Goal: Task Accomplishment & Management: Manage account settings

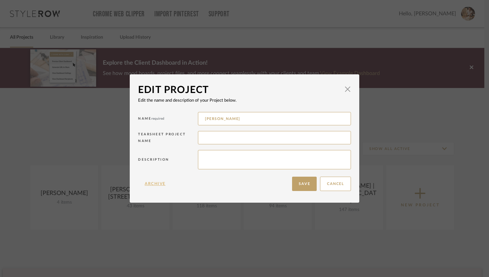
click at [149, 183] on button "Archive" at bounding box center [155, 183] width 34 height 14
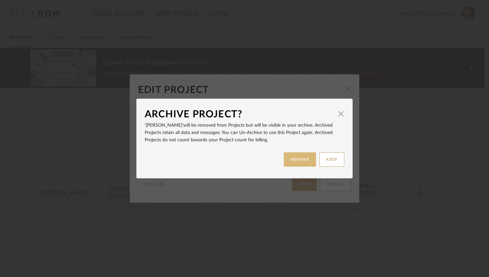
click at [301, 160] on button "ARCHIVE" at bounding box center [300, 159] width 33 height 14
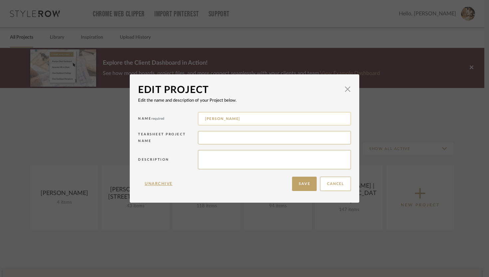
click at [290, 119] on input "[PERSON_NAME]" at bounding box center [274, 118] width 153 height 13
type input "[PERSON_NAME] | [STREET_ADDRESS]"
click at [307, 182] on button "Save" at bounding box center [304, 183] width 25 height 14
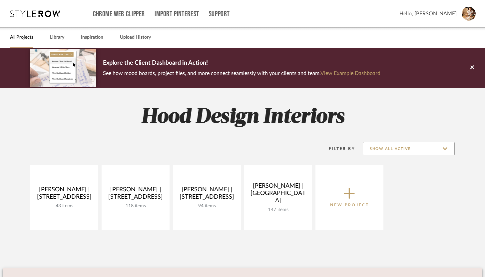
click at [410, 150] on input "Show All Active" at bounding box center [408, 148] width 92 height 13
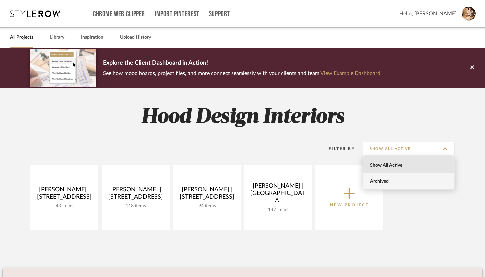
click at [376, 180] on span "Archived" at bounding box center [409, 181] width 79 height 6
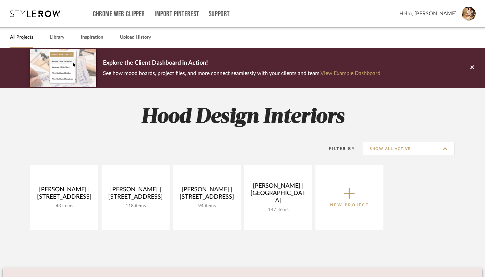
type input "Archived"
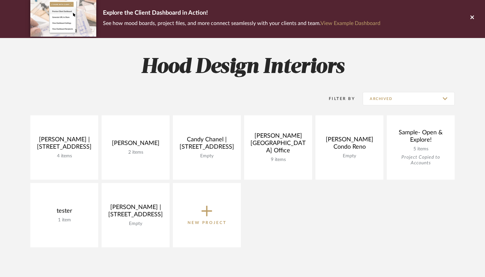
scroll to position [59, 0]
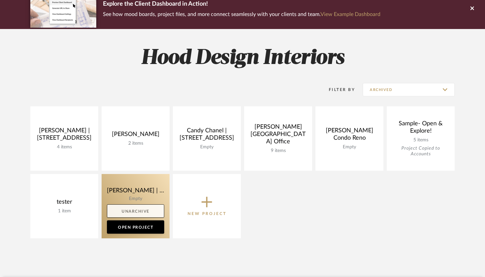
click at [152, 211] on link "Unarchive" at bounding box center [135, 210] width 57 height 13
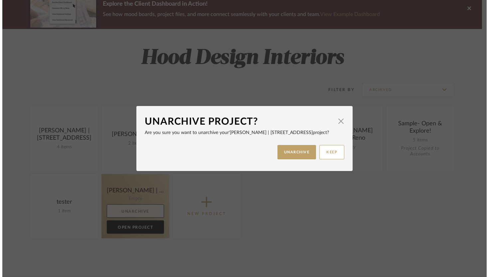
scroll to position [0, 0]
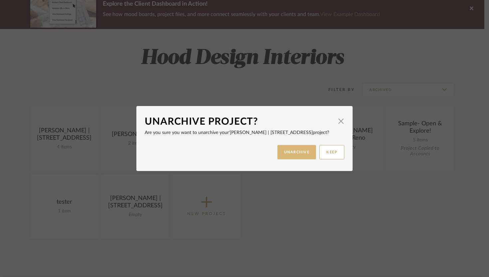
click at [302, 156] on button "UNARCHIVE" at bounding box center [297, 152] width 39 height 14
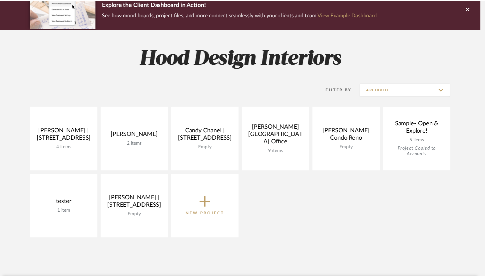
scroll to position [59, 0]
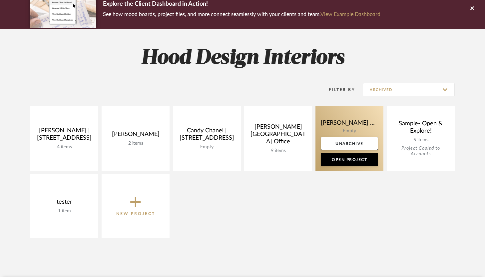
click at [359, 125] on link at bounding box center [349, 138] width 68 height 64
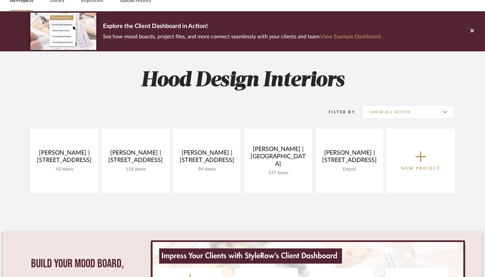
scroll to position [41, 0]
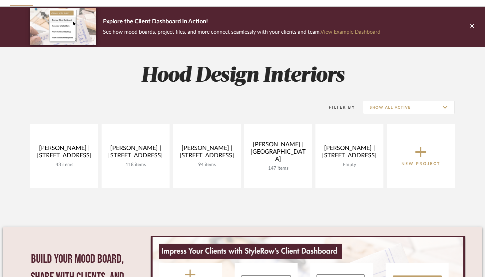
click at [411, 114] on div "Filter By Show All Active" at bounding box center [383, 107] width 142 height 17
click at [408, 108] on input "Show All Active" at bounding box center [408, 107] width 92 height 13
click at [386, 139] on span "Archived" at bounding box center [409, 140] width 79 height 6
type input "Archived"
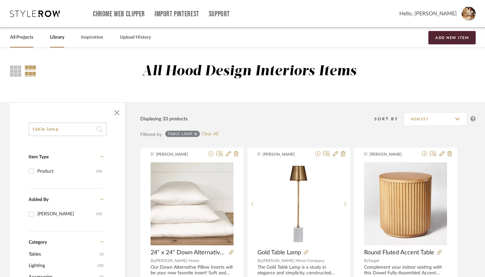
click at [28, 38] on link "All Projects" at bounding box center [21, 37] width 23 height 9
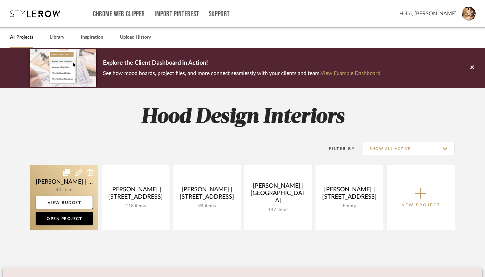
click at [62, 189] on link at bounding box center [64, 197] width 68 height 64
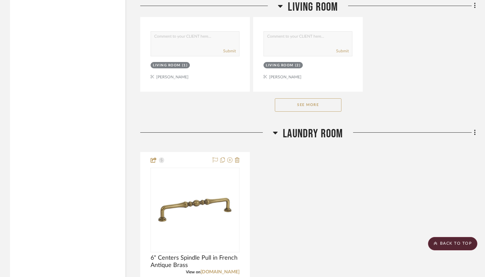
scroll to position [1587, 0]
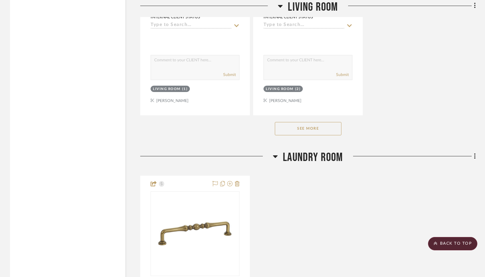
click at [312, 126] on button "See More" at bounding box center [308, 128] width 67 height 13
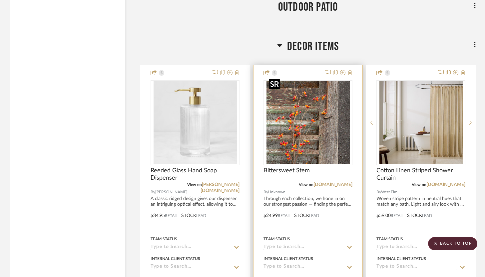
scroll to position [5007, 0]
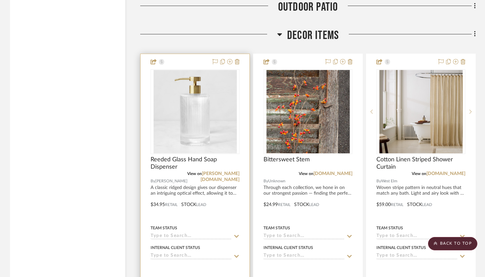
click at [237, 206] on div at bounding box center [194, 199] width 109 height 291
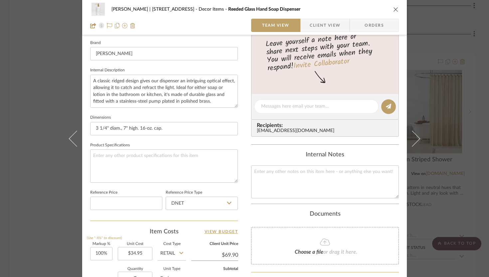
scroll to position [0, 0]
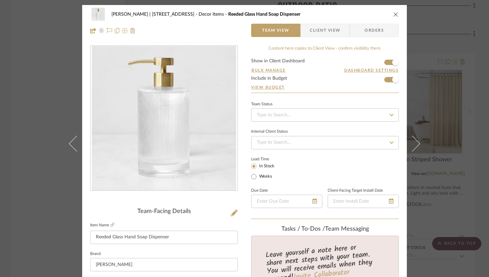
click at [394, 14] on icon "close" at bounding box center [395, 14] width 5 height 5
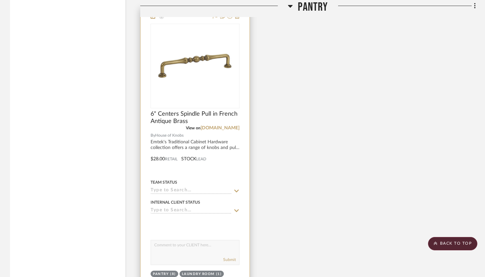
scroll to position [2380, 0]
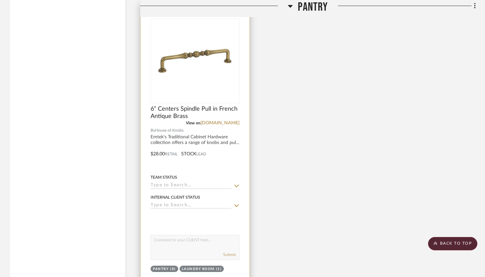
click at [198, 245] on textarea at bounding box center [195, 241] width 88 height 13
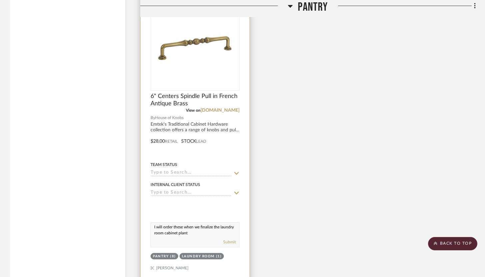
scroll to position [2395, 0]
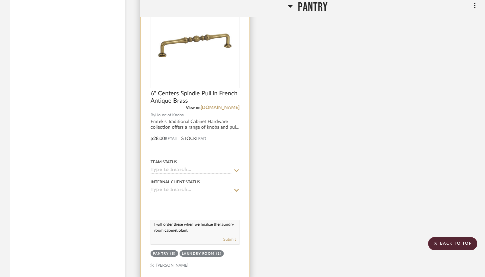
type textarea "I will order these when we finalize the laundry room cabinet plant"
click at [204, 231] on div "I will order these when we finalize the laundry room cabinet plant Submit" at bounding box center [194, 231] width 89 height 25
click at [201, 229] on textarea "I will order these when we finalize the laundry room cabinet plant" at bounding box center [195, 226] width 88 height 13
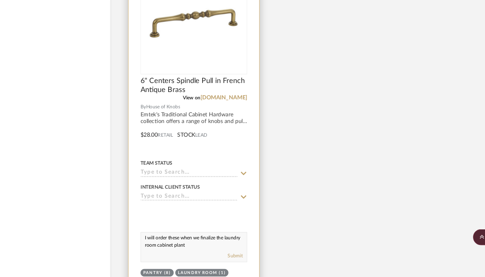
scroll to position [2384, 0]
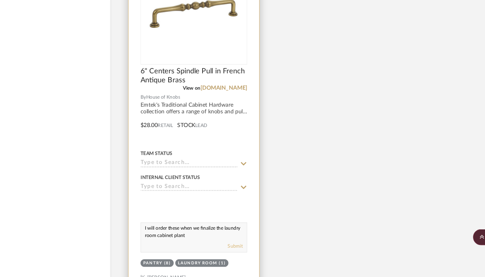
click at [234, 248] on button "Submit" at bounding box center [229, 251] width 13 height 6
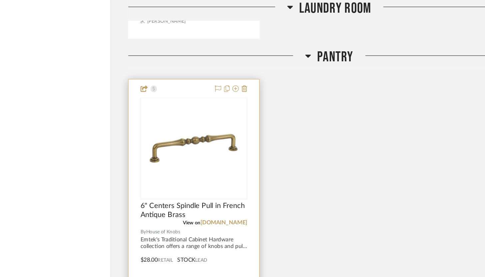
scroll to position [2188, 0]
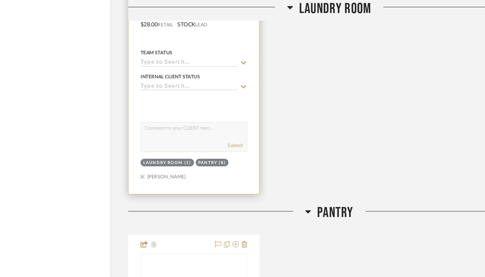
click at [183, 113] on textarea at bounding box center [195, 108] width 88 height 13
type textarea "I will order these once we finalize the cabinet numbers can we can update the n…"
click at [229, 123] on div "Submit" at bounding box center [195, 121] width 88 height 9
click at [232, 119] on button "Submit" at bounding box center [229, 121] width 13 height 6
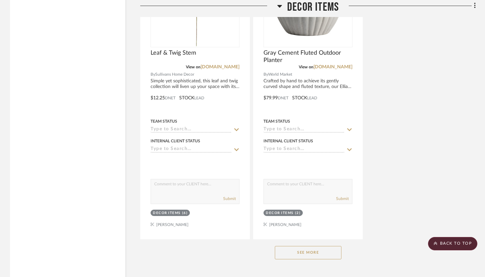
scroll to position [5708, 0]
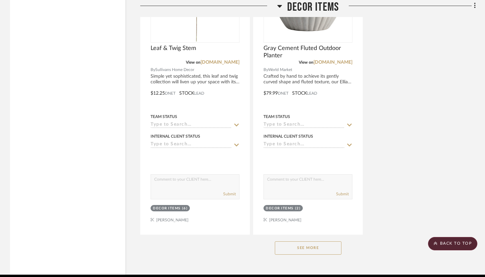
click at [300, 242] on button "See More" at bounding box center [308, 247] width 67 height 13
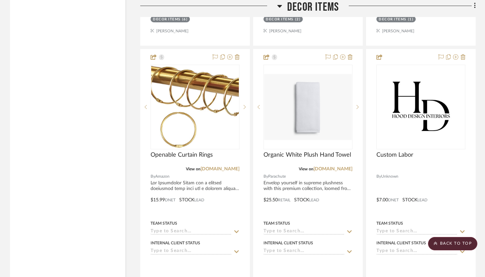
scroll to position [5903, 0]
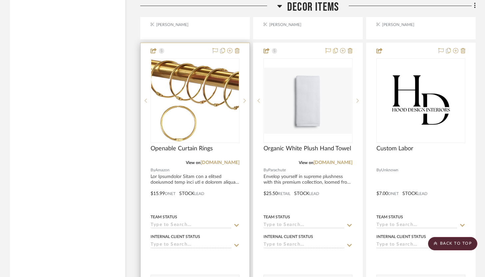
click at [194, 46] on div at bounding box center [194, 188] width 109 height 291
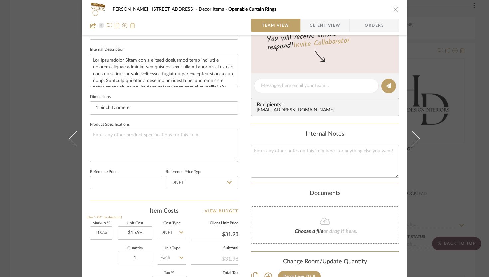
scroll to position [233, 0]
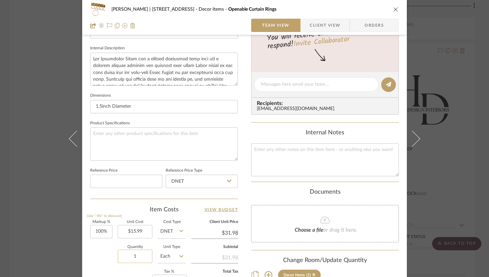
click at [140, 255] on input "1" at bounding box center [135, 255] width 35 height 13
type input "2"
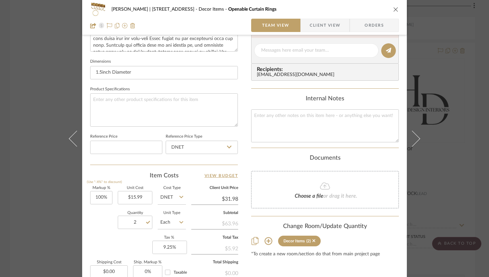
scroll to position [273, 0]
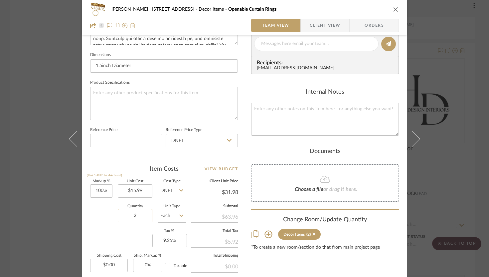
click at [134, 215] on input "2" at bounding box center [135, 215] width 35 height 13
type input "3"
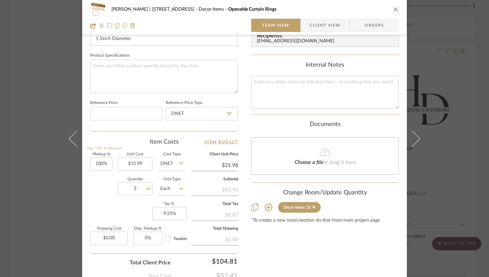
scroll to position [301, 0]
click at [142, 162] on input "15.99" at bounding box center [135, 162] width 35 height 13
type input "$12.00"
type input "$24.00"
click at [102, 165] on input "100" at bounding box center [101, 162] width 22 height 13
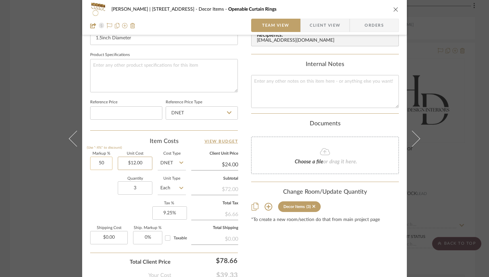
type input "50%"
type input "12.00"
type input "$18.00"
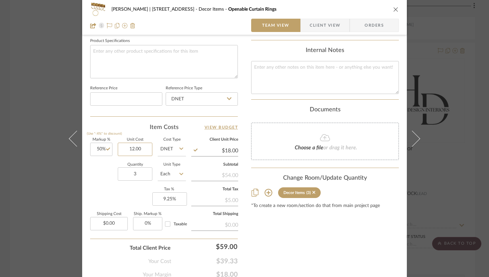
scroll to position [318, 0]
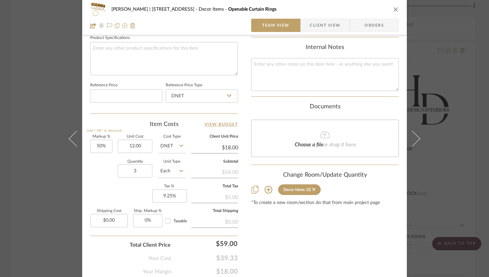
type input "$12.00"
click at [335, 266] on div "Content here copies to Client View - confirm visibility there. Show in Client D…" at bounding box center [325, 1] width 148 height 548
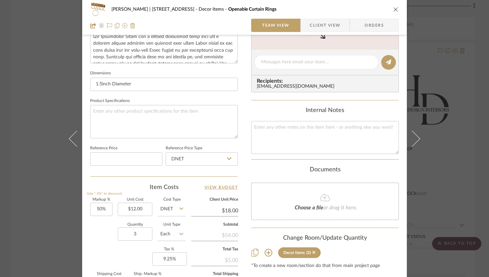
scroll to position [224, 0]
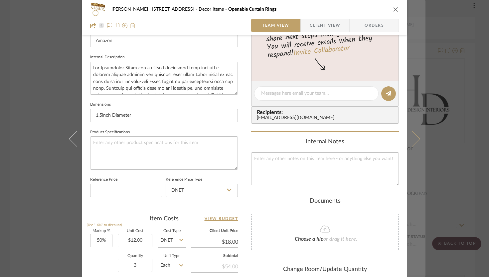
click at [414, 127] on button at bounding box center [416, 138] width 19 height 277
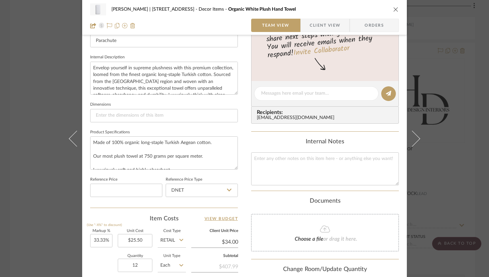
click at [393, 12] on icon "close" at bounding box center [395, 9] width 5 height 5
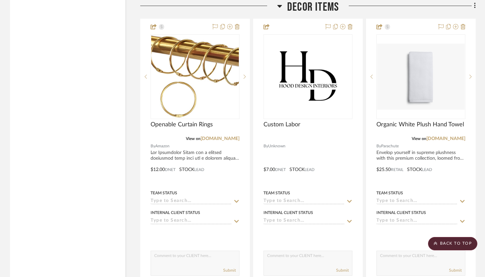
scroll to position [5941, 0]
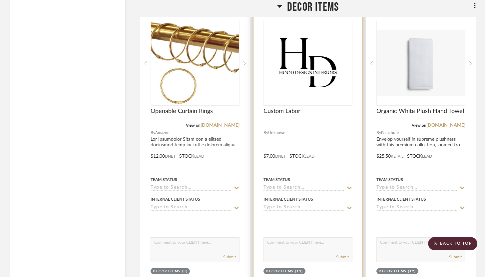
click at [272, 239] on textarea at bounding box center [308, 243] width 88 height 13
click at [318, 238] on textarea "This the cost of the monogtaming" at bounding box center [308, 243] width 88 height 13
type textarea "This the cost of the monograming"
click at [346, 254] on button "Submit" at bounding box center [342, 257] width 13 height 6
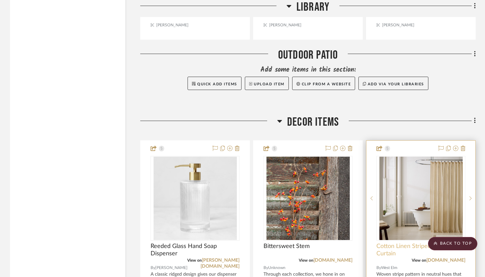
scroll to position [4918, 0]
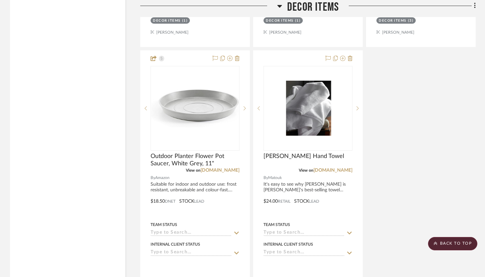
scroll to position [5430, 0]
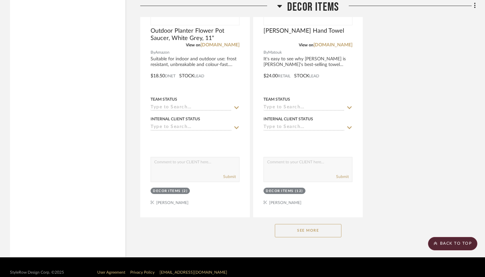
click at [336, 224] on button "See More" at bounding box center [308, 230] width 67 height 13
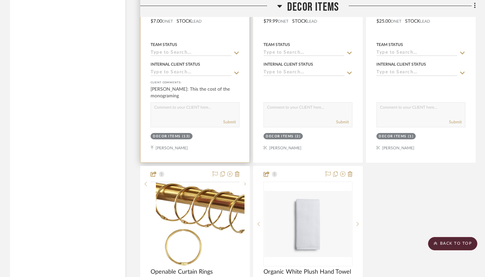
scroll to position [5793, 0]
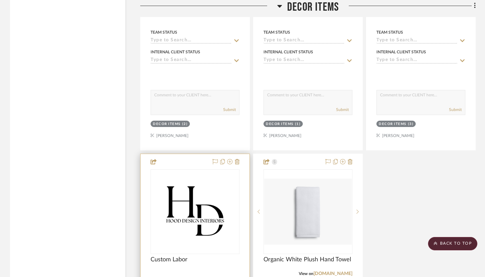
drag, startPoint x: 231, startPoint y: 129, endPoint x: 230, endPoint y: 214, distance: 84.9
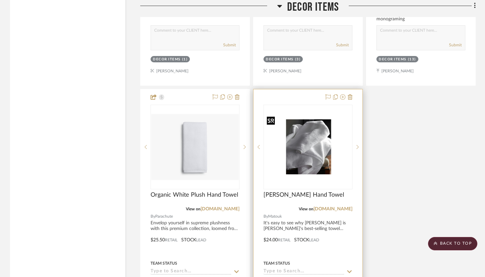
scroll to position [5858, 0]
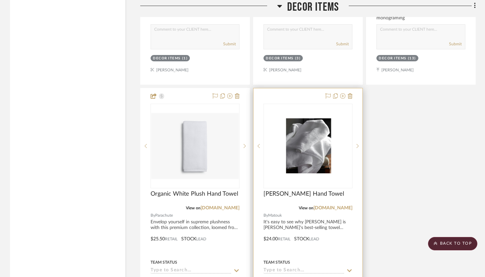
click at [328, 242] on div at bounding box center [307, 233] width 109 height 291
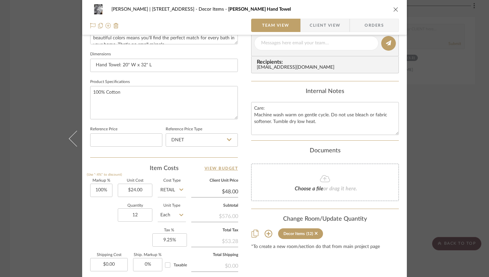
scroll to position [275, 0]
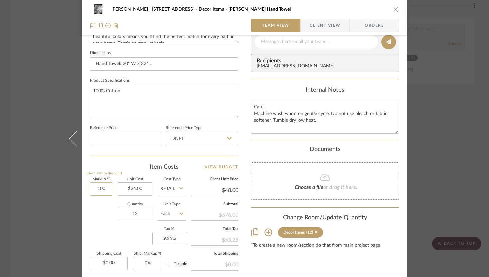
click at [107, 188] on input "100" at bounding box center [101, 188] width 22 height 13
type input "20%"
type input "24.00"
type input "$28.80"
type input "$19.20"
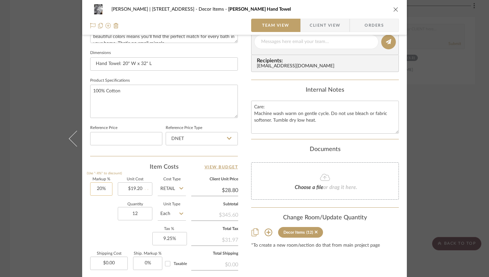
type input "$23.04"
click at [99, 189] on input "20" at bounding box center [101, 188] width 22 height 13
type input "25%"
type input "19.20"
type input "$24.00"
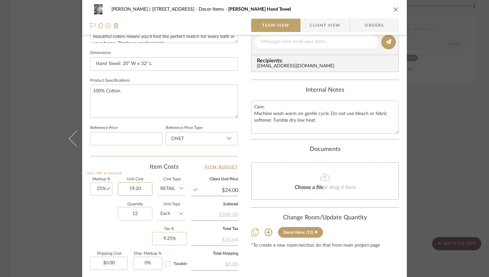
scroll to position [342, 0]
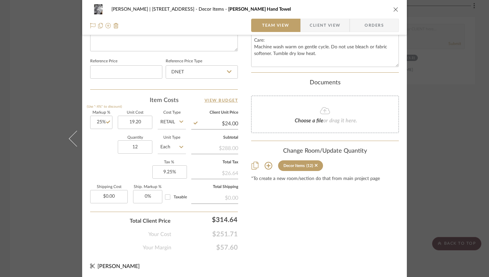
type input "$19.20"
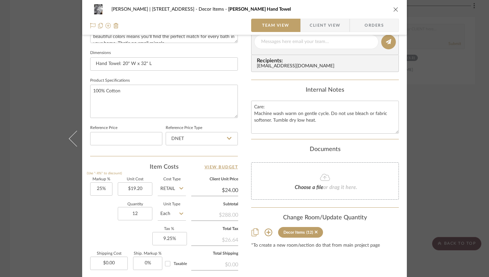
scroll to position [256, 0]
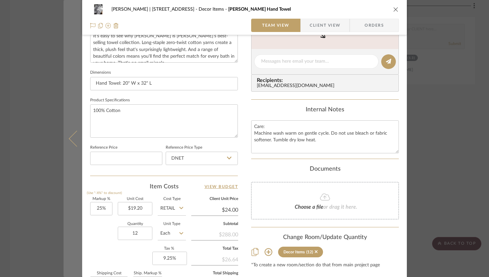
click at [73, 137] on icon at bounding box center [77, 138] width 16 height 16
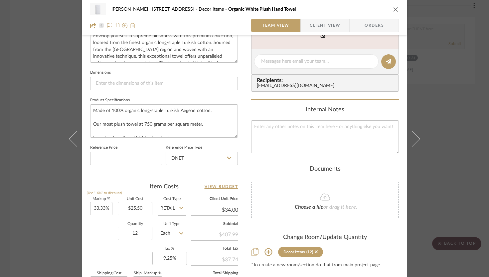
click at [393, 10] on icon "close" at bounding box center [395, 9] width 5 height 5
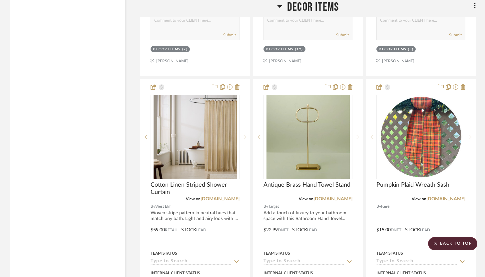
scroll to position [5027, 0]
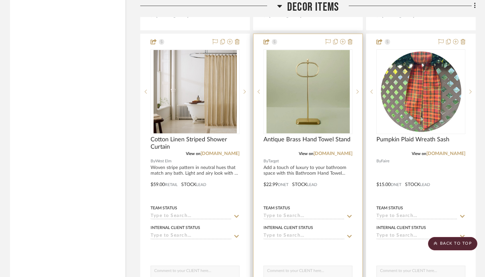
click at [352, 243] on div at bounding box center [307, 179] width 109 height 291
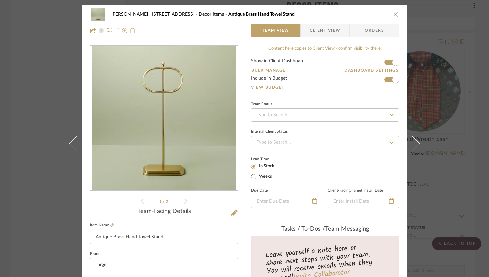
scroll to position [290, 0]
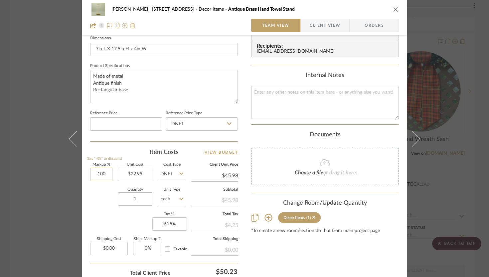
click at [97, 172] on input "100" at bounding box center [101, 173] width 22 height 13
type input "1"
type input "50%"
type input "22.99"
type input "$34.49"
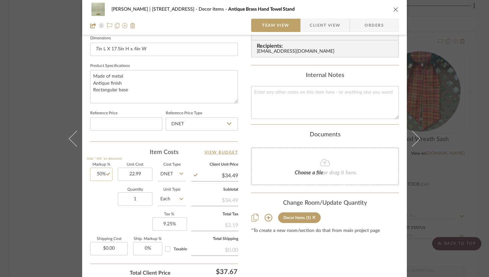
type input "50"
type input "$22.99"
click at [98, 175] on input "50" at bounding box center [101, 173] width 22 height 13
type input "20%"
type input "22.99"
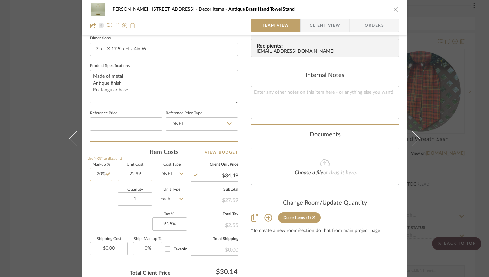
type input "$27.59"
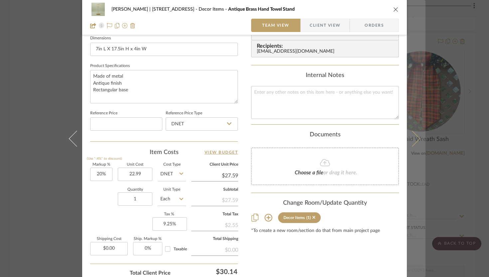
type input "$22.99"
click at [418, 134] on button at bounding box center [416, 138] width 19 height 277
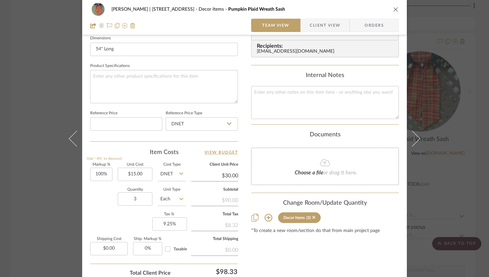
click at [393, 9] on icon "close" at bounding box center [395, 9] width 5 height 5
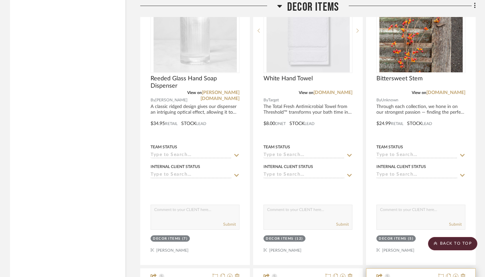
scroll to position [4791, 0]
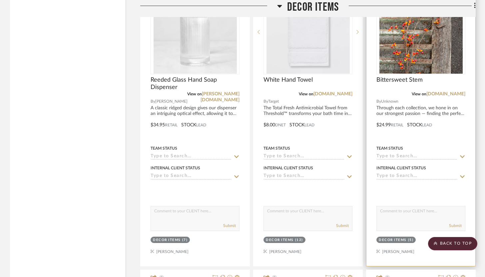
click at [441, 131] on div at bounding box center [420, 119] width 109 height 291
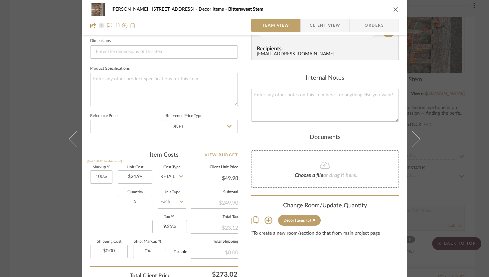
scroll to position [327, 0]
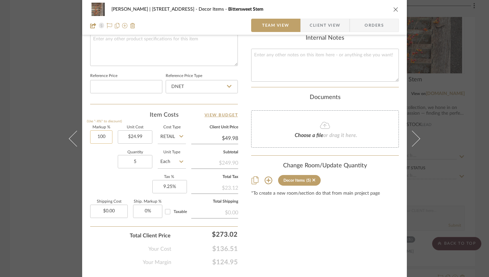
click at [105, 133] on input "100" at bounding box center [101, 136] width 22 height 13
type input "19.99%"
type input "24.99"
type input "$29.99"
type input "$24.99"
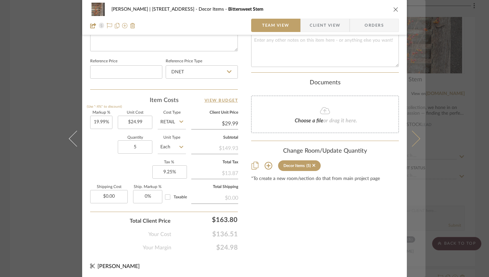
click at [413, 133] on icon at bounding box center [412, 138] width 16 height 16
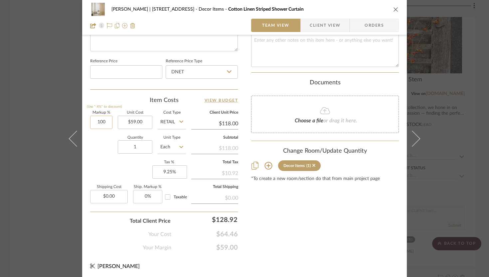
click at [103, 119] on input "100" at bounding box center [101, 121] width 22 height 13
type input "20%"
type input "59.00"
type input "$70.80"
type input "$47.20"
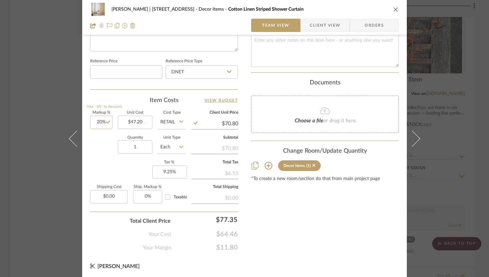
type input "$56.64"
click at [98, 122] on input "20" at bounding box center [101, 121] width 22 height 13
type input "25%"
type input "47.20"
type input "$59.00"
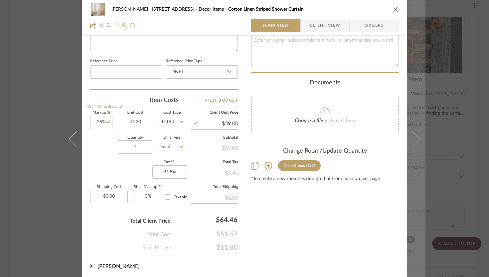
type input "$47.20"
click at [414, 137] on icon at bounding box center [412, 138] width 16 height 16
click at [414, 138] on icon at bounding box center [412, 138] width 16 height 16
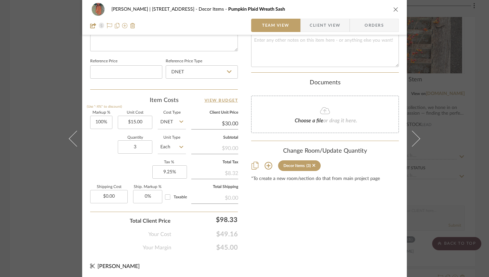
click at [396, 8] on icon "close" at bounding box center [395, 9] width 5 height 5
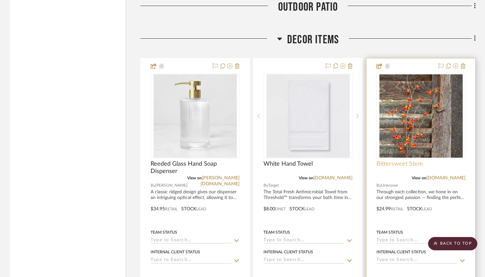
scroll to position [4744, 0]
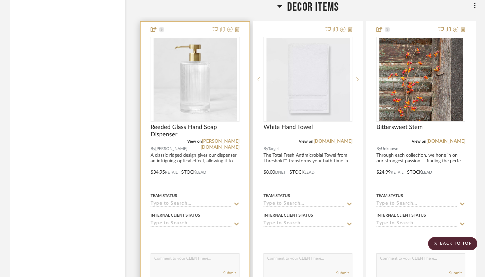
click at [222, 178] on div at bounding box center [194, 167] width 109 height 291
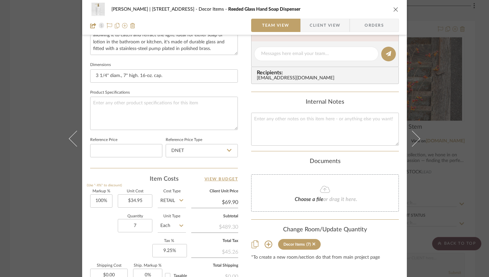
scroll to position [270, 0]
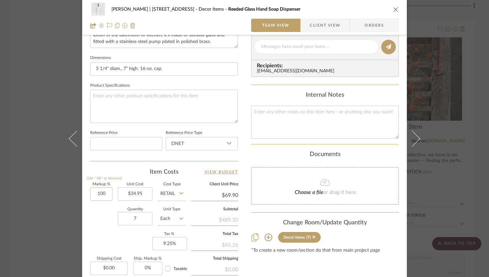
click at [102, 195] on input "100" at bounding box center [101, 193] width 22 height 13
type input "25%"
type input "34.95"
type input "$43.69"
type input "$27.96"
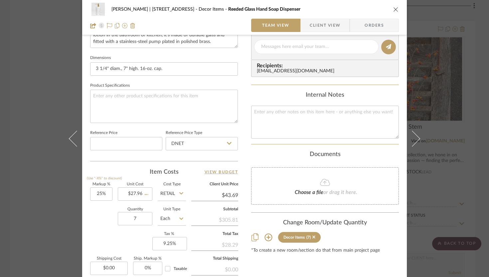
type input "$34.95"
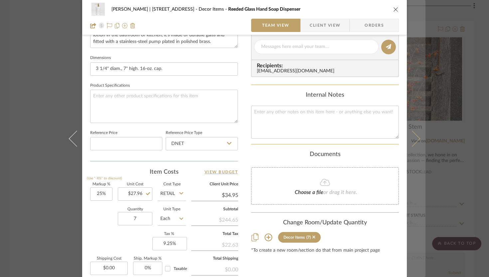
click at [417, 136] on button at bounding box center [416, 138] width 19 height 277
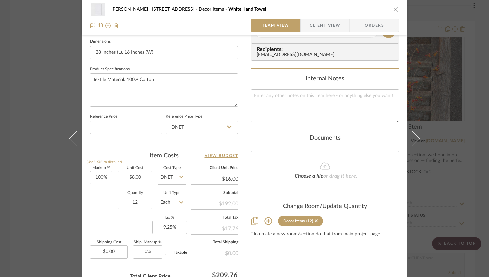
scroll to position [342, 0]
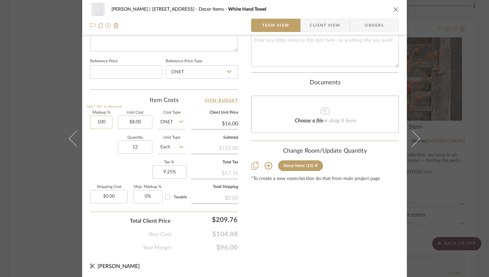
click at [99, 122] on input "100" at bounding box center [101, 121] width 22 height 13
type input "1"
type input "20%"
type input "8.00"
type input "$9.60"
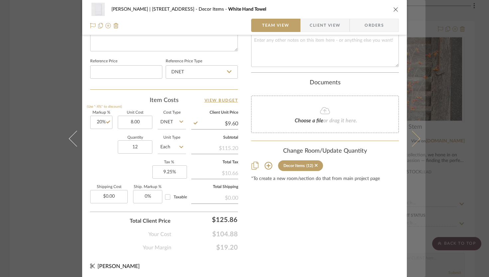
type input "$8.00"
click at [412, 141] on icon at bounding box center [412, 138] width 16 height 16
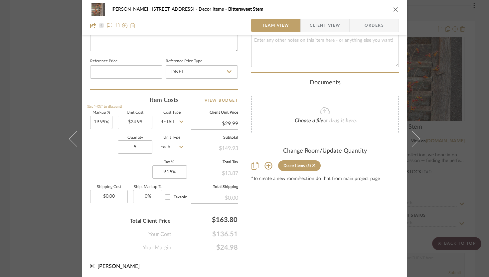
click at [412, 141] on icon at bounding box center [412, 138] width 16 height 16
click at [393, 9] on icon "close" at bounding box center [395, 9] width 5 height 5
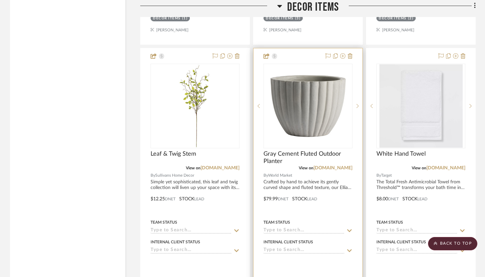
scroll to position [5319, 0]
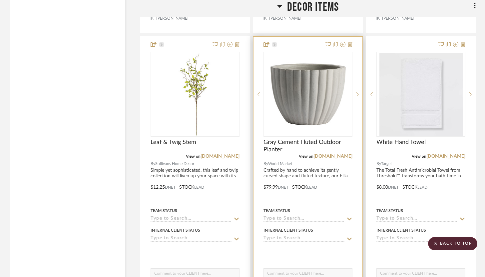
click at [333, 188] on div at bounding box center [307, 182] width 109 height 291
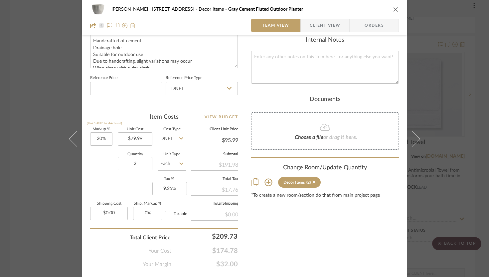
scroll to position [332, 0]
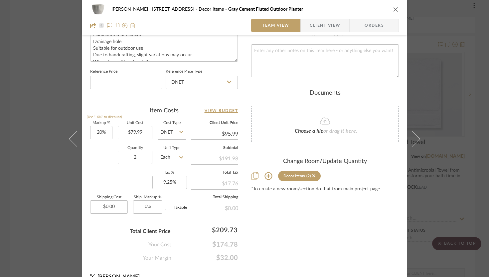
click at [393, 10] on icon "close" at bounding box center [395, 9] width 5 height 5
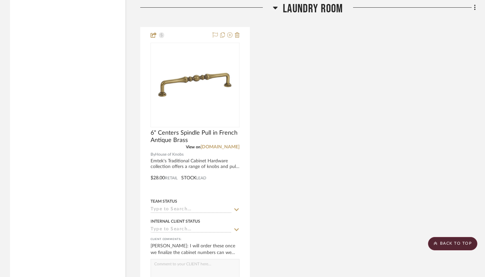
scroll to position [1746, 0]
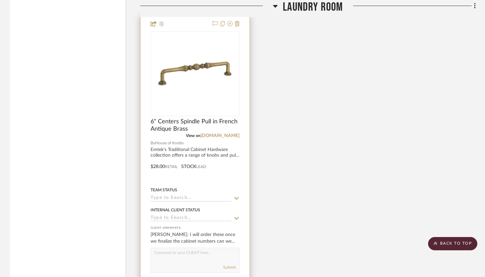
click at [236, 170] on div at bounding box center [194, 161] width 109 height 291
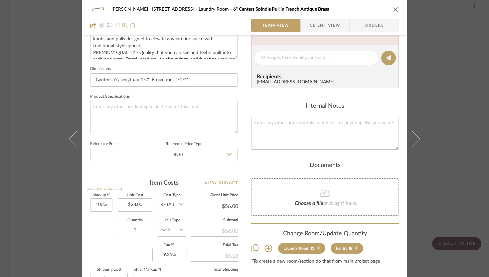
scroll to position [261, 0]
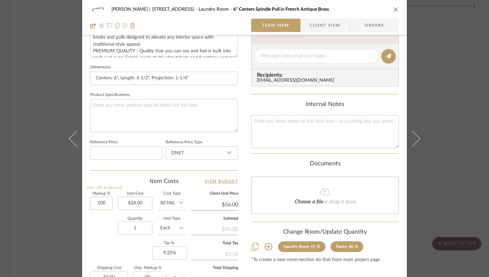
click at [103, 199] on input "100" at bounding box center [101, 202] width 22 height 13
type input "25%"
type input "28.00"
type input "$35.00"
type input "$22.40"
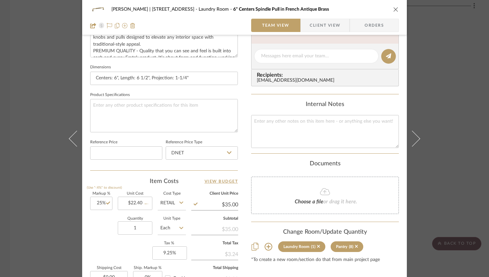
type input "$28.00"
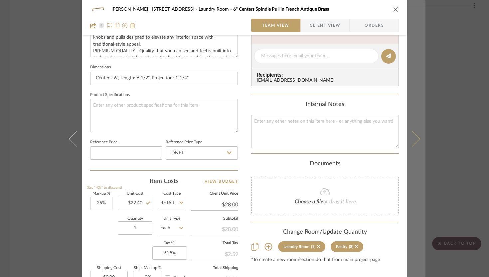
click at [415, 141] on icon at bounding box center [412, 138] width 16 height 16
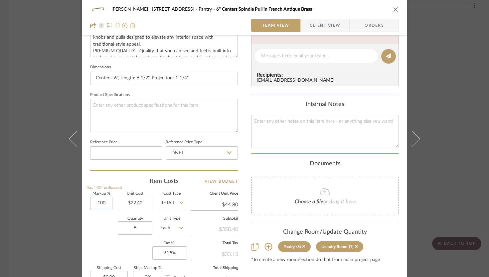
click at [99, 202] on input "100" at bounding box center [101, 202] width 22 height 13
type input "200%"
type input "22.40"
type input "$67.20"
type input "200"
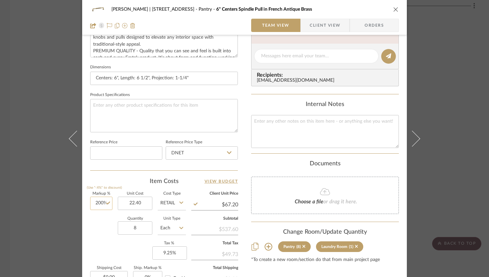
type input "$22.40"
click at [99, 204] on input "200" at bounding box center [101, 202] width 22 height 13
type input "2"
type input "1"
type input "25%"
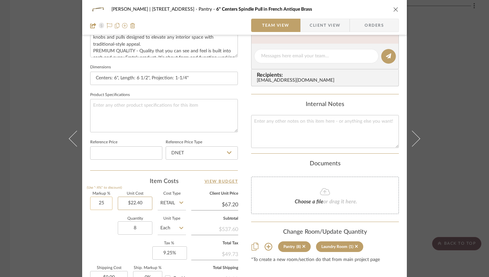
type input "22.40"
type input "$28.00"
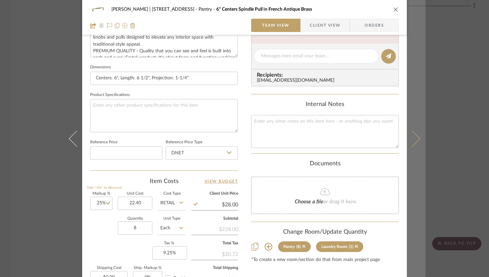
type input "$22.40"
click at [413, 139] on icon at bounding box center [412, 138] width 16 height 16
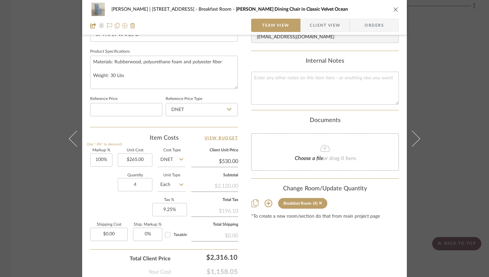
scroll to position [305, 0]
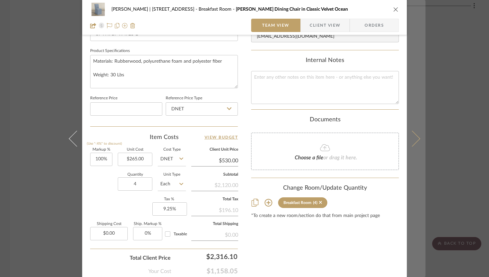
click at [413, 145] on button at bounding box center [416, 138] width 19 height 277
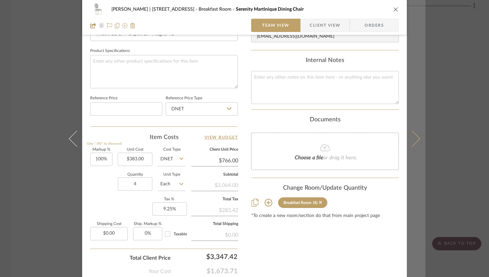
click at [413, 145] on button at bounding box center [416, 138] width 19 height 277
click at [415, 135] on button at bounding box center [416, 138] width 19 height 277
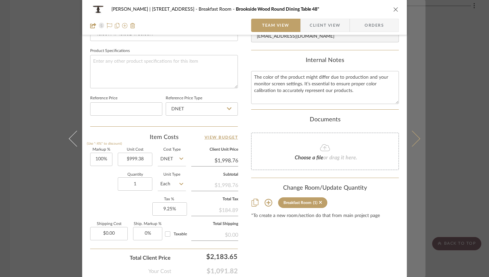
click at [413, 136] on icon at bounding box center [412, 138] width 16 height 16
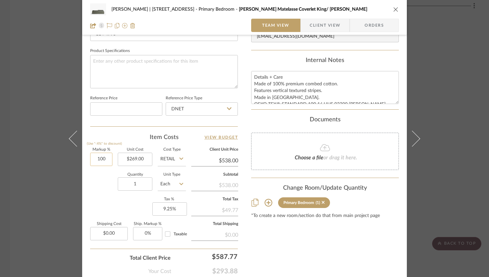
click at [101, 159] on input "100" at bounding box center [101, 158] width 22 height 13
type input "100%"
click at [139, 158] on input "269.00" at bounding box center [135, 158] width 35 height 13
type input "$215.20"
type input "$430.40"
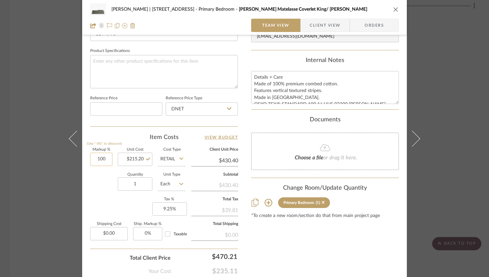
click at [108, 156] on input "100" at bounding box center [101, 158] width 22 height 13
type input "25%"
type input "215.20"
type input "$269.00"
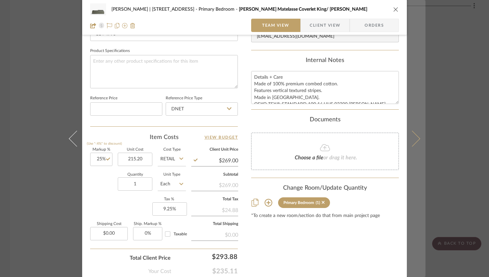
type input "$215.20"
click at [412, 139] on icon at bounding box center [412, 138] width 16 height 16
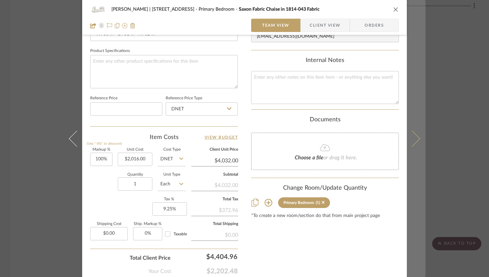
click at [415, 137] on icon at bounding box center [412, 138] width 16 height 16
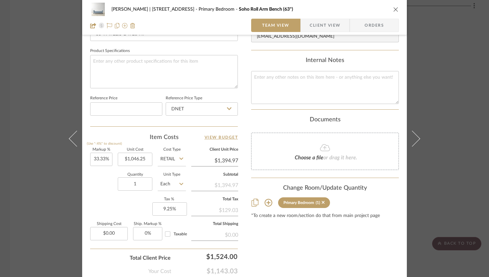
click at [415, 137] on icon at bounding box center [412, 138] width 16 height 16
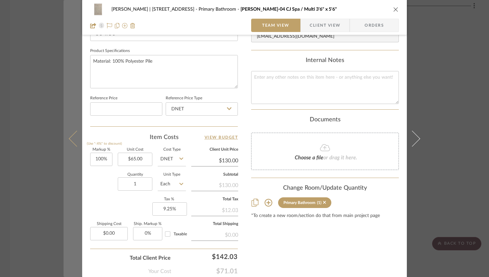
click at [69, 140] on icon at bounding box center [77, 138] width 16 height 16
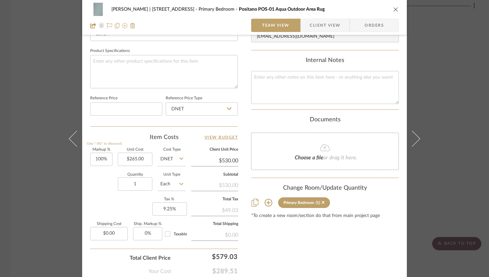
click at [69, 140] on icon at bounding box center [77, 138] width 16 height 16
click at [394, 11] on icon "close" at bounding box center [395, 9] width 5 height 5
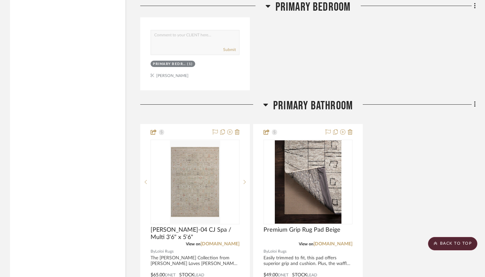
scroll to position [3544, 0]
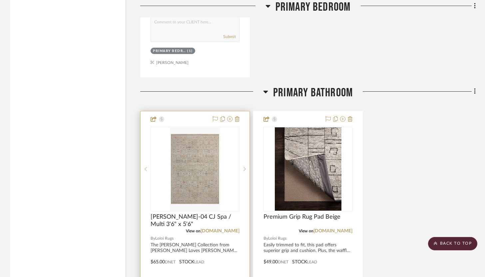
click at [204, 115] on div at bounding box center [194, 256] width 109 height 291
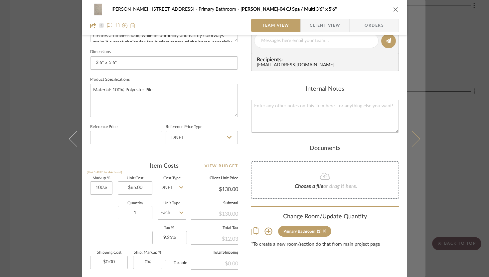
scroll to position [273, 0]
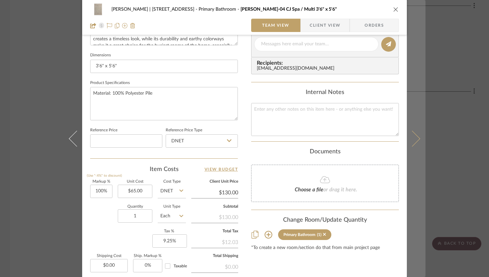
click at [417, 134] on button at bounding box center [416, 138] width 19 height 277
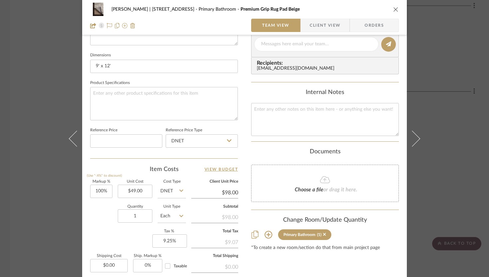
click at [393, 7] on icon "close" at bounding box center [395, 9] width 5 height 5
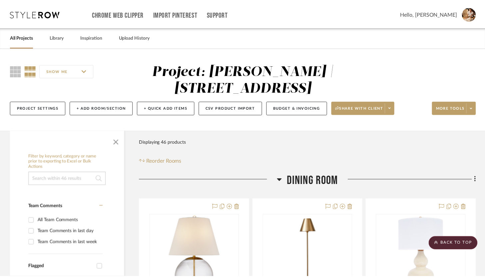
scroll to position [3544, 0]
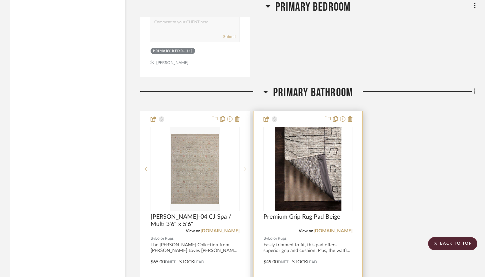
click at [351, 179] on div "0" at bounding box center [308, 169] width 88 height 84
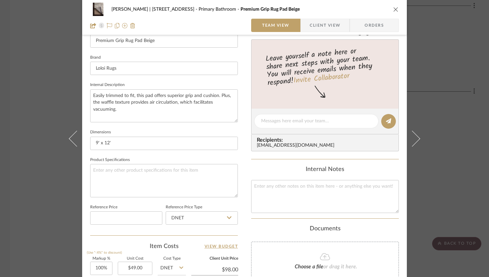
scroll to position [264, 0]
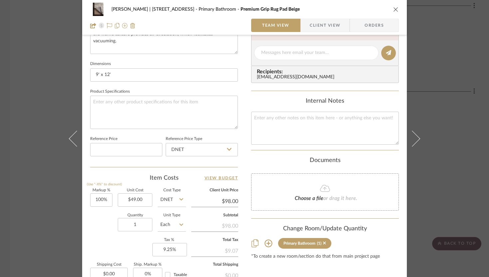
click at [394, 11] on icon "close" at bounding box center [395, 9] width 5 height 5
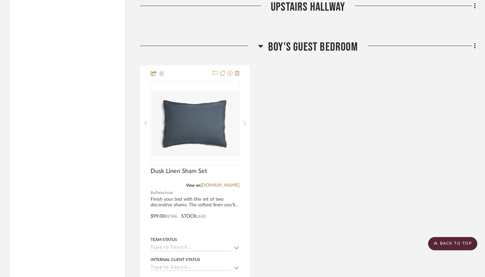
scroll to position [3982, 0]
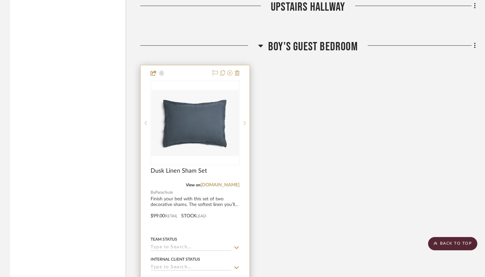
click at [225, 228] on div at bounding box center [194, 210] width 109 height 291
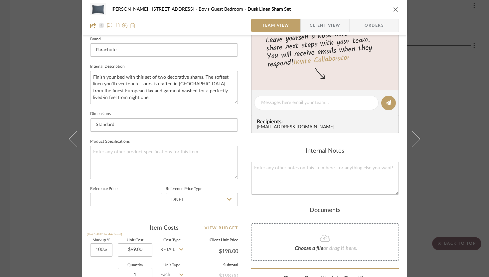
scroll to position [256, 0]
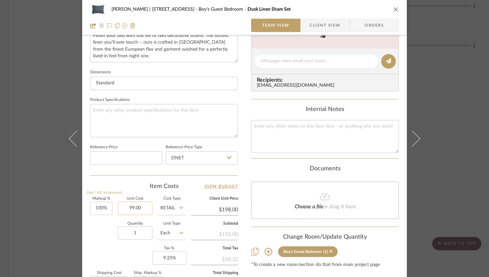
click at [139, 208] on input "99.00" at bounding box center [135, 207] width 35 height 13
type input "79.2"
type input "100"
type input "$79.20"
click at [103, 208] on input "100" at bounding box center [101, 207] width 22 height 13
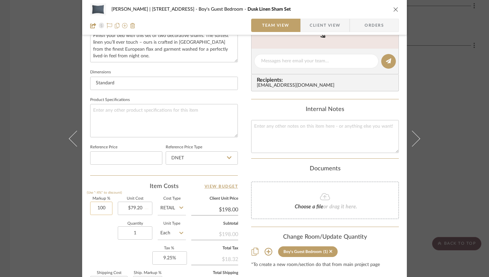
type input "2"
type input "$158.40"
type input "25%"
type input "79.20"
type input "$99.00"
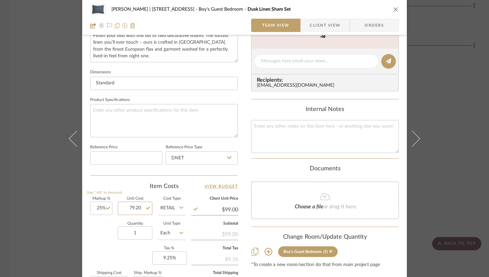
scroll to position [342, 0]
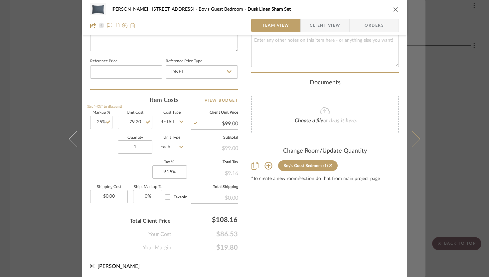
type input "$79.20"
click at [413, 134] on icon at bounding box center [412, 138] width 16 height 16
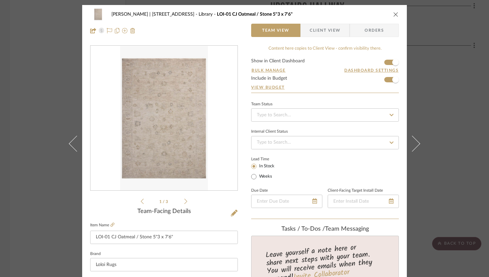
scroll to position [0, 0]
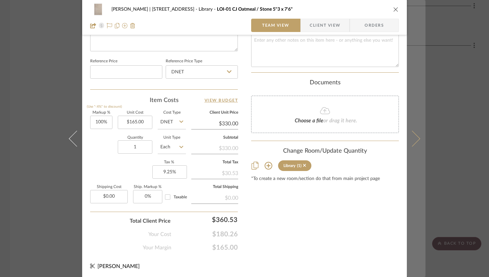
click at [416, 136] on button at bounding box center [416, 138] width 19 height 277
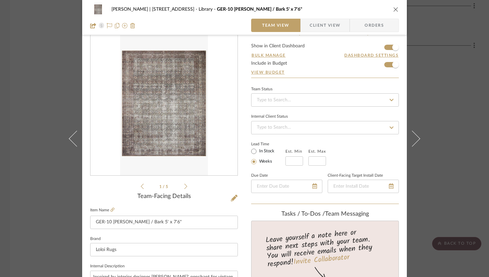
scroll to position [342, 0]
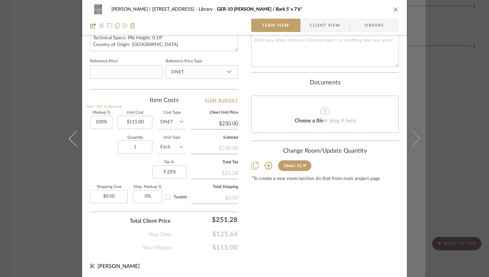
click at [416, 136] on button at bounding box center [416, 138] width 19 height 277
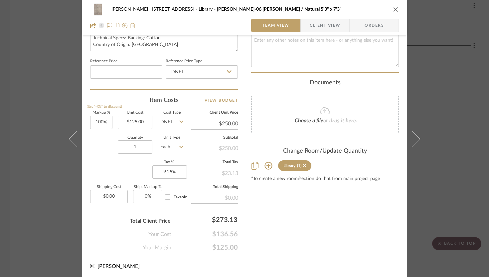
click at [416, 136] on button at bounding box center [416, 138] width 19 height 277
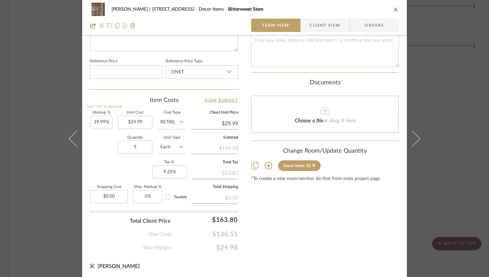
click at [416, 136] on button at bounding box center [416, 138] width 19 height 277
click at [98, 120] on input "100" at bounding box center [101, 121] width 22 height 13
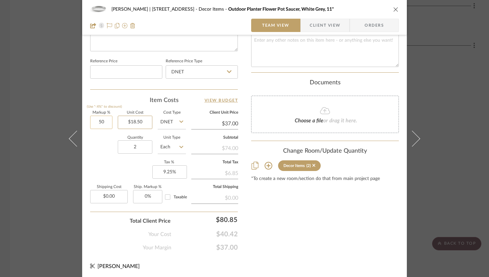
type input "50%"
type input "18.50"
type input "$27.75"
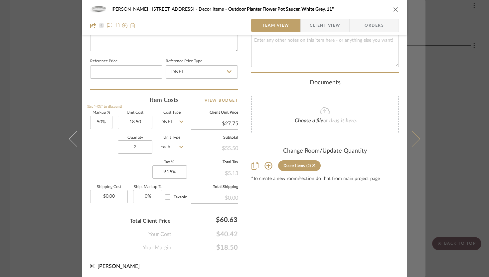
type input "$18.50"
click at [414, 134] on button at bounding box center [416, 138] width 19 height 277
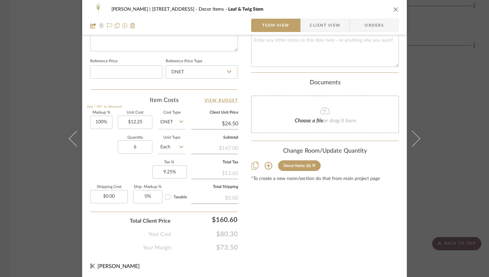
click at [414, 134] on button at bounding box center [416, 138] width 19 height 277
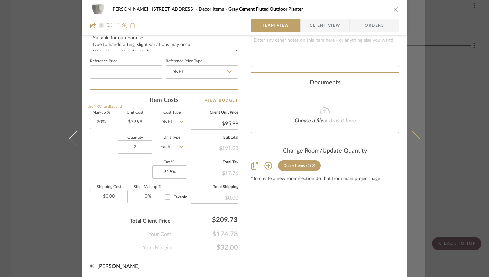
click at [414, 135] on icon at bounding box center [412, 138] width 16 height 16
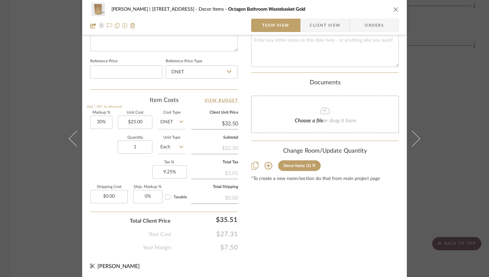
click at [393, 10] on icon "close" at bounding box center [395, 9] width 5 height 5
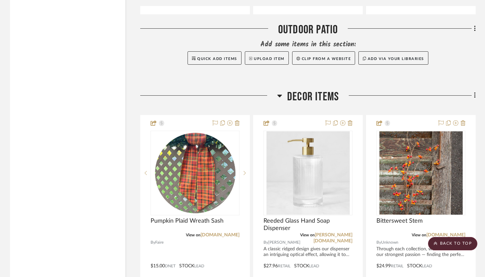
scroll to position [4644, 0]
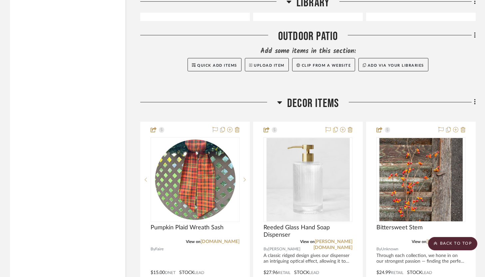
click at [475, 99] on icon at bounding box center [474, 102] width 1 height 6
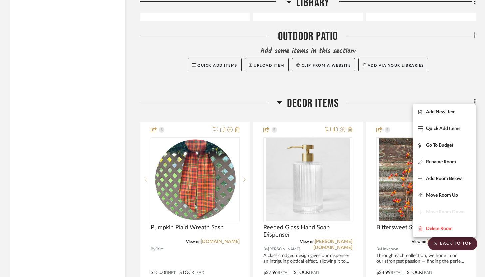
click at [471, 65] on div at bounding box center [242, 138] width 485 height 277
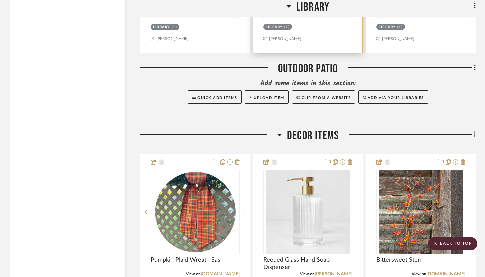
scroll to position [4612, 0]
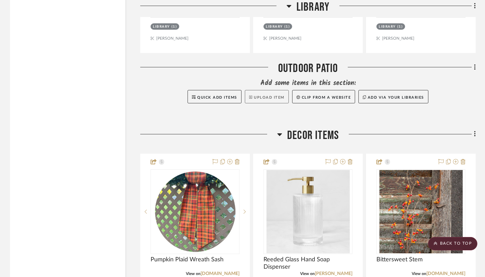
click at [270, 96] on button "Upload Item" at bounding box center [267, 96] width 44 height 13
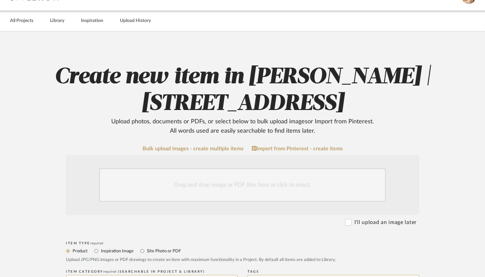
scroll to position [19, 0]
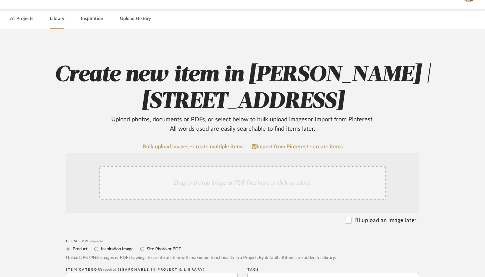
click at [59, 23] on link "Library" at bounding box center [57, 18] width 14 height 9
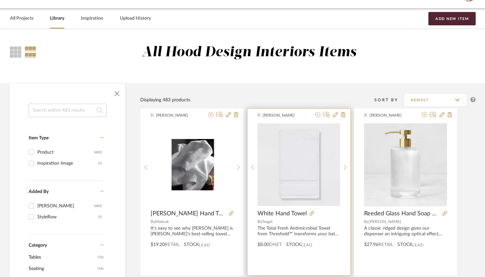
scroll to position [15, 0]
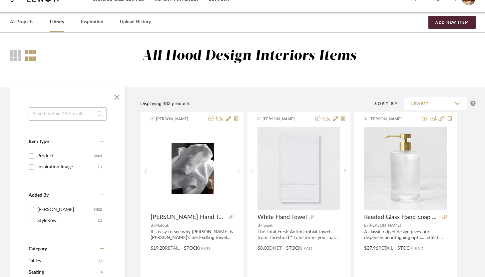
click at [82, 111] on input at bounding box center [68, 113] width 78 height 13
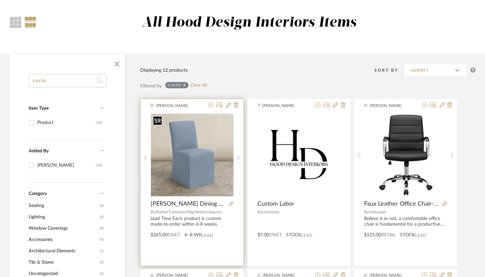
scroll to position [57, 0]
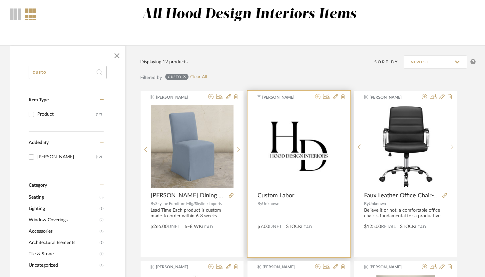
type input "custo"
click at [319, 97] on icon at bounding box center [317, 96] width 5 height 5
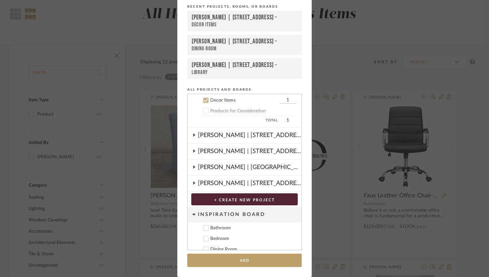
scroll to position [144, 0]
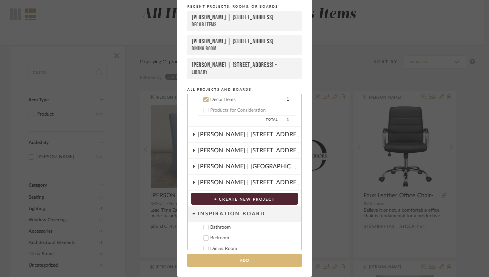
click at [248, 259] on button "Add" at bounding box center [244, 260] width 115 height 14
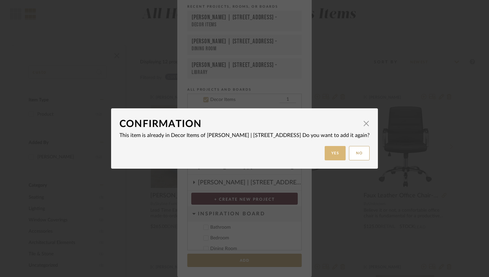
click at [330, 150] on button "Yes" at bounding box center [335, 153] width 21 height 14
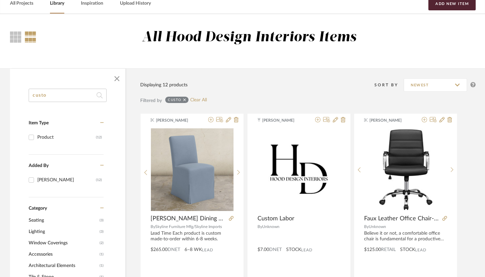
scroll to position [0, 0]
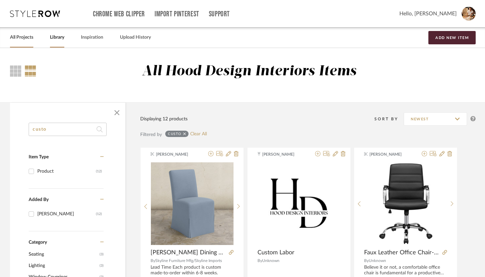
click at [28, 36] on link "All Projects" at bounding box center [21, 37] width 23 height 9
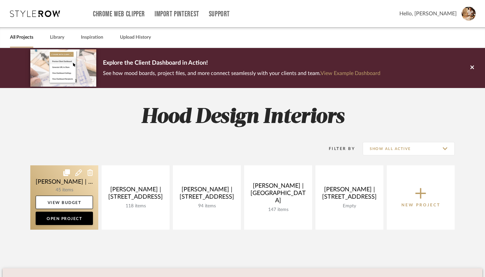
click at [52, 185] on link at bounding box center [64, 197] width 68 height 64
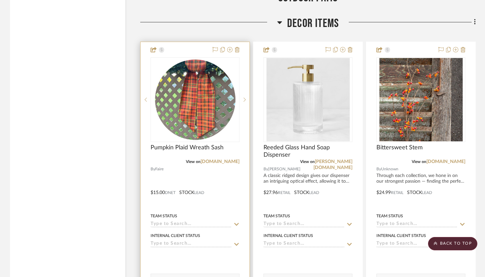
scroll to position [4717, 0]
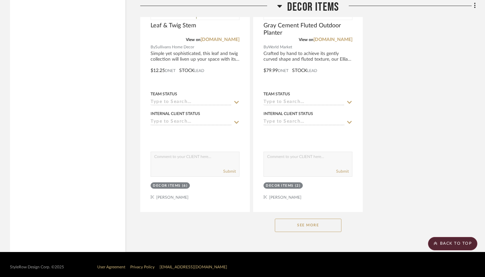
scroll to position [5418, 0]
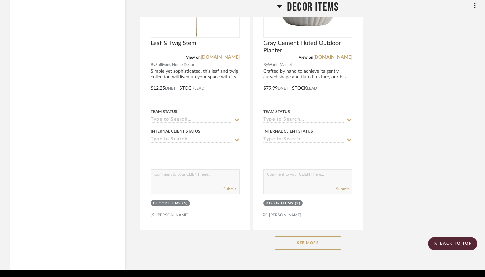
click at [325, 238] on button "See More" at bounding box center [308, 242] width 67 height 13
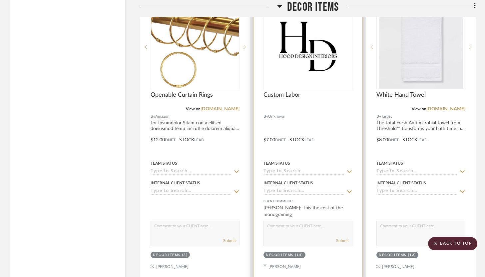
scroll to position [5652, 0]
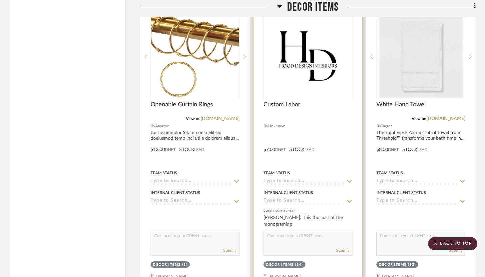
click at [327, 109] on div "Custom Labor" at bounding box center [307, 108] width 89 height 15
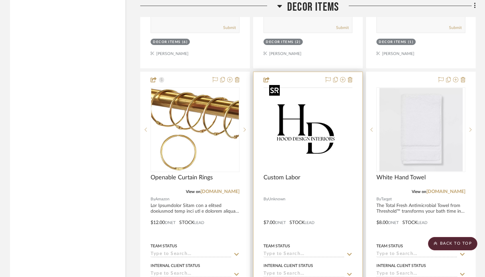
scroll to position [5578, 0]
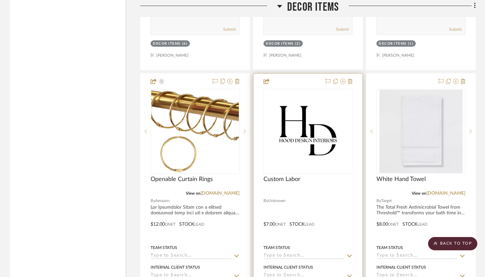
click at [305, 76] on div at bounding box center [307, 219] width 109 height 291
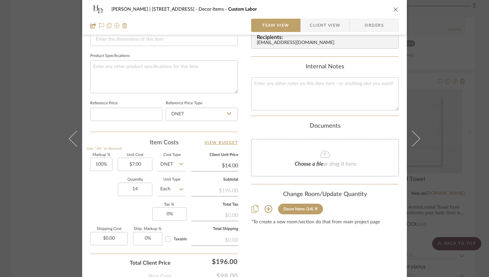
scroll to position [300, 0]
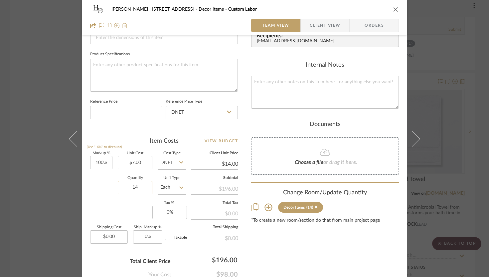
click at [137, 185] on input "14" at bounding box center [135, 187] width 35 height 13
type input "12"
click at [308, 253] on div "Content here copies to Client View - confirm visibility there. Show in Client D…" at bounding box center [325, 18] width 148 height 547
click at [301, 258] on div "Content here copies to Client View - confirm visibility there. Show in Client D…" at bounding box center [325, 18] width 148 height 547
click at [99, 162] on input "100" at bounding box center [101, 162] width 22 height 13
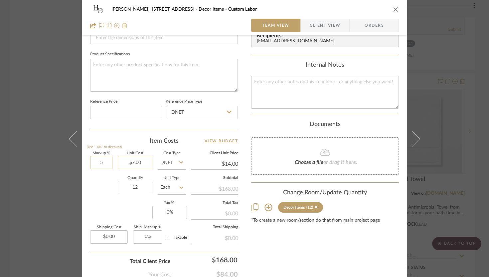
type input "5%"
type input "7.00"
type input "$7.35"
type input "5"
type input "$7.00"
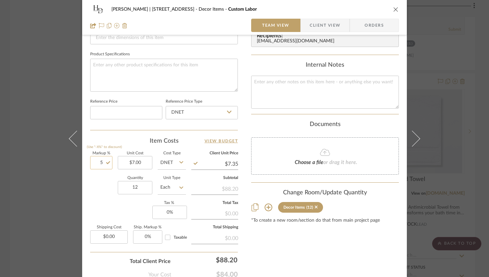
click at [98, 160] on input "5" at bounding box center [101, 162] width 22 height 13
type input "50%"
type input "7.00"
type input "$10.50"
type input "$7.00"
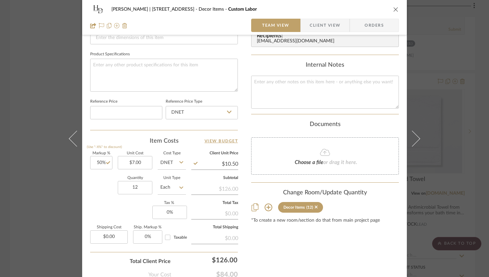
click at [288, 258] on div "Content here copies to Client View - confirm visibility there. Show in Client D…" at bounding box center [325, 18] width 148 height 547
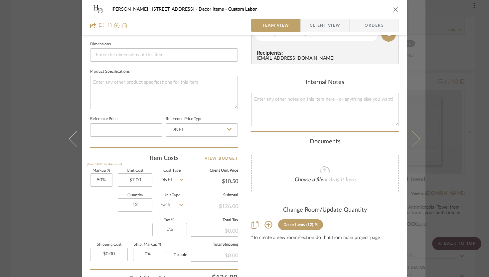
scroll to position [282, 0]
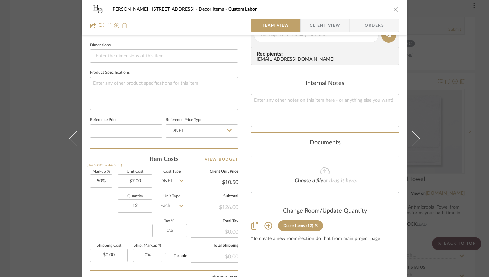
drag, startPoint x: 392, startPoint y: 10, endPoint x: 431, endPoint y: 99, distance: 97.6
click at [431, 99] on div "Danielle Hirschovits | 349 Boot Hill Ln Decor Items Custom Labor Team View Clie…" at bounding box center [244, 138] width 489 height 277
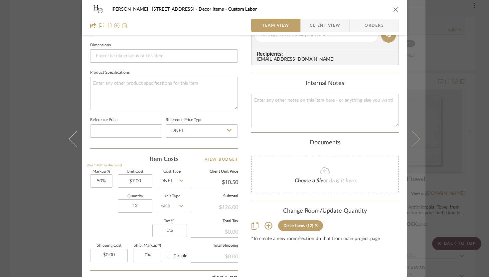
click at [413, 142] on icon at bounding box center [412, 138] width 16 height 16
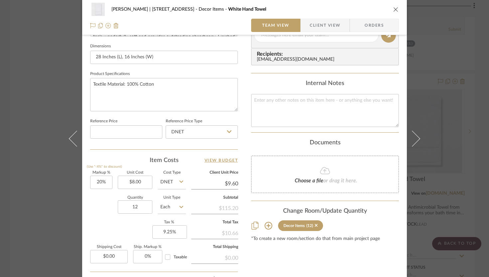
click at [393, 10] on button "close" at bounding box center [396, 9] width 6 height 6
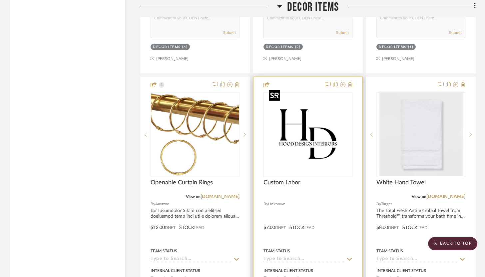
scroll to position [5573, 0]
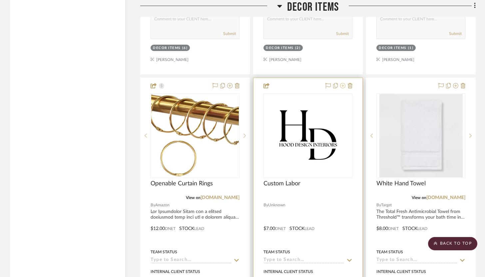
click at [343, 83] on icon at bounding box center [342, 85] width 5 height 5
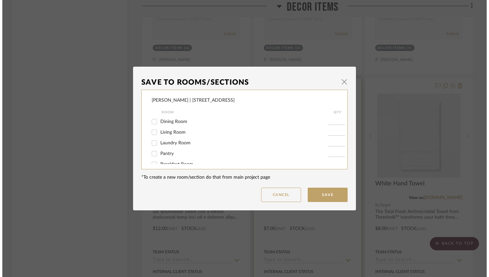
scroll to position [0, 0]
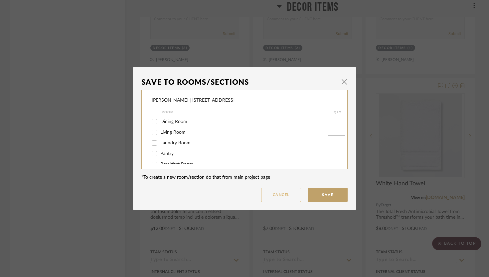
click at [284, 192] on button "Cancel" at bounding box center [281, 194] width 40 height 14
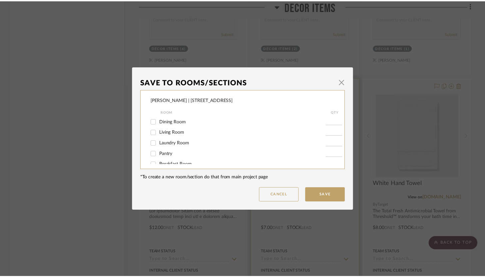
scroll to position [5573, 0]
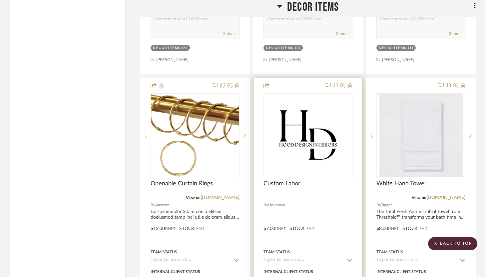
click at [336, 83] on icon at bounding box center [335, 85] width 5 height 5
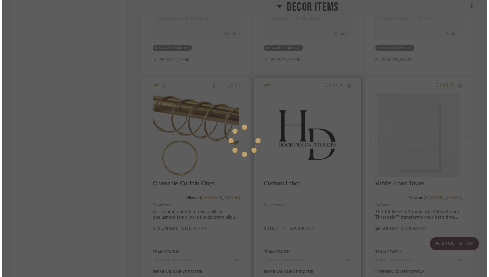
scroll to position [0, 0]
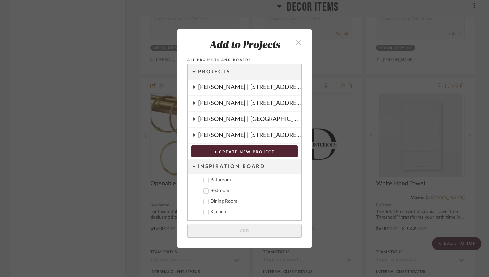
click at [296, 41] on icon "close" at bounding box center [299, 43] width 6 height 6
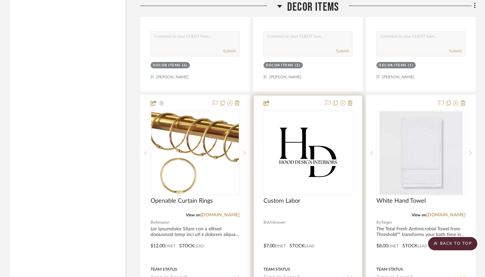
scroll to position [5554, 0]
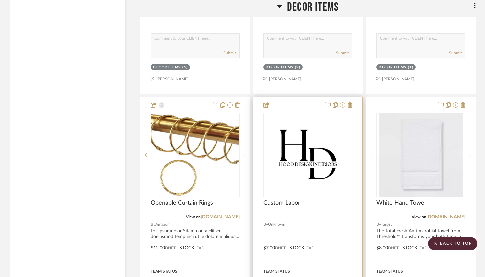
click at [343, 103] on fa-icon at bounding box center [342, 105] width 5 height 5
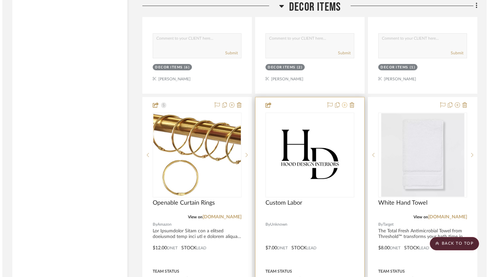
scroll to position [0, 0]
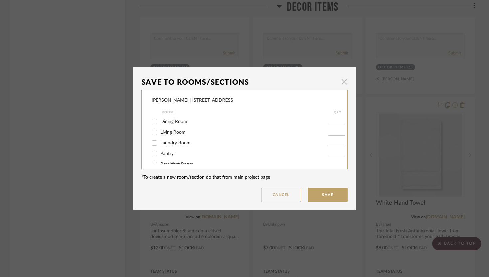
click at [344, 83] on span "button" at bounding box center [344, 81] width 13 height 13
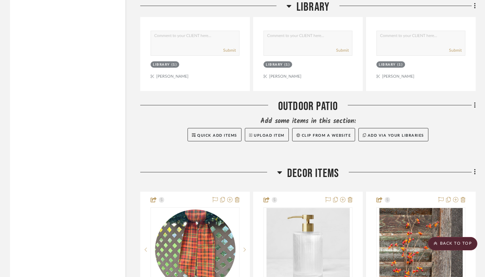
scroll to position [4583, 0]
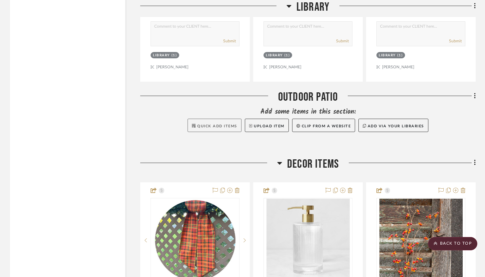
click at [229, 124] on span "Quick Add Items" at bounding box center [217, 126] width 40 height 4
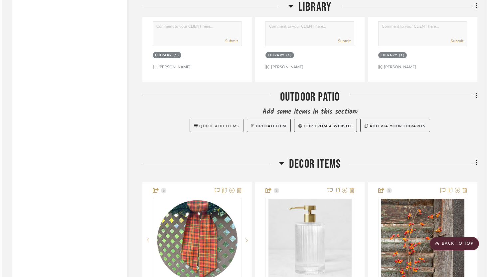
scroll to position [0, 0]
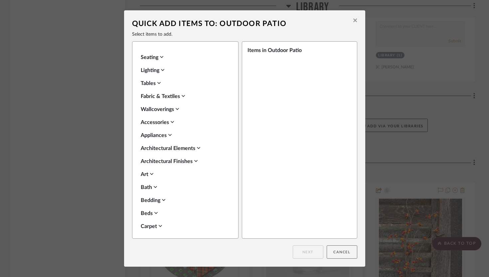
click at [335, 255] on button "Cancel" at bounding box center [342, 251] width 31 height 13
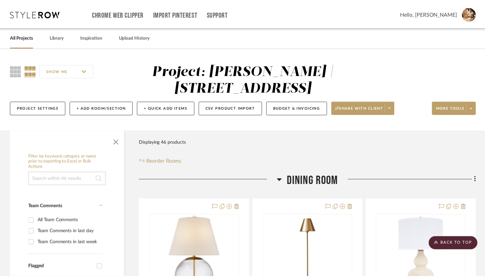
scroll to position [4583, 0]
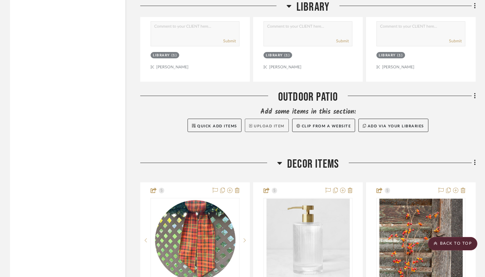
click at [276, 124] on button "Upload Item" at bounding box center [267, 124] width 44 height 13
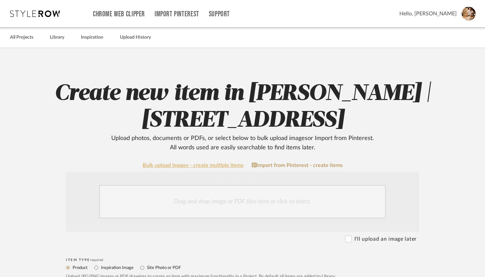
click at [220, 168] on link "Bulk upload images - create multiple items" at bounding box center [192, 165] width 101 height 6
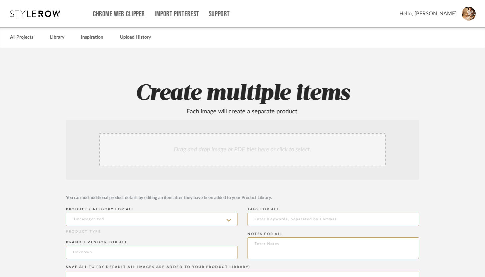
click at [201, 151] on div "Drag and drop image or PDF files here or click to select." at bounding box center [242, 149] width 286 height 33
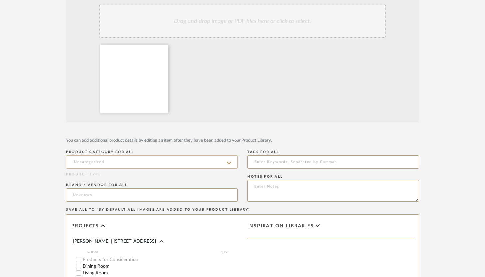
scroll to position [137, 0]
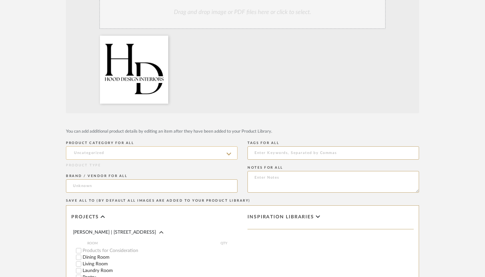
click at [168, 150] on input at bounding box center [151, 152] width 171 height 13
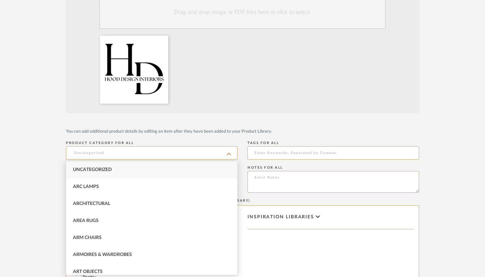
click at [161, 167] on div "Uncategorized" at bounding box center [151, 169] width 171 height 17
type input "Uncategorized"
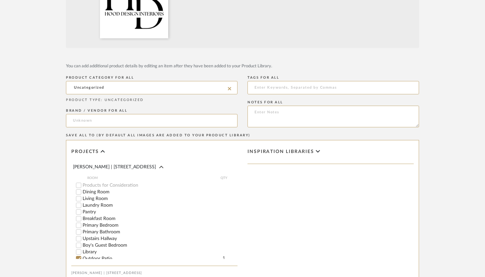
scroll to position [297, 0]
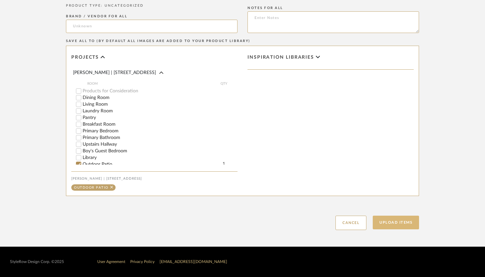
click at [404, 221] on button "Upload Items" at bounding box center [395, 222] width 46 height 14
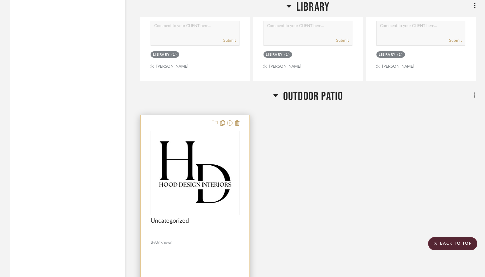
scroll to position [4580, 0]
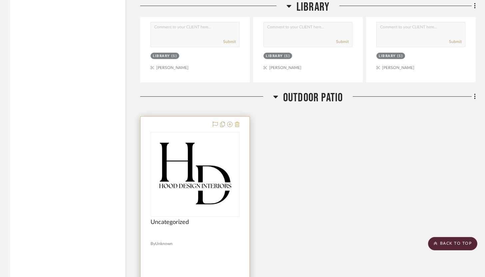
click at [236, 121] on icon at bounding box center [237, 123] width 5 height 5
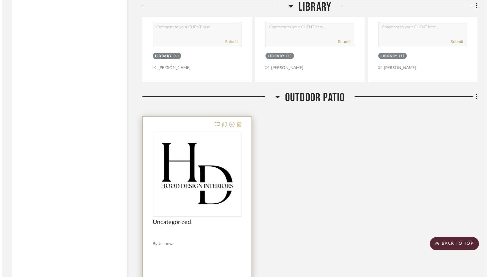
scroll to position [0, 0]
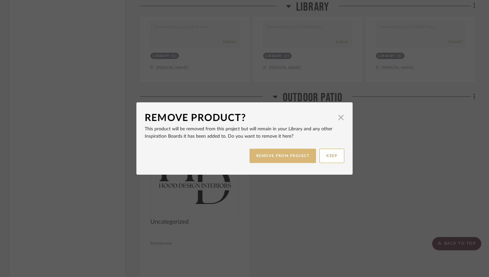
click at [272, 156] on button "REMOVE FROM PROJECT" at bounding box center [283, 155] width 67 height 14
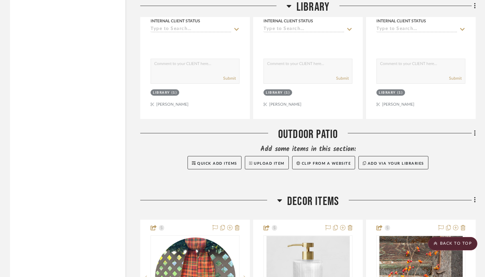
scroll to position [4564, 0]
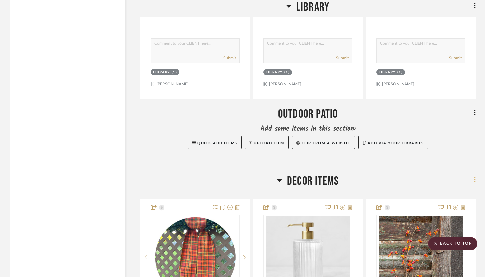
click at [473, 176] on fa-icon at bounding box center [473, 180] width 4 height 11
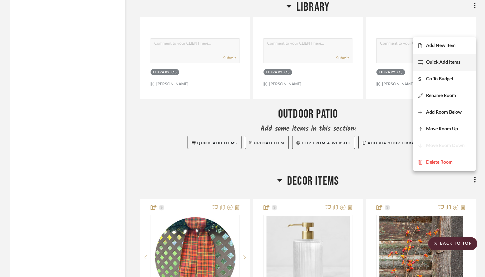
click at [455, 64] on span "Quick Add Items" at bounding box center [443, 63] width 34 height 6
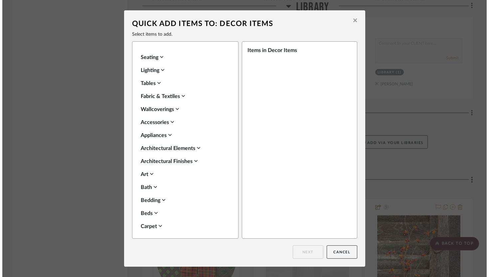
scroll to position [0, 0]
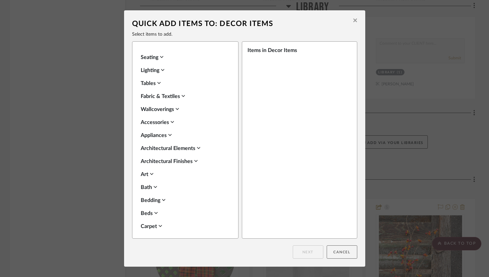
click at [330, 249] on button "Cancel" at bounding box center [342, 251] width 31 height 13
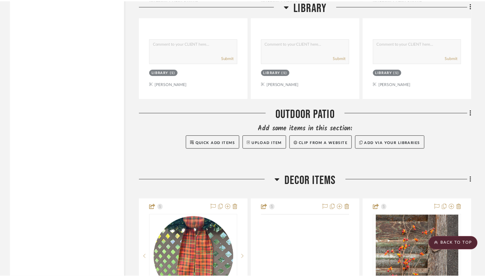
scroll to position [4564, 0]
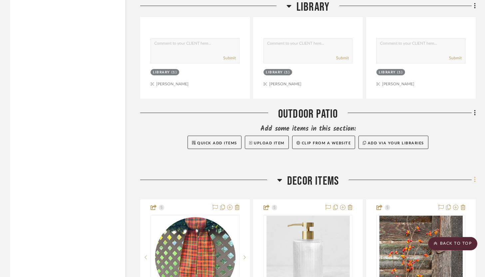
click at [474, 176] on icon at bounding box center [475, 179] width 2 height 7
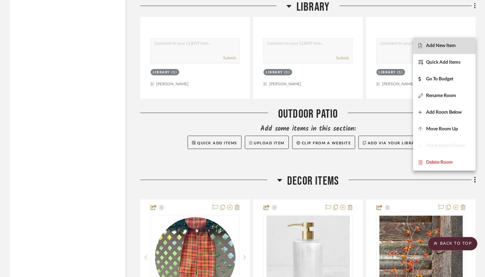
click at [451, 42] on button "Add New Item" at bounding box center [444, 45] width 63 height 17
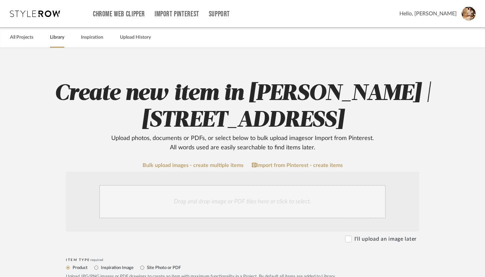
click at [61, 34] on link "Library" at bounding box center [57, 37] width 14 height 9
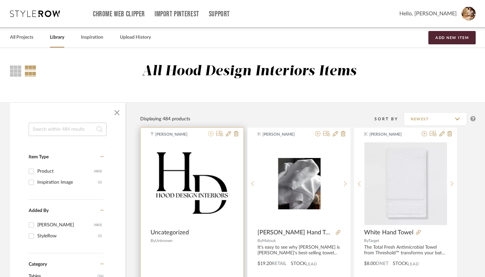
click at [209, 135] on icon at bounding box center [210, 133] width 5 height 5
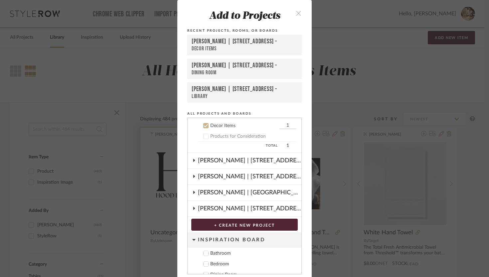
scroll to position [144, 0]
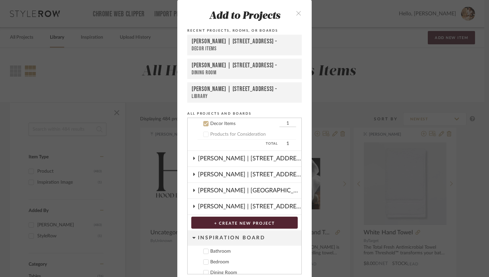
click at [282, 124] on input "1" at bounding box center [288, 123] width 17 height 7
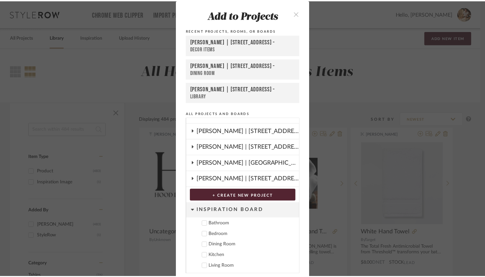
scroll to position [24, 0]
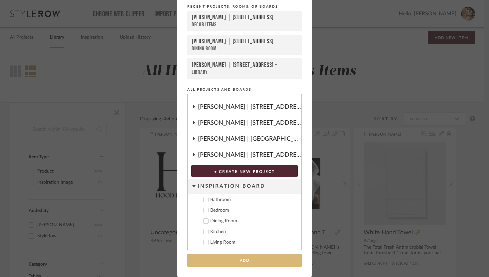
type input "3"
click at [270, 266] on button "Add" at bounding box center [244, 260] width 115 height 14
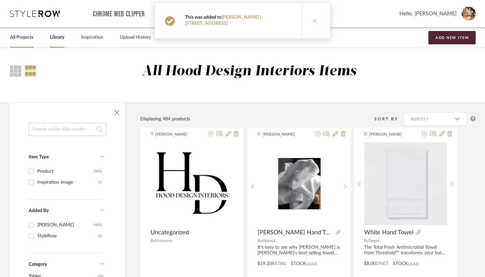
click at [27, 35] on link "All Projects" at bounding box center [21, 37] width 23 height 9
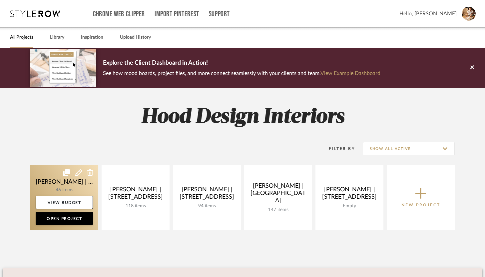
click at [61, 188] on link at bounding box center [64, 197] width 68 height 64
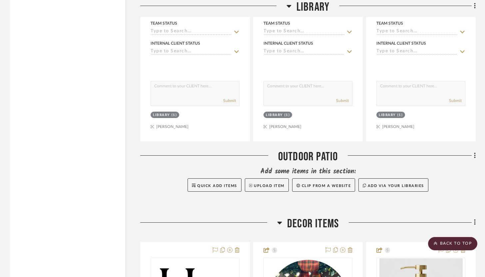
scroll to position [4602, 0]
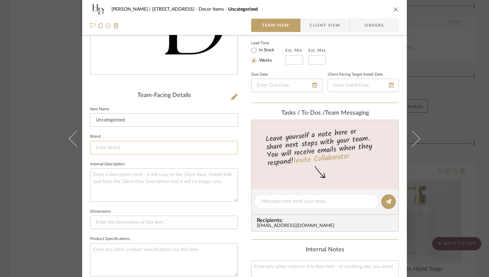
scroll to position [118, 0]
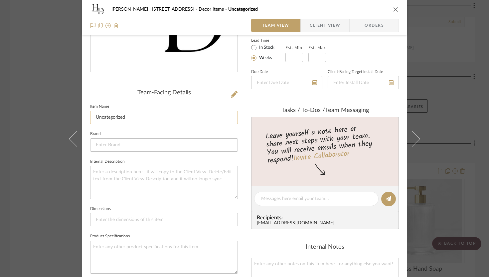
drag, startPoint x: 142, startPoint y: 118, endPoint x: 91, endPoint y: 115, distance: 51.1
click at [91, 115] on input "Uncategorized" at bounding box center [164, 117] width 148 height 13
type input "M"
type input "Wreath Sash Monograming Labor"
click at [100, 178] on textarea at bounding box center [164, 181] width 148 height 33
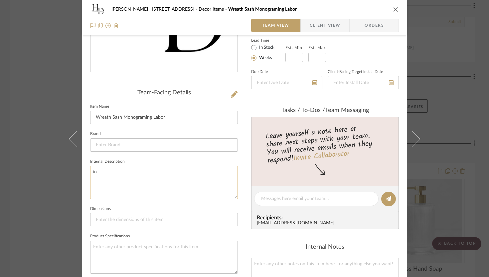
type textarea "i"
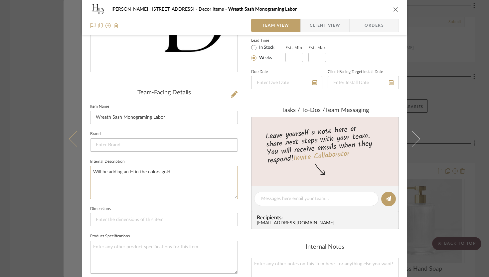
drag, startPoint x: 173, startPoint y: 169, endPoint x: 75, endPoint y: 166, distance: 98.2
click at [75, 166] on mat-dialog-content "Danielle Hirschovits | 349 Boot Hill Ln Decor Items Wreath Sash Monograming Lab…" at bounding box center [245, 192] width 362 height 613
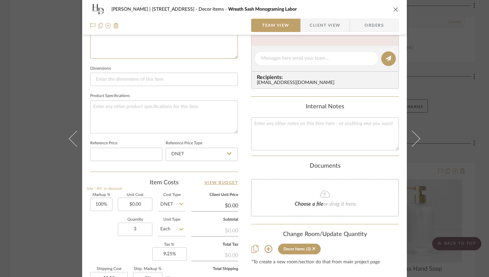
scroll to position [262, 0]
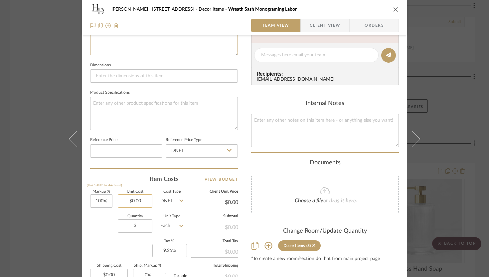
type textarea "Will be adding an H in the colors gold"
type input "0.00"
click at [136, 200] on input "0.00" at bounding box center [135, 200] width 35 height 13
type input "$27.00"
type input "$54.00"
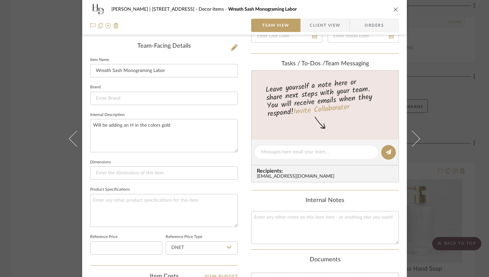
scroll to position [187, 0]
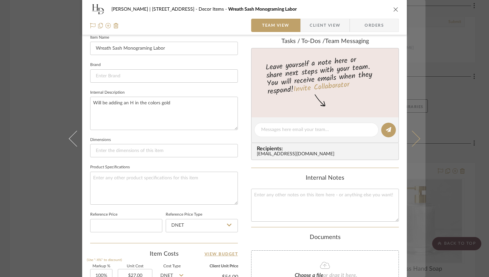
click at [416, 140] on icon at bounding box center [412, 138] width 16 height 16
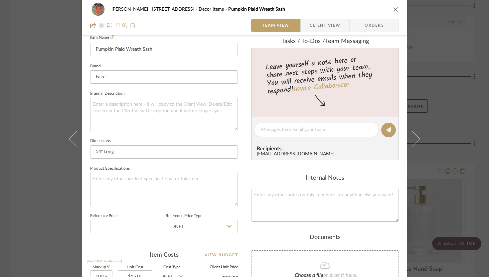
click at [396, 9] on icon "close" at bounding box center [395, 9] width 5 height 5
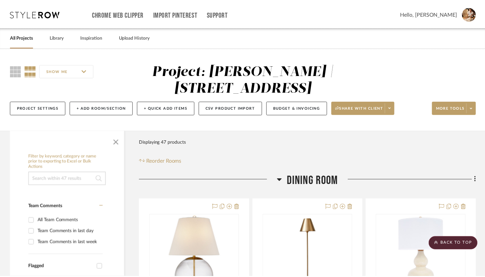
scroll to position [4602, 0]
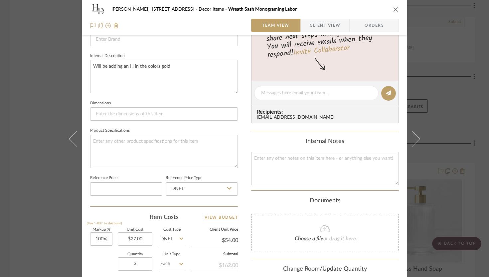
scroll to position [341, 0]
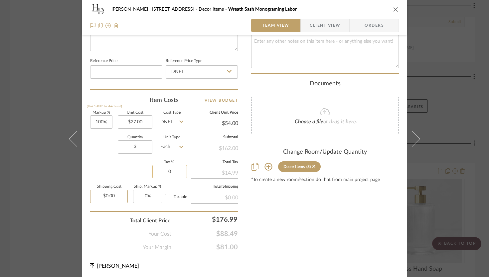
type input "0%"
type input "0.00"
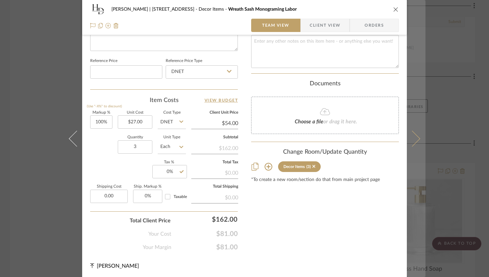
type input "$0.00"
click at [413, 139] on icon at bounding box center [412, 138] width 16 height 16
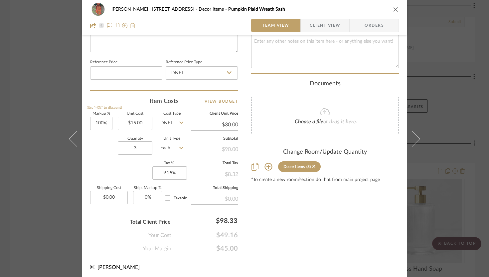
click at [396, 7] on icon "close" at bounding box center [395, 9] width 5 height 5
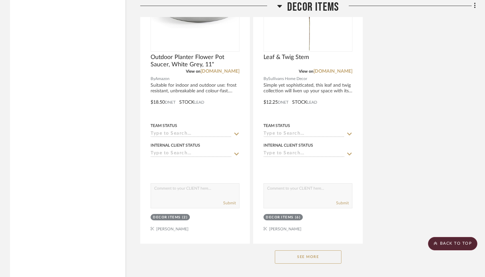
scroll to position [5436, 0]
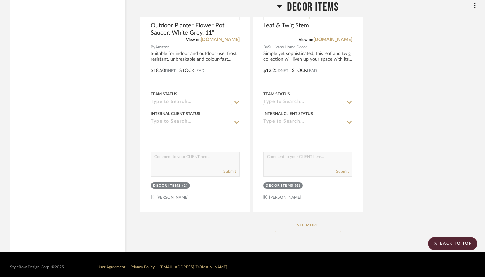
click at [319, 219] on button "See More" at bounding box center [308, 224] width 67 height 13
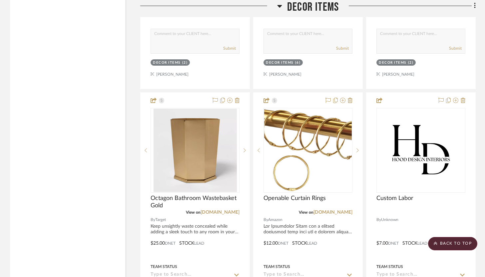
scroll to position [5593, 0]
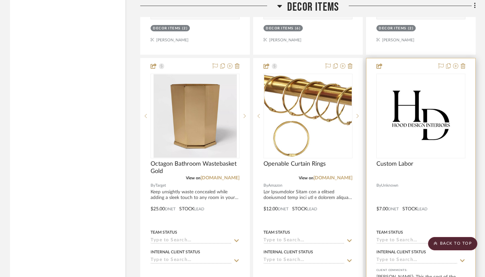
click at [432, 183] on div at bounding box center [420, 203] width 109 height 291
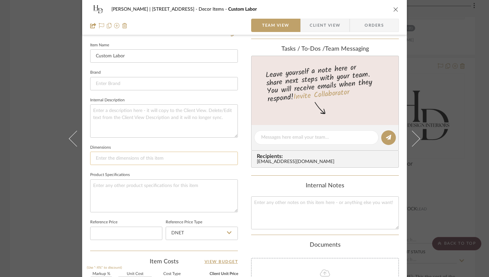
scroll to position [166, 0]
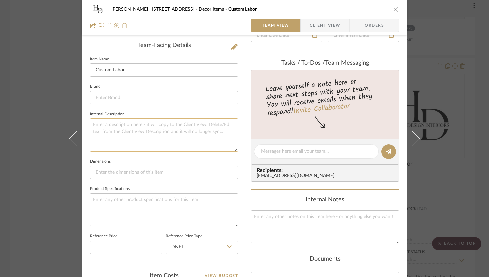
click at [112, 128] on textarea at bounding box center [164, 134] width 148 height 33
paste textarea "Will be adding an H in the colors gold"
type textarea "Will be adding an H in the colors gold"
drag, startPoint x: 109, startPoint y: 71, endPoint x: 83, endPoint y: 70, distance: 26.3
click at [83, 70] on div "Danielle Hirschovits | 349 Boot Hill Ln Decor Items Custom Labor Team View Clie…" at bounding box center [244, 145] width 325 height 613
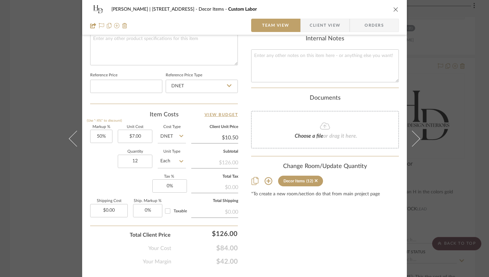
scroll to position [341, 0]
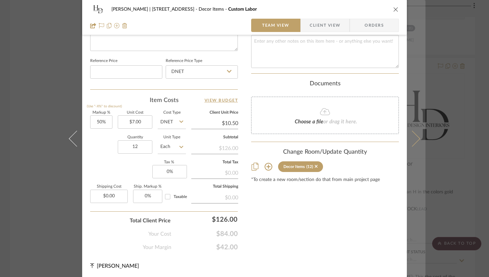
type input "Hand Towel Monogram Labor"
click at [416, 137] on icon at bounding box center [412, 138] width 16 height 16
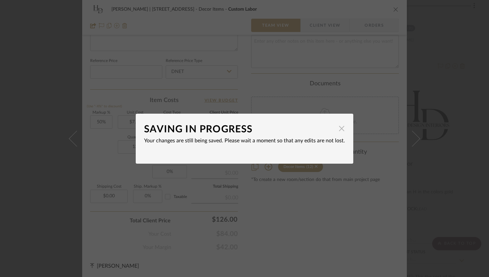
click at [341, 130] on span "button" at bounding box center [341, 128] width 13 height 13
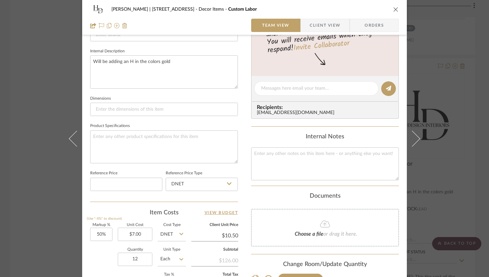
scroll to position [149, 0]
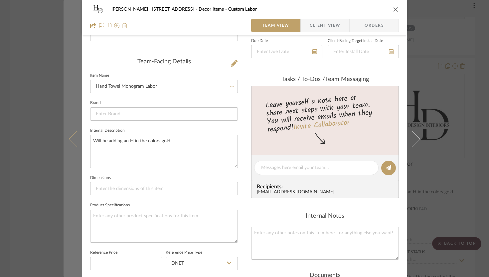
click at [70, 140] on icon at bounding box center [77, 138] width 16 height 16
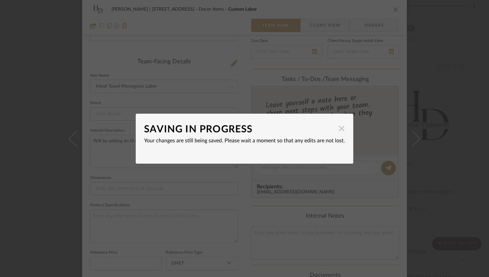
click at [342, 124] on span "button" at bounding box center [341, 128] width 13 height 13
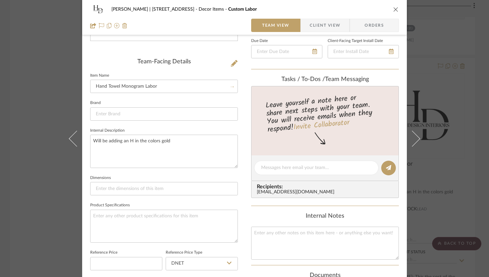
scroll to position [0, 0]
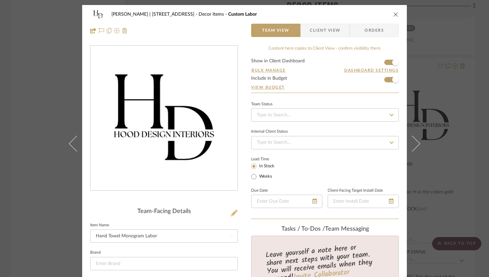
click at [231, 213] on icon at bounding box center [234, 212] width 7 height 7
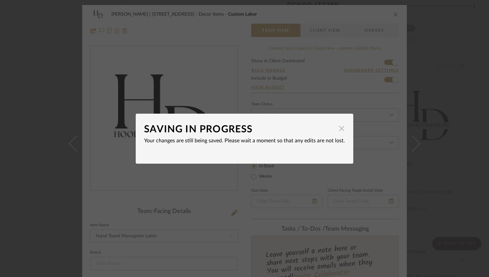
click at [342, 130] on span "button" at bounding box center [341, 128] width 13 height 13
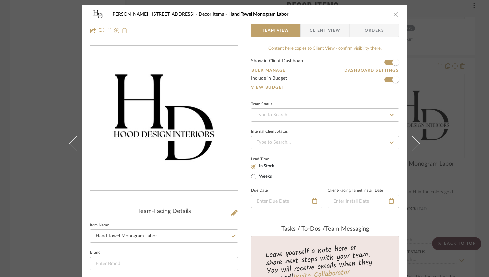
click at [341, 24] on span "Client View" at bounding box center [325, 30] width 49 height 13
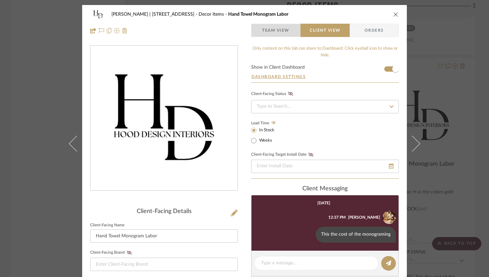
click at [281, 33] on span "Team View" at bounding box center [275, 30] width 27 height 13
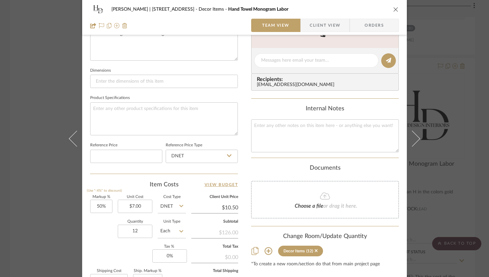
scroll to position [256, 0]
click at [395, 8] on icon "close" at bounding box center [395, 9] width 5 height 5
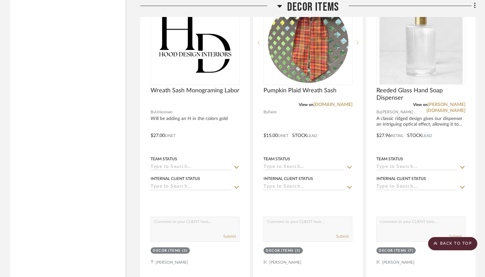
scroll to position [4780, 0]
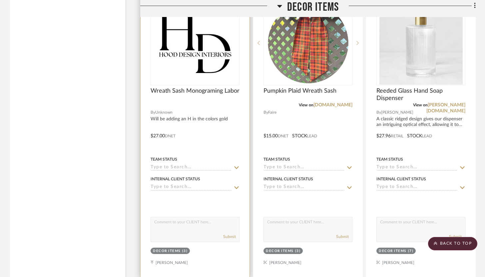
click at [186, 140] on div at bounding box center [194, 130] width 109 height 291
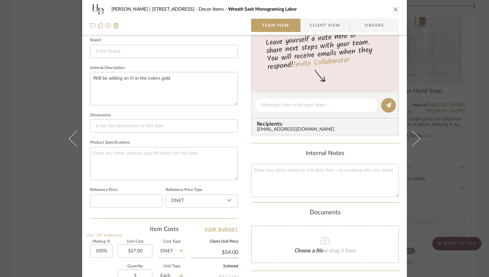
scroll to position [312, 0]
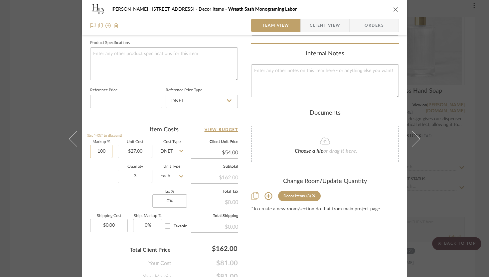
click at [103, 152] on input "100" at bounding box center [101, 150] width 22 height 13
type input "1"
type input "50%"
type input "27.00"
type input "$40.50"
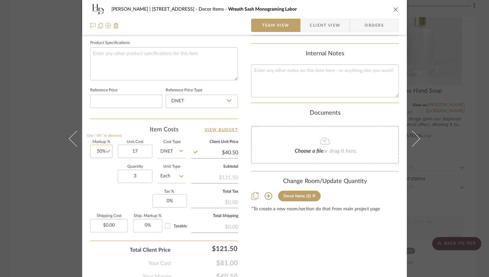
type input "$17.00"
type input "$25.50"
click at [295, 249] on div "Content here copies to Client View - confirm visibility there. Show in Client D…" at bounding box center [325, 7] width 148 height 547
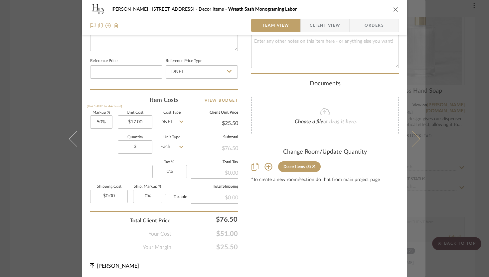
click at [411, 140] on icon at bounding box center [412, 138] width 16 height 16
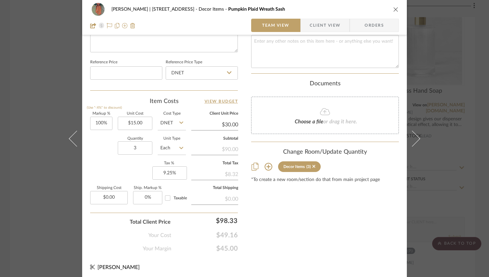
click at [395, 9] on icon "close" at bounding box center [395, 9] width 5 height 5
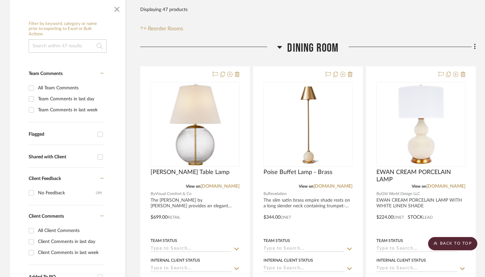
scroll to position [0, 0]
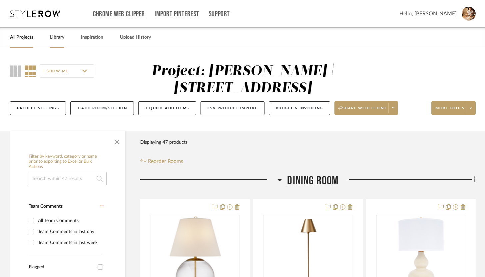
click at [51, 42] on link "Library" at bounding box center [57, 37] width 14 height 9
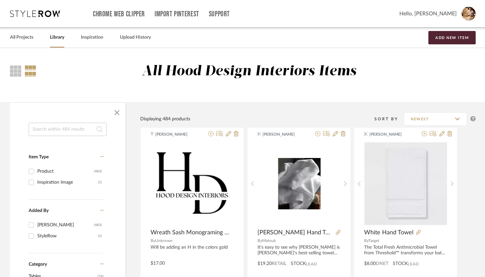
click at [82, 130] on input at bounding box center [68, 128] width 78 height 13
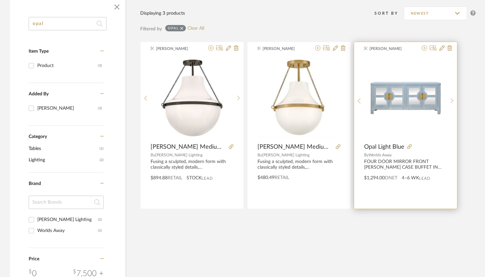
scroll to position [85, 0]
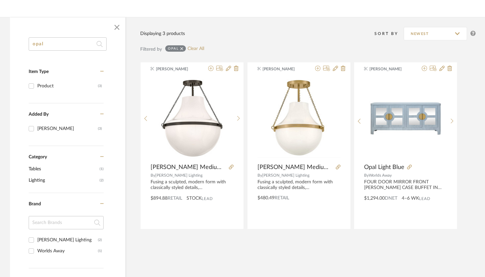
type input "opal"
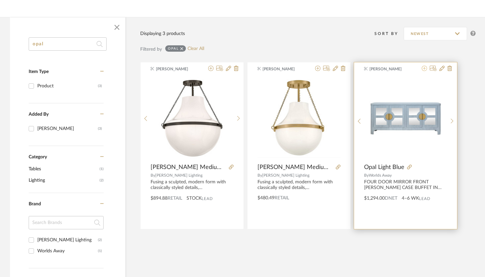
click at [426, 70] on icon at bounding box center [423, 68] width 5 height 5
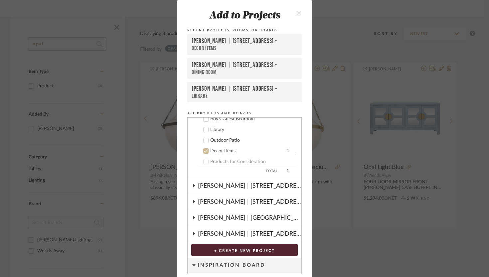
scroll to position [112, 0]
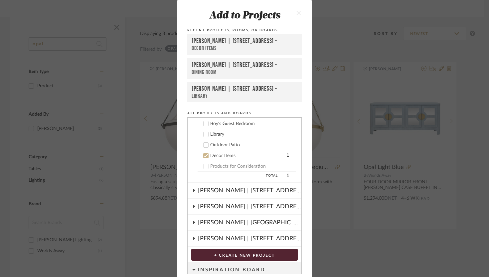
click at [204, 154] on icon at bounding box center [206, 155] width 5 height 5
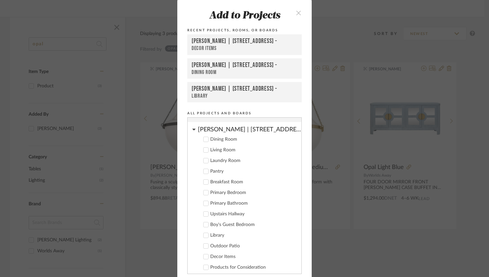
scroll to position [7, 0]
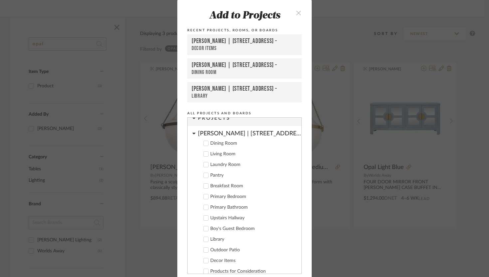
click at [204, 145] on div at bounding box center [205, 142] width 5 height 5
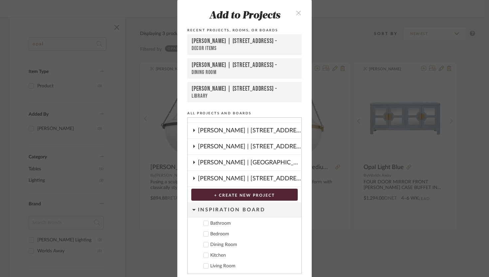
scroll to position [24, 0]
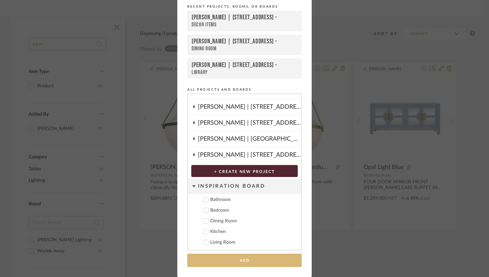
click at [262, 260] on button "Add" at bounding box center [244, 260] width 115 height 14
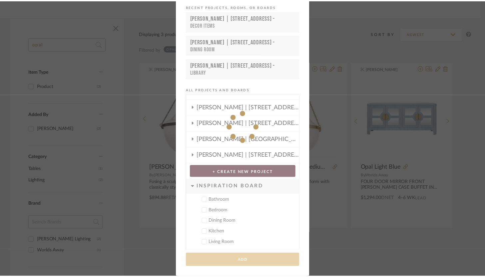
scroll to position [85, 0]
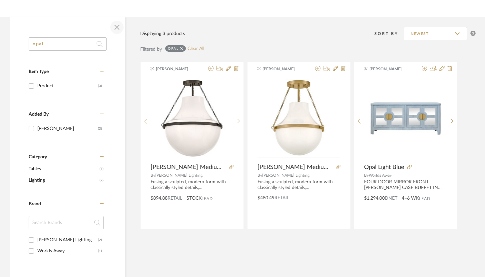
click at [118, 24] on span "button" at bounding box center [117, 27] width 16 height 16
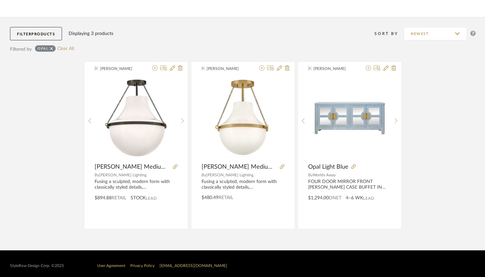
scroll to position [0, 0]
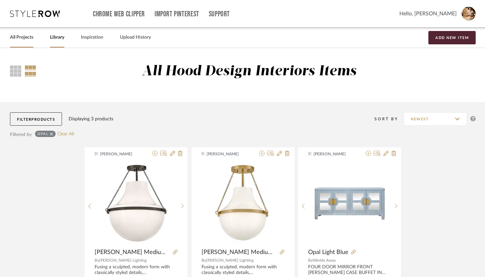
click at [31, 38] on link "All Projects" at bounding box center [21, 37] width 23 height 9
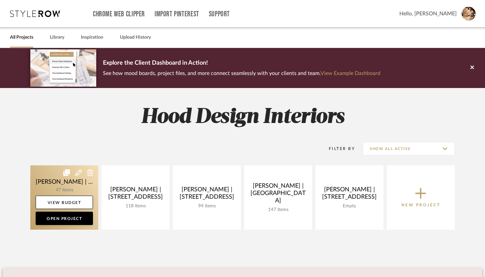
click at [57, 190] on link at bounding box center [64, 197] width 68 height 64
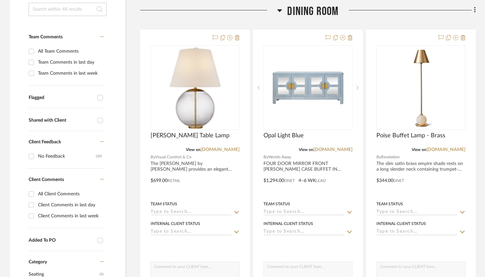
scroll to position [188, 0]
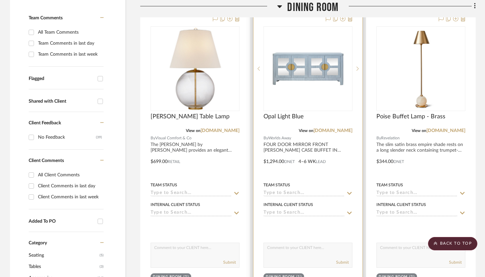
click at [322, 181] on div "Team Status" at bounding box center [307, 188] width 89 height 16
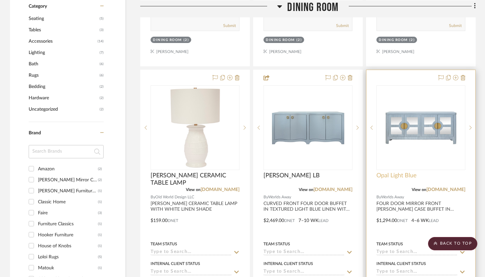
scroll to position [443, 0]
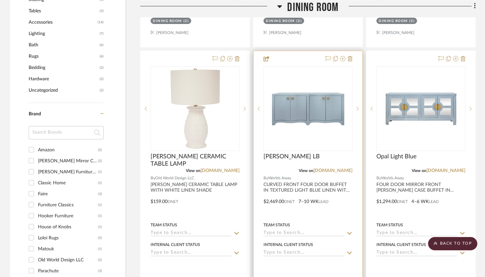
click at [349, 214] on div at bounding box center [307, 196] width 109 height 291
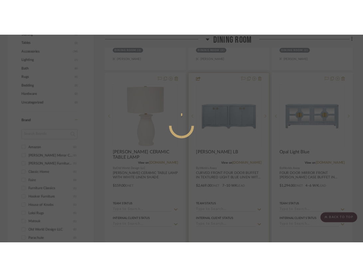
scroll to position [0, 0]
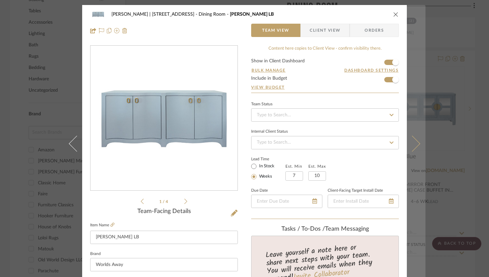
click at [413, 142] on icon at bounding box center [412, 143] width 16 height 16
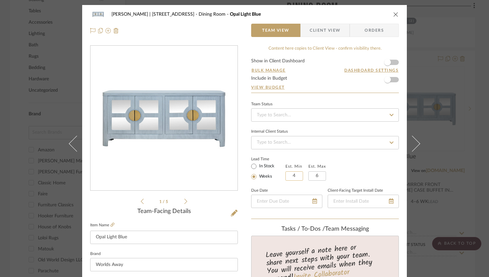
click at [295, 174] on input "4" at bounding box center [295, 175] width 18 height 9
type input "14"
type input "16"
click at [394, 12] on icon "close" at bounding box center [395, 14] width 5 height 5
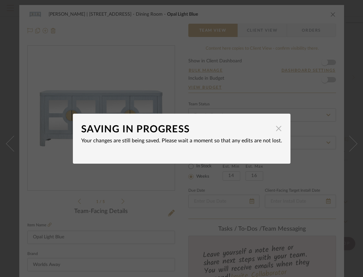
click at [277, 129] on span "button" at bounding box center [278, 128] width 13 height 13
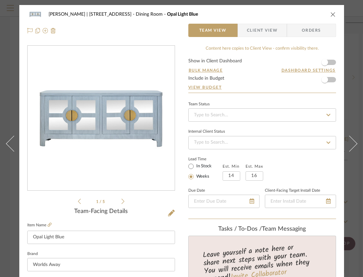
click at [333, 14] on icon "close" at bounding box center [333, 14] width 5 height 5
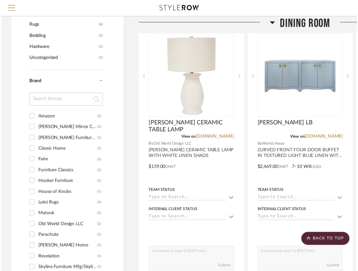
scroll to position [443, 0]
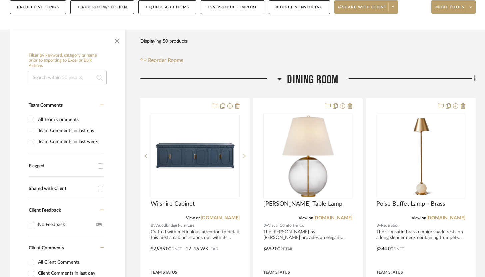
scroll to position [108, 0]
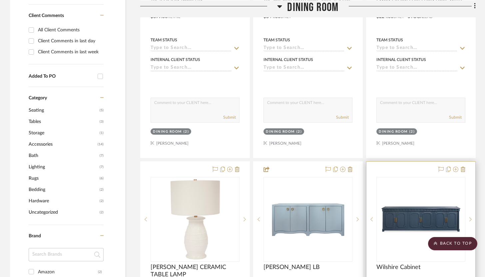
drag, startPoint x: 432, startPoint y: 165, endPoint x: 389, endPoint y: 240, distance: 85.9
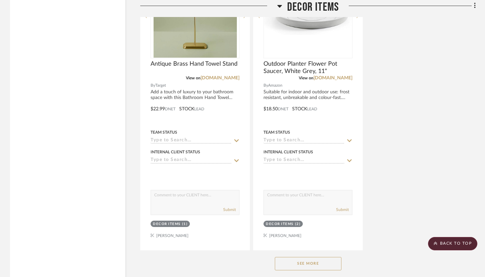
scroll to position [5719, 0]
click at [312, 257] on button "See More" at bounding box center [308, 263] width 67 height 13
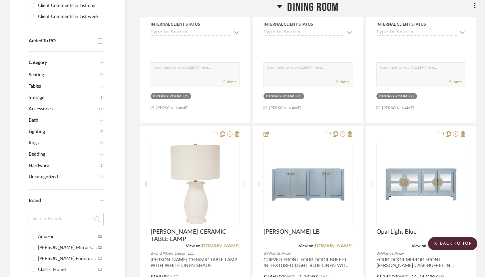
scroll to position [0, 0]
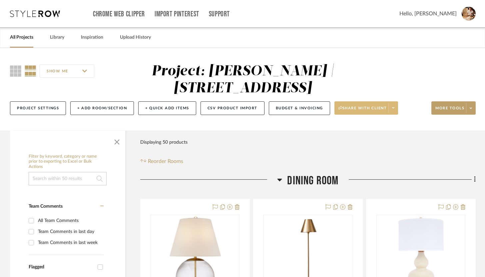
click at [363, 110] on span "Share with client" at bounding box center [362, 111] width 49 height 10
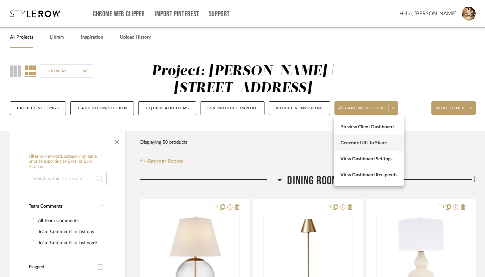
click at [363, 143] on span "Generate URL to Share" at bounding box center [368, 143] width 57 height 6
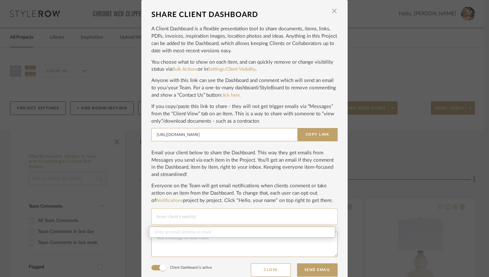
click at [262, 217] on input "Email selection" at bounding box center [245, 216] width 176 height 8
click at [167, 213] on input "Email selection" at bounding box center [245, 216] width 176 height 8
paste input "dhirschovits@outlook.com"
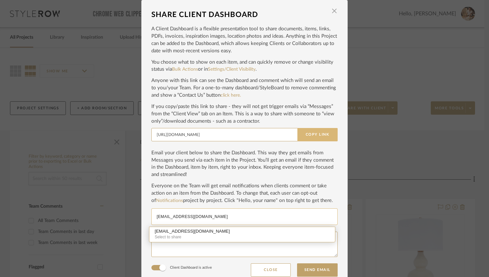
type input "dhirschovits@outlook.com"
click at [318, 133] on button "Copy Link" at bounding box center [318, 134] width 40 height 13
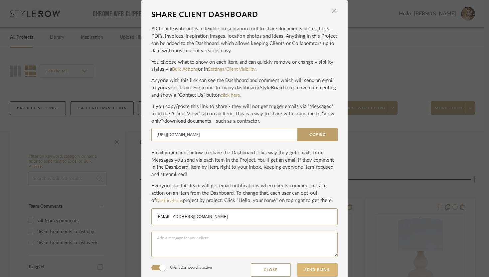
click at [311, 270] on button "Send Email" at bounding box center [317, 269] width 41 height 13
click at [261, 223] on div "dhirschovits@outlook.com" at bounding box center [245, 216] width 176 height 17
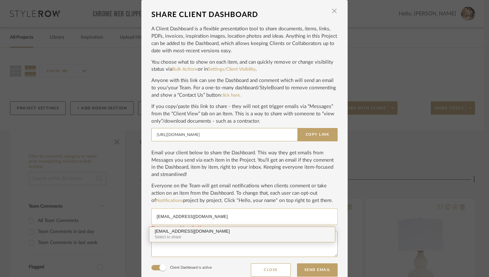
click at [211, 234] on div "Select to share" at bounding box center [242, 237] width 175 height 6
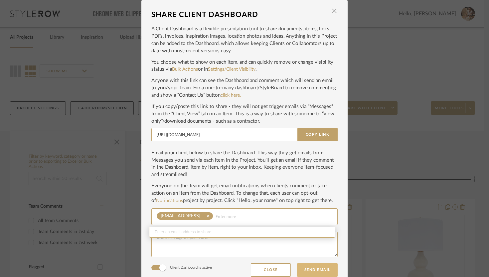
click at [322, 276] on button "Send Email" at bounding box center [317, 269] width 41 height 13
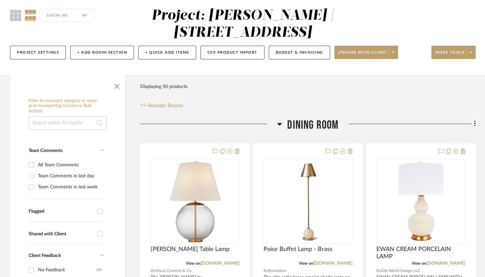
scroll to position [69, 0]
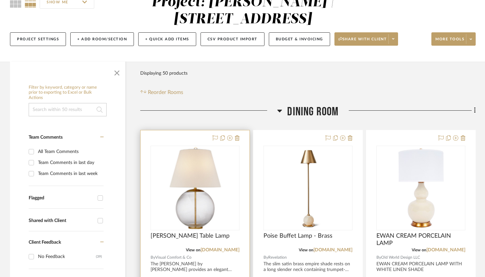
click at [186, 134] on div at bounding box center [194, 275] width 109 height 291
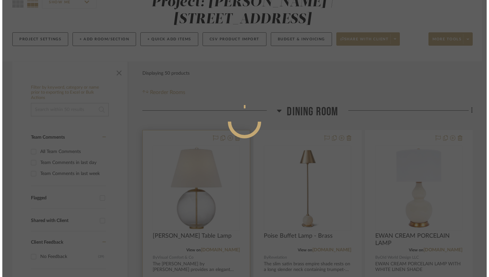
scroll to position [0, 0]
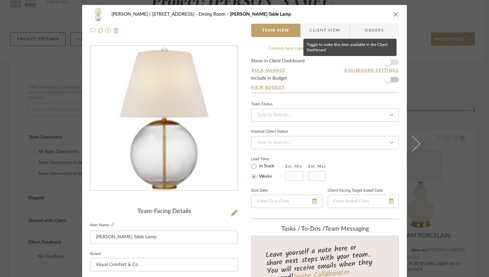
click at [363, 64] on span "button" at bounding box center [387, 62] width 15 height 15
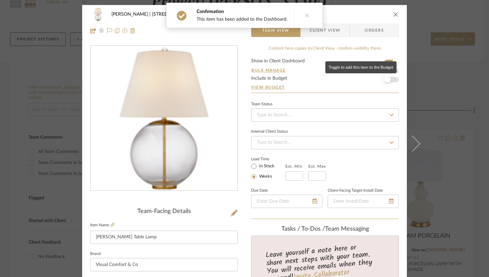
click at [363, 85] on span "button" at bounding box center [387, 79] width 15 height 15
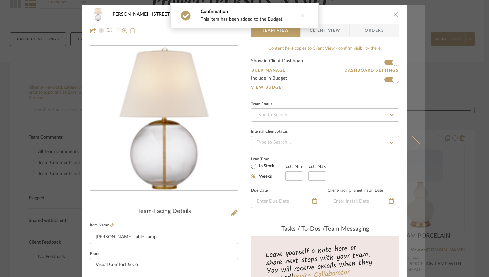
click at [363, 144] on icon at bounding box center [412, 143] width 16 height 16
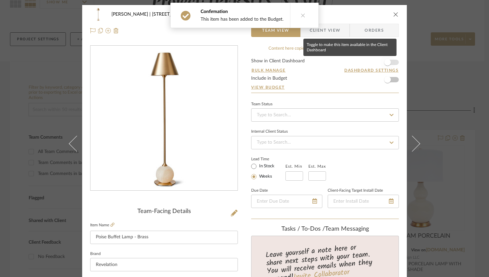
click at [363, 64] on span "button" at bounding box center [387, 62] width 7 height 7
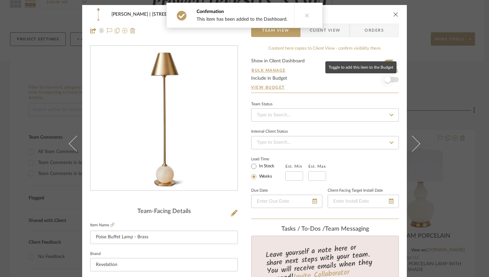
click at [363, 82] on span "button" at bounding box center [387, 79] width 7 height 7
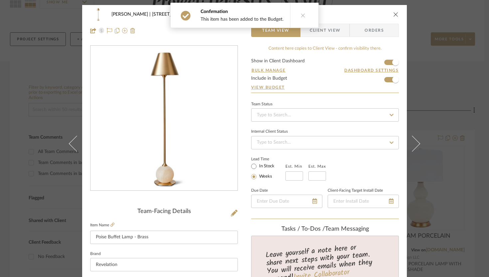
click at [363, 139] on button at bounding box center [416, 143] width 19 height 277
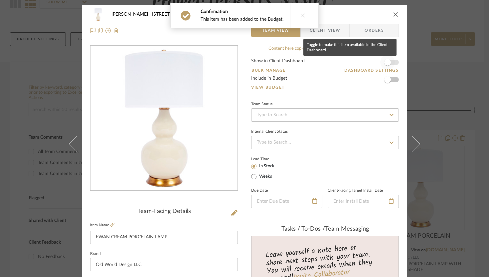
click at [363, 62] on span "button" at bounding box center [387, 62] width 15 height 15
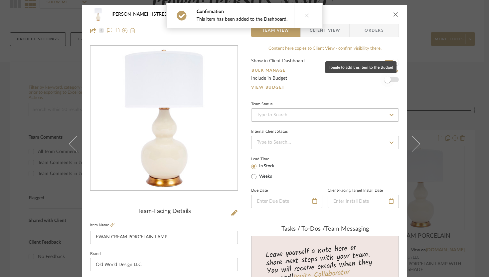
click at [363, 80] on span "button" at bounding box center [387, 79] width 15 height 15
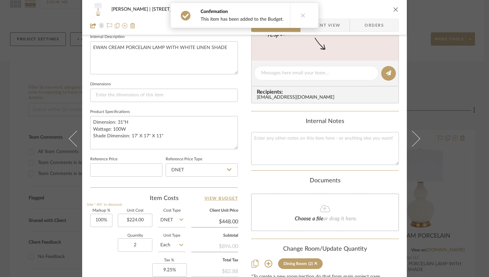
scroll to position [245, 0]
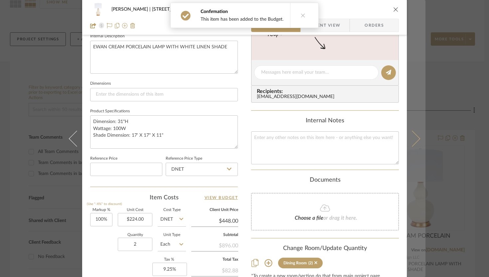
click at [363, 136] on icon at bounding box center [412, 138] width 16 height 16
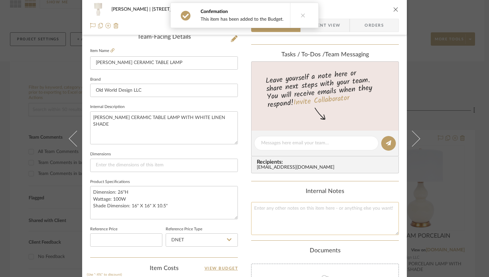
scroll to position [0, 0]
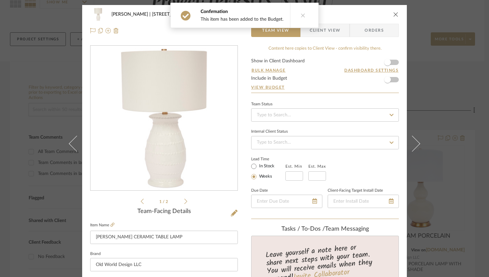
click at [363, 61] on form "Show in Client Dashboard Bulk Manage Dashboard Settings Include in Budget View …" at bounding box center [325, 76] width 148 height 34
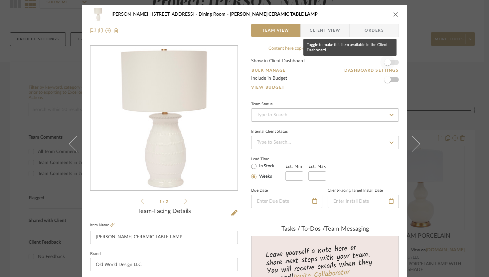
click at [363, 61] on span "button" at bounding box center [387, 62] width 15 height 15
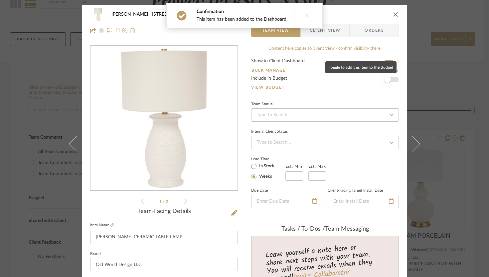
click at [363, 78] on span "button" at bounding box center [387, 79] width 15 height 15
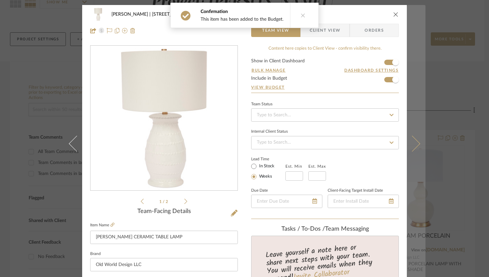
click at [363, 144] on icon at bounding box center [412, 143] width 16 height 16
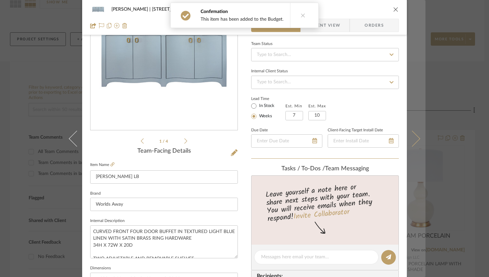
click at [363, 137] on icon at bounding box center [412, 138] width 16 height 16
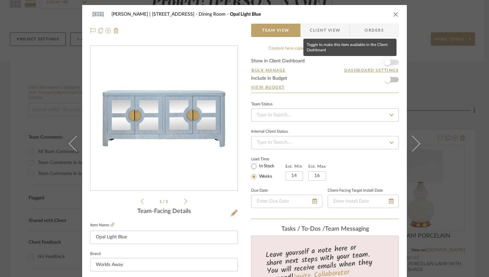
click at [363, 61] on span "button" at bounding box center [387, 62] width 15 height 15
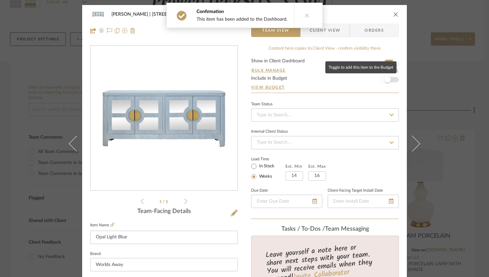
click at [363, 80] on span "button" at bounding box center [387, 79] width 7 height 7
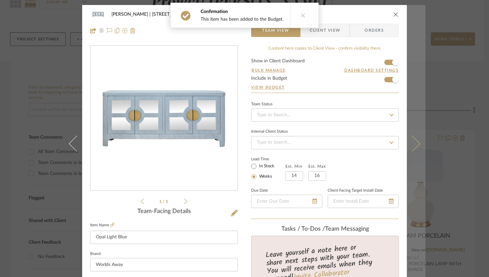
click at [363, 141] on icon at bounding box center [412, 143] width 16 height 16
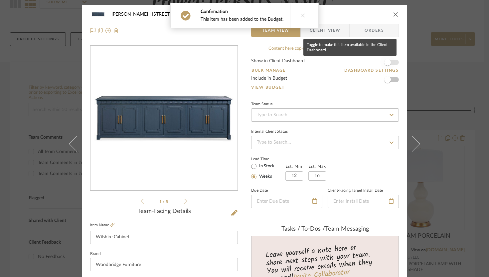
click at [363, 60] on span "button" at bounding box center [387, 62] width 7 height 7
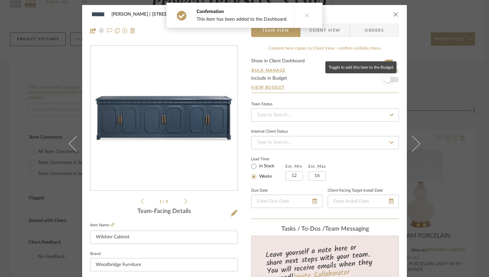
click at [363, 81] on span "button" at bounding box center [387, 79] width 15 height 15
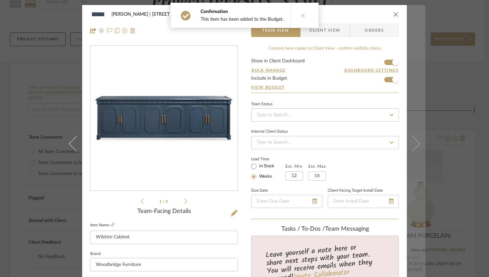
click at [363, 142] on icon at bounding box center [412, 143] width 16 height 16
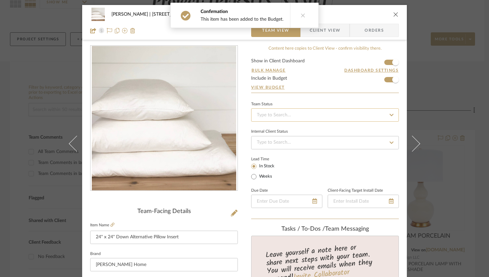
scroll to position [4, 0]
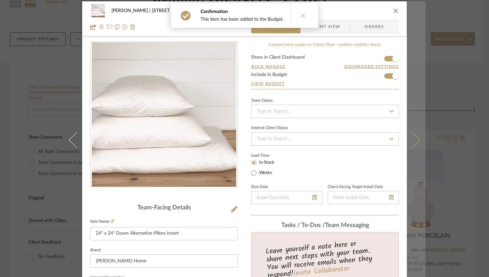
click at [363, 142] on icon at bounding box center [412, 139] width 16 height 16
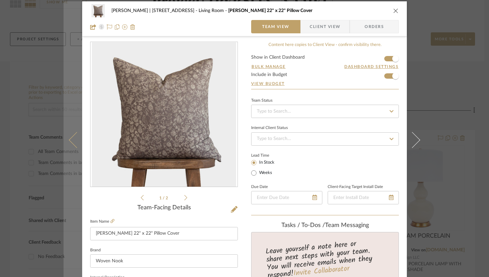
click at [70, 141] on icon at bounding box center [77, 139] width 16 height 16
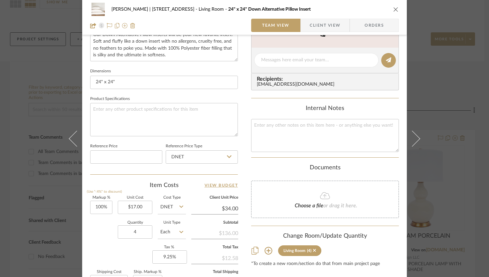
scroll to position [257, 0]
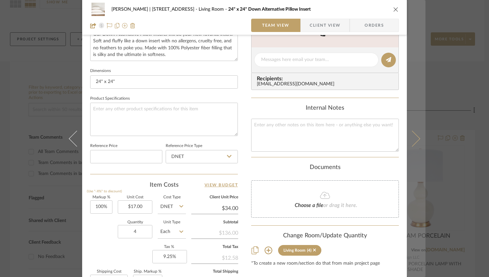
click at [363, 142] on button at bounding box center [416, 138] width 19 height 277
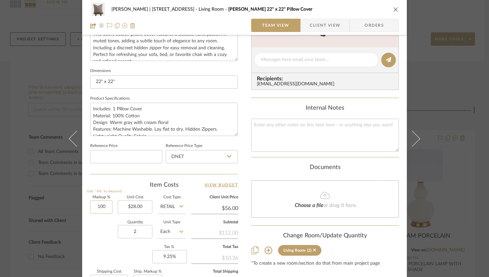
click at [102, 205] on input "100" at bounding box center [101, 206] width 22 height 13
type input "20%"
type input "28.00"
type input "$33.60"
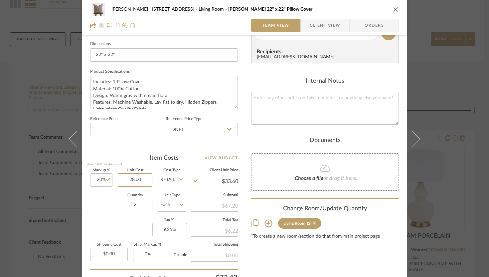
scroll to position [312, 0]
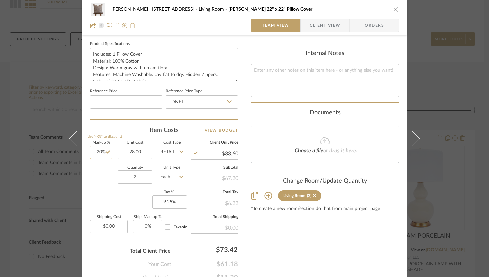
type input "20"
type input "$28.00"
click at [98, 151] on input "20" at bounding box center [101, 151] width 22 height 13
type input "100%"
type input "28.00"
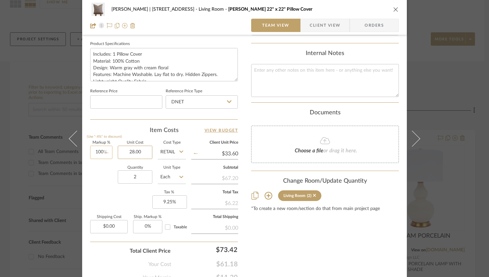
type input "$56.00"
type input "100"
type input "$28.00"
click at [98, 151] on input "100" at bounding box center [101, 151] width 22 height 13
type input "10%"
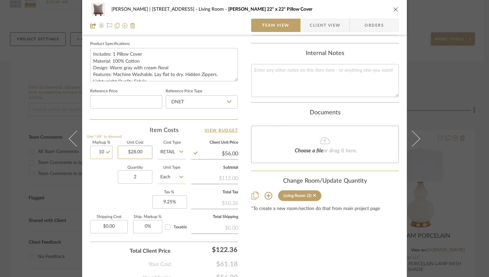
type input "28.00"
type input "$30.80"
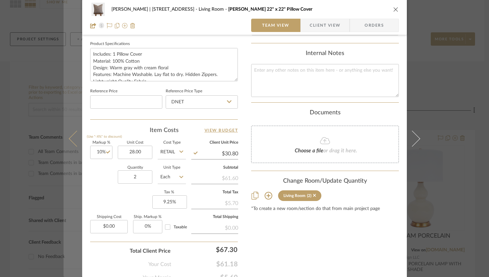
type input "$28.00"
click at [72, 141] on icon at bounding box center [77, 138] width 16 height 16
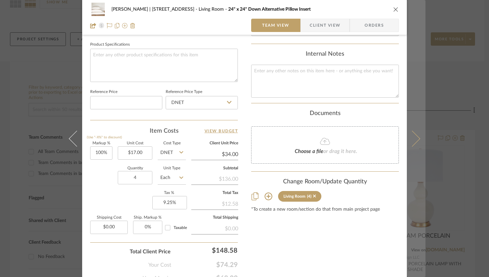
click at [363, 133] on button at bounding box center [416, 138] width 19 height 277
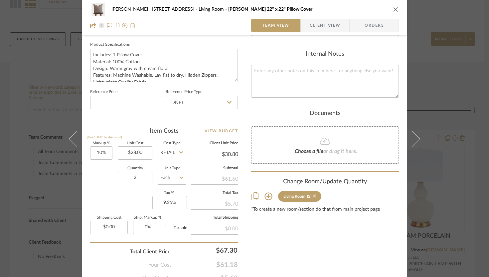
click at [363, 133] on button at bounding box center [416, 138] width 19 height 277
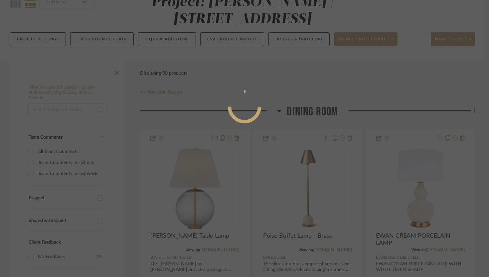
scroll to position [311, 0]
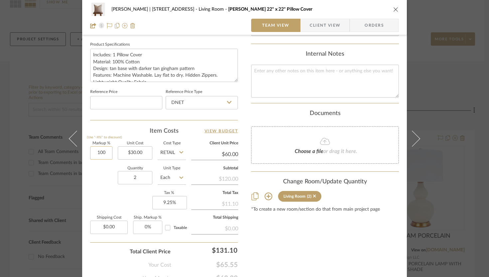
click at [99, 154] on input "100" at bounding box center [101, 152] width 22 height 13
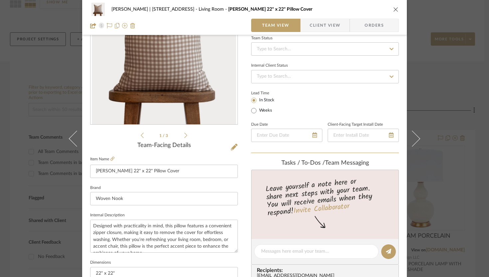
scroll to position [242, 0]
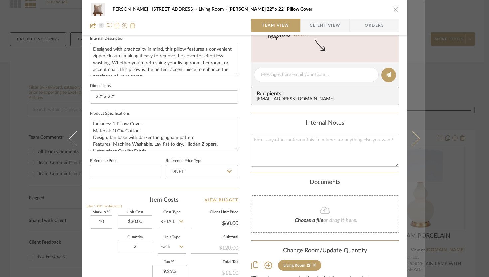
type input "10%"
click at [363, 137] on icon at bounding box center [412, 138] width 16 height 16
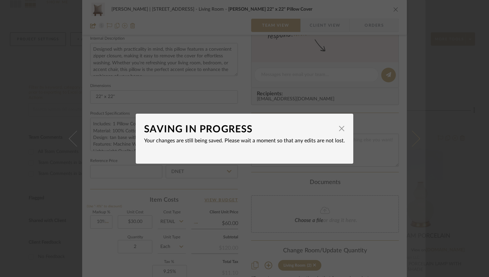
type input "$33.00"
click at [339, 128] on span "button" at bounding box center [341, 128] width 13 height 13
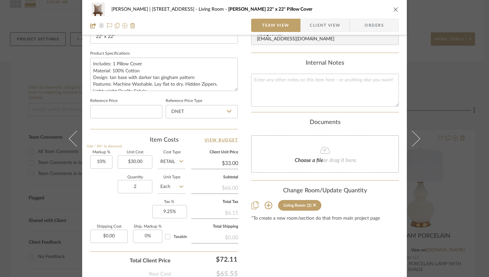
scroll to position [294, 0]
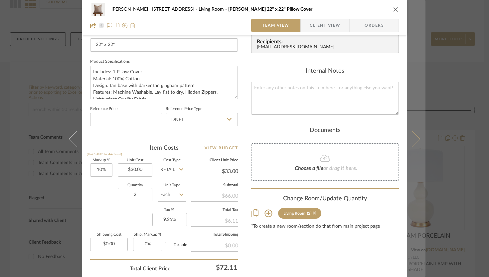
click at [363, 138] on icon at bounding box center [412, 138] width 16 height 16
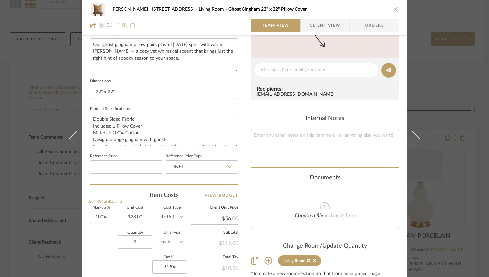
scroll to position [291, 0]
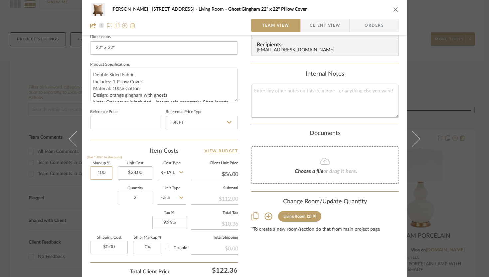
click at [96, 174] on input "100" at bounding box center [101, 172] width 22 height 13
type input "10%"
type input "28.00"
type input "$30.80"
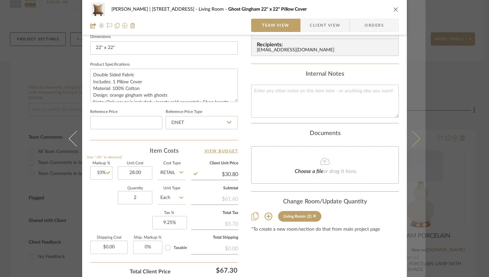
type input "$28.00"
click at [363, 141] on icon at bounding box center [412, 138] width 16 height 16
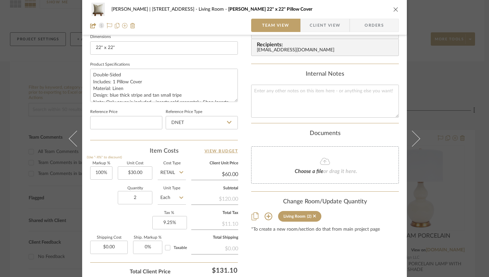
drag, startPoint x: 414, startPoint y: 139, endPoint x: 279, endPoint y: 126, distance: 136.4
click at [279, 126] on mat-dialog-content "Danielle Hirschovits | 349 Boot Hill Ln Living Room Crosby 22" x 22" Pillow Cov…" at bounding box center [245, 21] width 362 height 615
click at [100, 171] on input "100" at bounding box center [101, 172] width 22 height 13
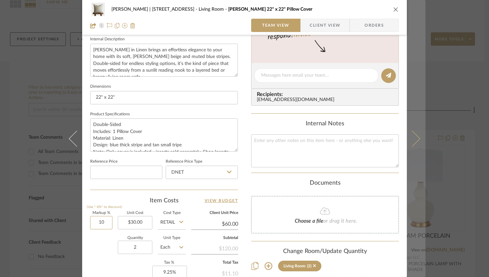
scroll to position [342, 0]
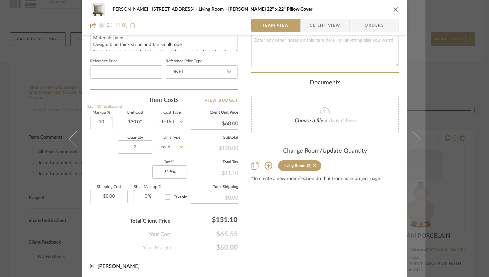
type input "10%"
click at [363, 134] on button at bounding box center [416, 138] width 19 height 277
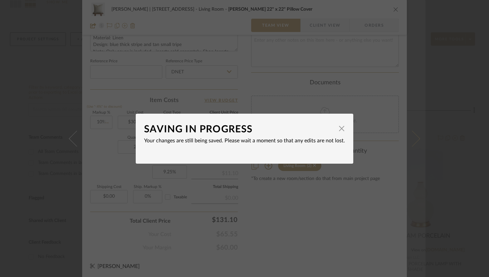
type input "$33.00"
click at [341, 128] on span "button" at bounding box center [341, 128] width 13 height 13
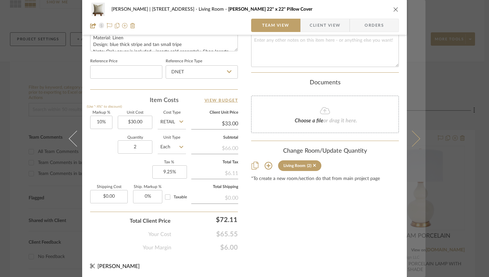
click at [363, 135] on button at bounding box center [416, 138] width 19 height 277
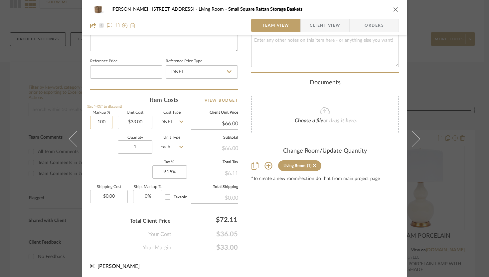
click at [101, 117] on input "100" at bounding box center [101, 121] width 22 height 13
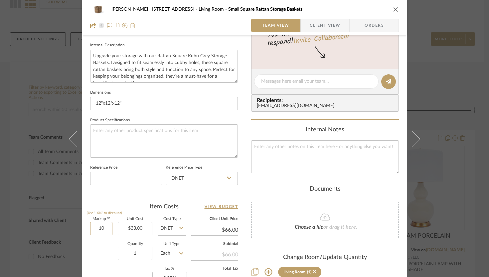
scroll to position [242, 0]
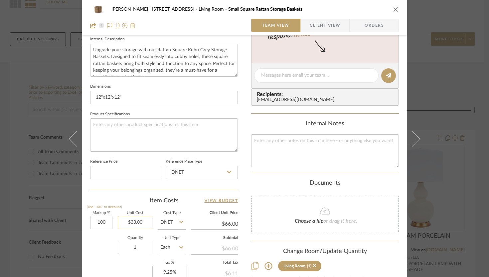
type input "100%"
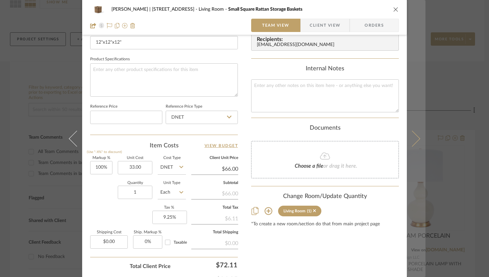
type input "$33.00"
click at [363, 135] on icon at bounding box center [412, 138] width 16 height 16
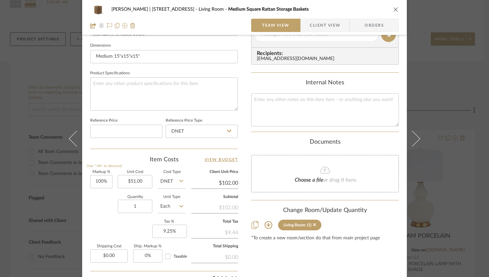
scroll to position [289, 0]
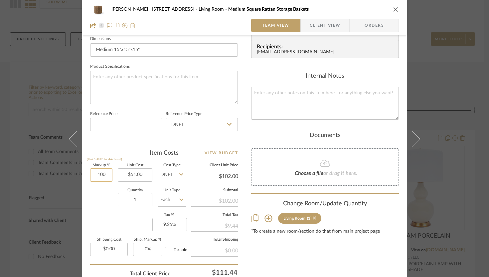
click at [102, 176] on input "100" at bounding box center [101, 174] width 22 height 13
type input "50%"
type input "51.00"
type input "$76.50"
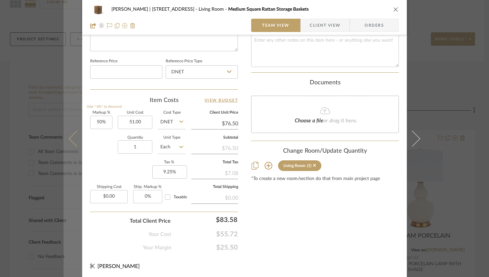
type input "$51.00"
click at [72, 135] on icon at bounding box center [77, 138] width 16 height 16
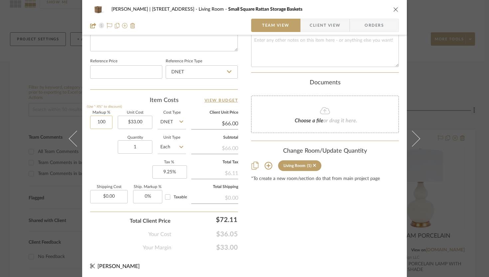
click at [100, 121] on input "100" at bounding box center [101, 121] width 22 height 13
type input "1"
type input "50%"
type input "33.00"
type input "$49.50"
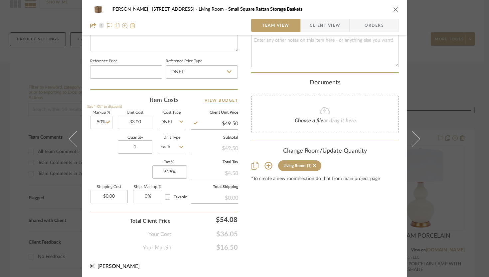
type input "$33.00"
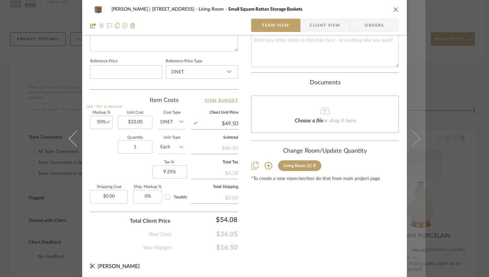
click at [363, 137] on button at bounding box center [416, 138] width 19 height 277
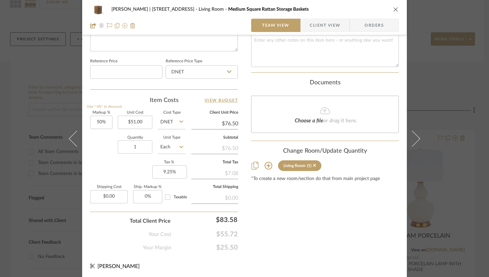
scroll to position [0, 0]
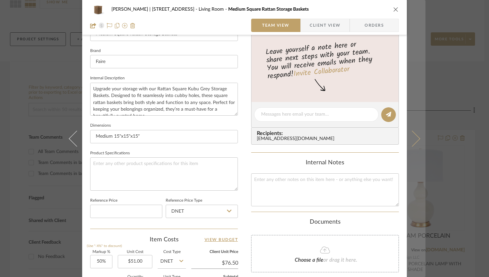
click at [363, 143] on icon at bounding box center [412, 138] width 16 height 16
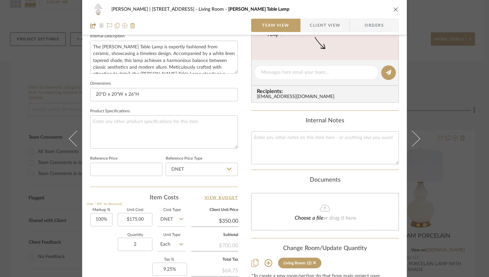
scroll to position [245, 0]
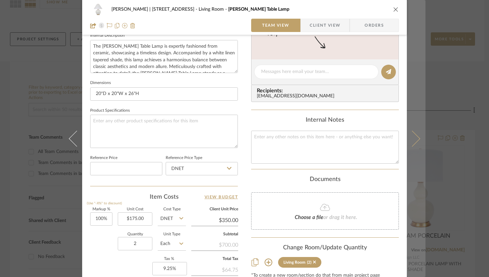
click at [363, 139] on icon at bounding box center [412, 138] width 16 height 16
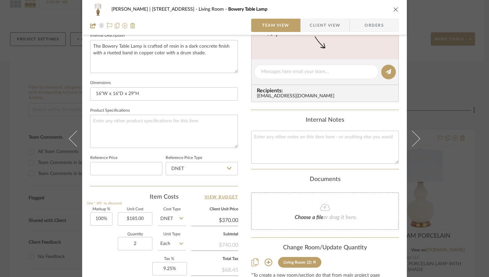
scroll to position [0, 0]
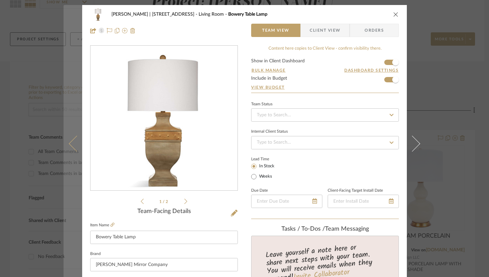
click at [73, 145] on icon at bounding box center [77, 143] width 16 height 16
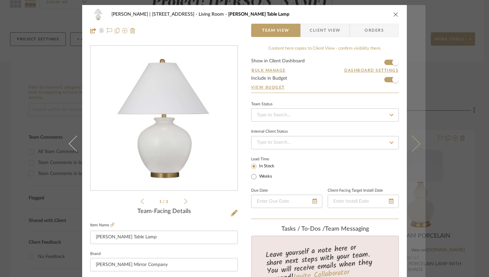
click at [363, 146] on icon at bounding box center [412, 143] width 16 height 16
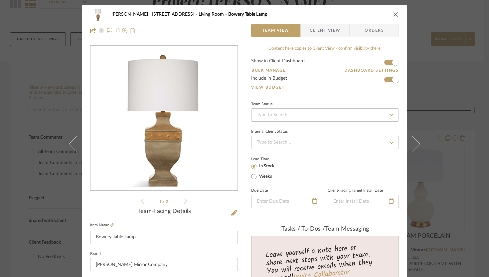
click at [363, 146] on icon at bounding box center [412, 143] width 16 height 16
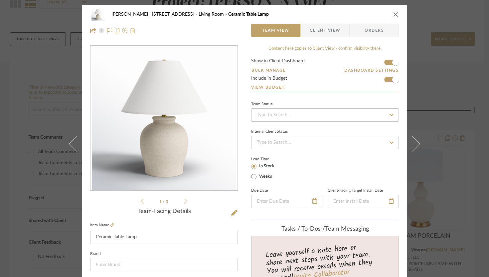
click at [363, 146] on icon at bounding box center [412, 143] width 16 height 16
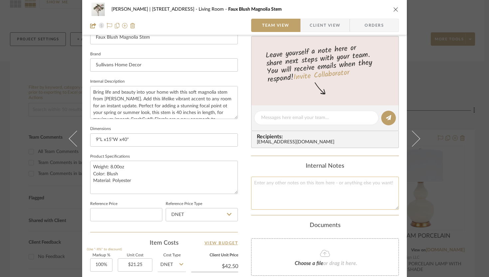
scroll to position [294, 0]
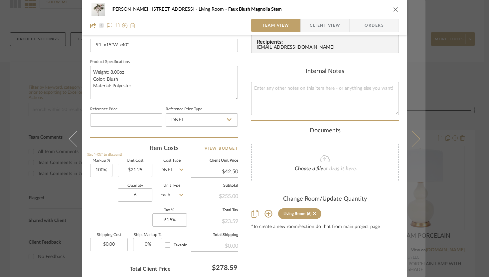
click at [363, 132] on icon at bounding box center [412, 138] width 16 height 16
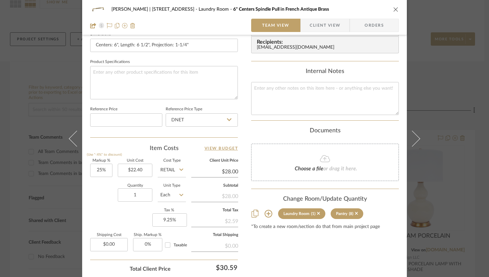
scroll to position [342, 0]
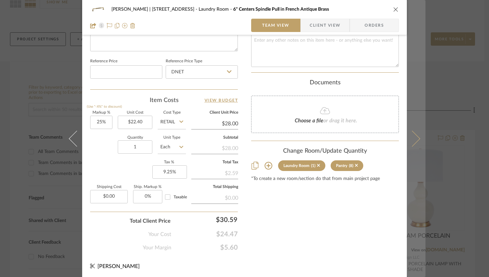
click at [363, 138] on icon at bounding box center [412, 138] width 16 height 16
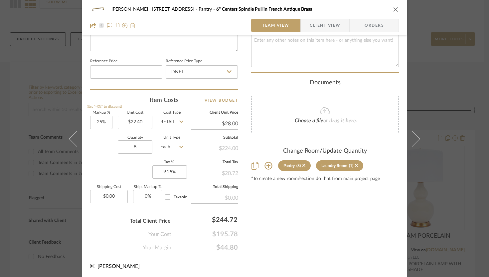
click at [363, 138] on icon at bounding box center [412, 138] width 16 height 16
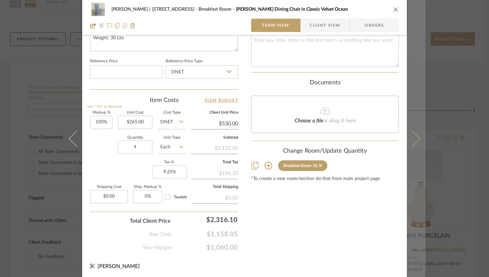
scroll to position [0, 0]
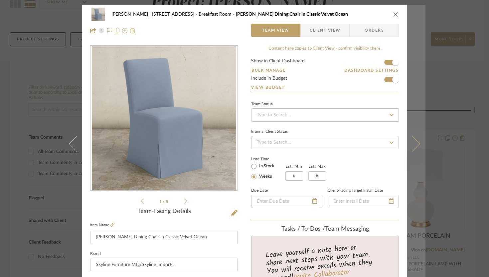
click at [363, 142] on button at bounding box center [416, 143] width 19 height 277
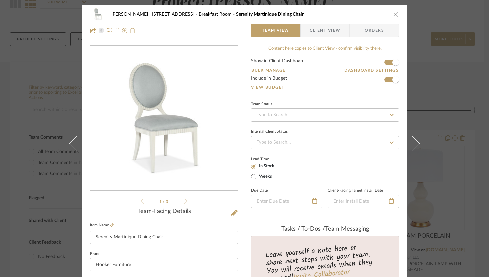
click at [363, 12] on icon "close" at bounding box center [395, 14] width 5 height 5
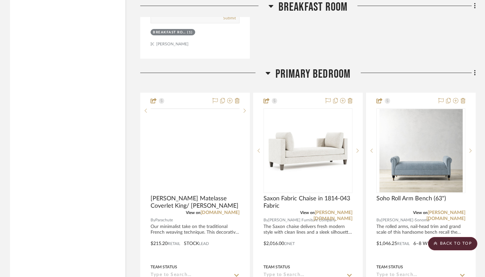
scroll to position [3315, 0]
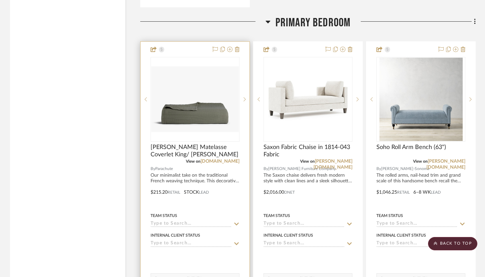
click at [196, 44] on div at bounding box center [194, 187] width 109 height 291
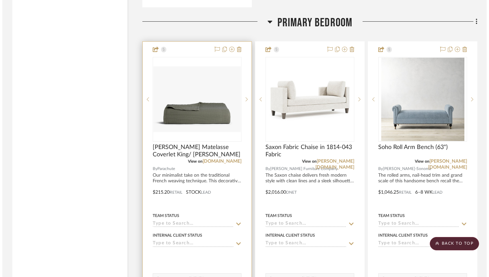
scroll to position [0, 0]
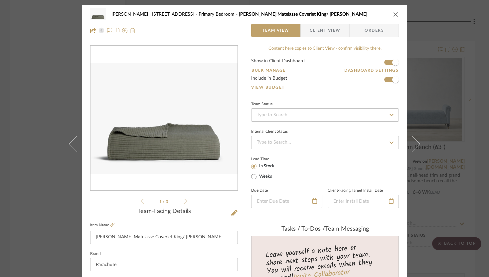
click at [395, 14] on icon "close" at bounding box center [395, 14] width 5 height 5
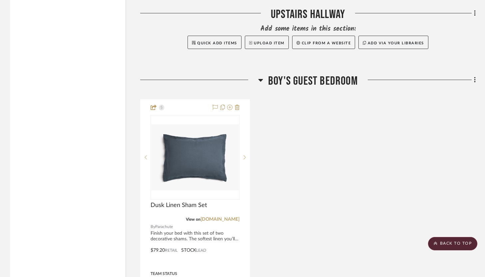
scroll to position [4298, 0]
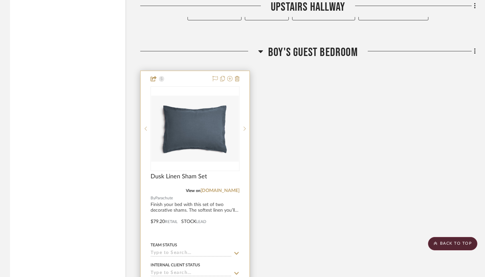
click at [199, 73] on div at bounding box center [194, 216] width 109 height 291
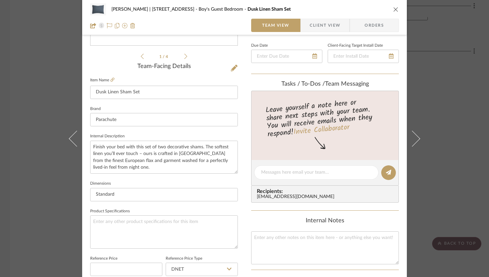
scroll to position [0, 0]
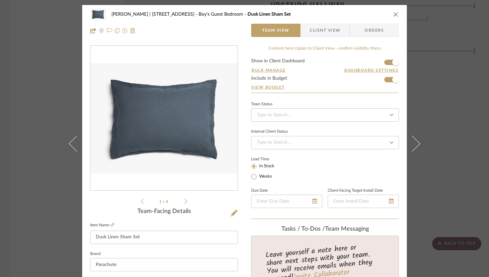
click at [393, 12] on icon "close" at bounding box center [395, 14] width 5 height 5
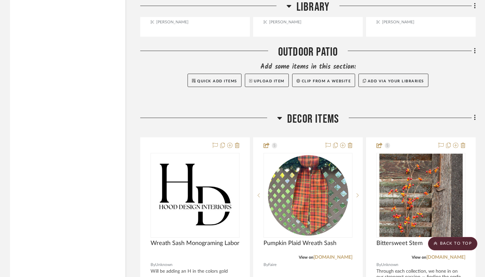
scroll to position [4951, 0]
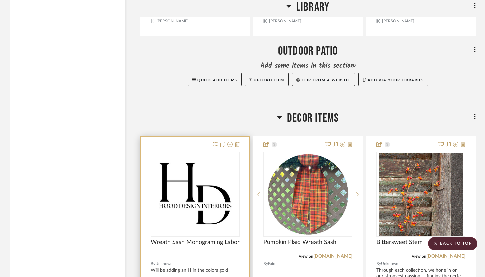
click at [196, 137] on div at bounding box center [194, 281] width 109 height 291
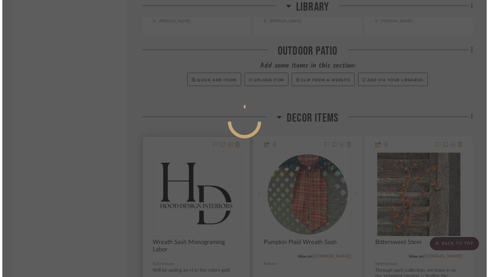
scroll to position [0, 0]
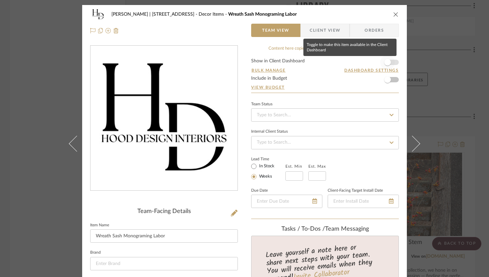
click at [392, 62] on span "button" at bounding box center [387, 62] width 15 height 15
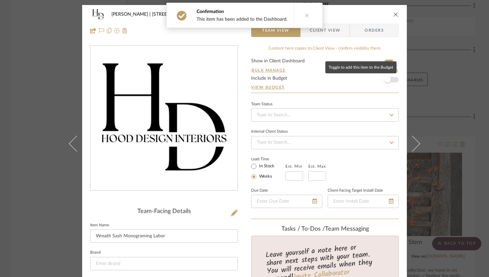
click at [391, 78] on span "button" at bounding box center [387, 79] width 15 height 15
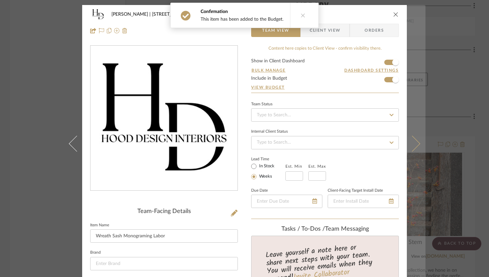
click at [413, 139] on icon at bounding box center [412, 143] width 16 height 16
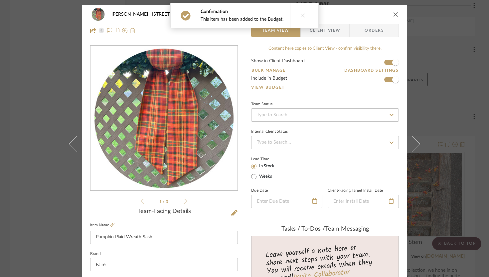
click at [393, 12] on icon "close" at bounding box center [395, 14] width 5 height 5
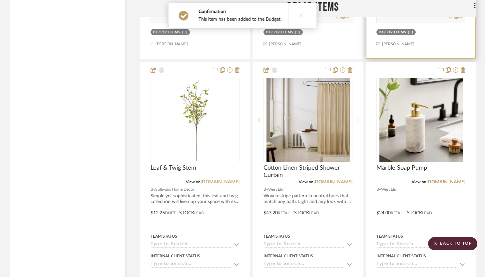
scroll to position [5337, 0]
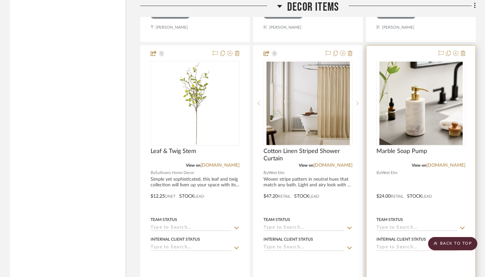
click at [420, 50] on div at bounding box center [420, 191] width 109 height 291
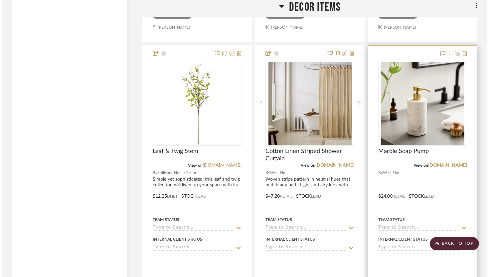
scroll to position [0, 0]
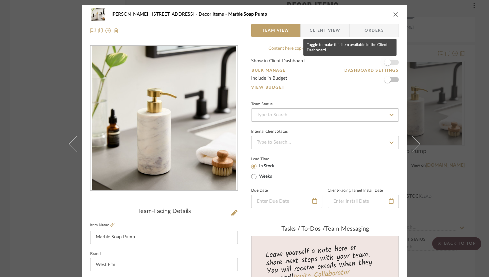
click at [391, 60] on span "button" at bounding box center [387, 62] width 15 height 15
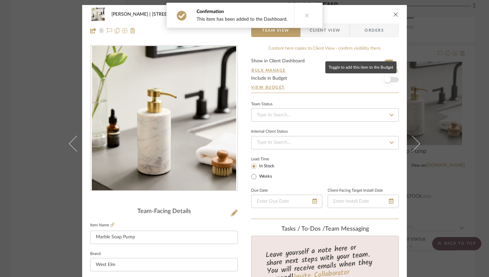
click at [390, 81] on span "button" at bounding box center [387, 79] width 15 height 15
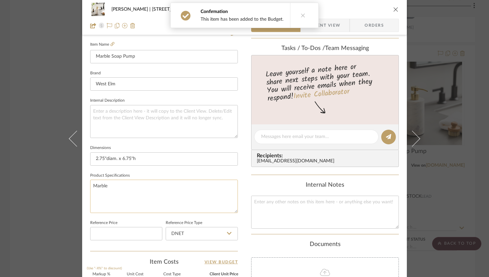
scroll to position [299, 0]
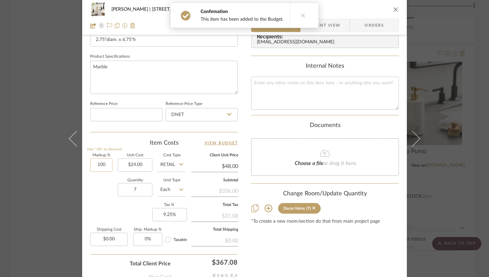
click at [101, 165] on input "100" at bounding box center [101, 164] width 22 height 13
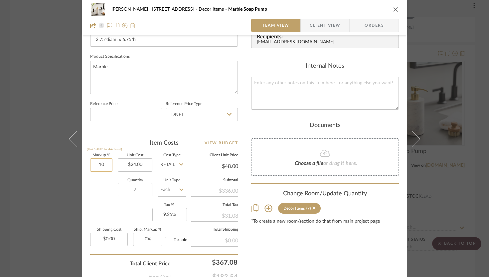
type input "1"
type input "25%"
type input "24.00"
type input "$30.00"
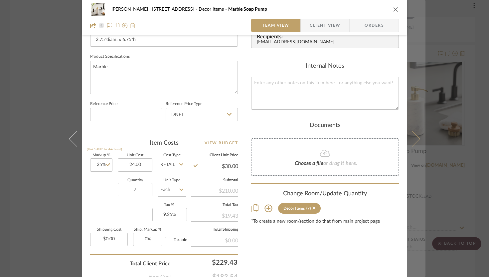
type input "$24.00"
click at [411, 139] on icon at bounding box center [412, 138] width 16 height 16
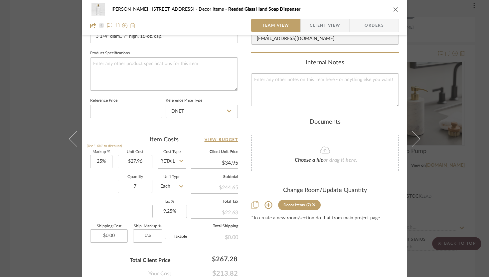
scroll to position [298, 0]
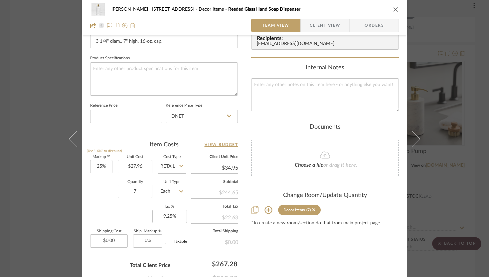
click at [393, 8] on icon "close" at bounding box center [395, 9] width 5 height 5
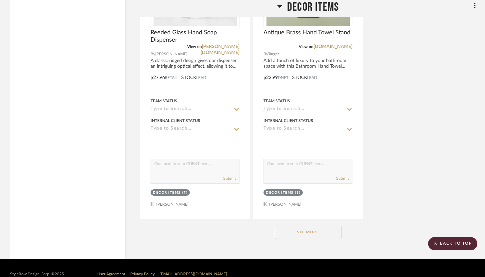
scroll to position [5757, 0]
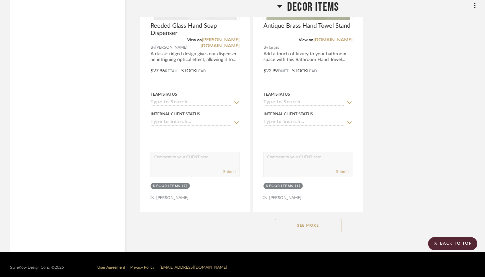
click at [335, 219] on button "See More" at bounding box center [308, 225] width 67 height 13
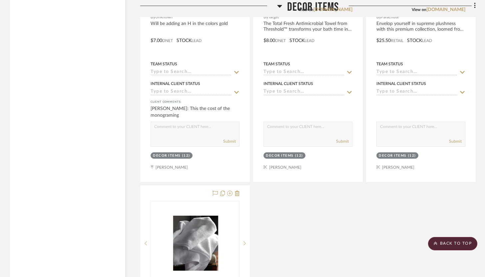
scroll to position [6379, 0]
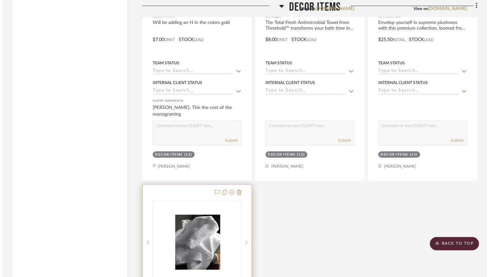
scroll to position [0, 0]
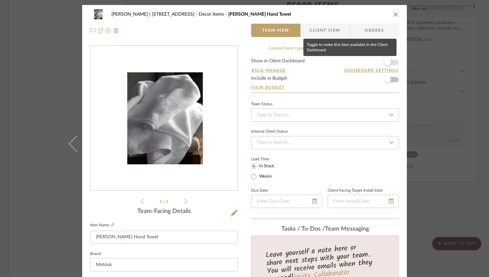
click at [390, 61] on span "button" at bounding box center [387, 62] width 15 height 15
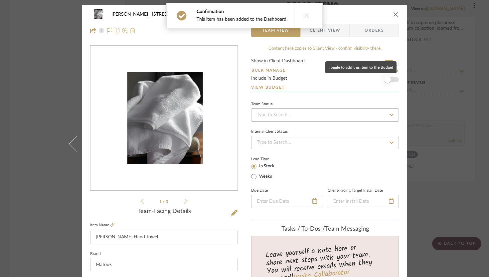
click at [390, 81] on span "button" at bounding box center [387, 79] width 15 height 15
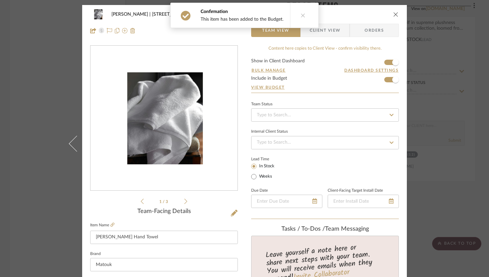
click at [395, 12] on icon "close" at bounding box center [395, 14] width 5 height 5
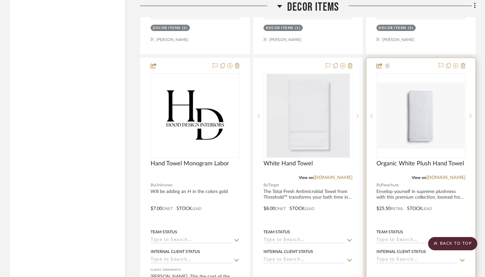
scroll to position [6211, 0]
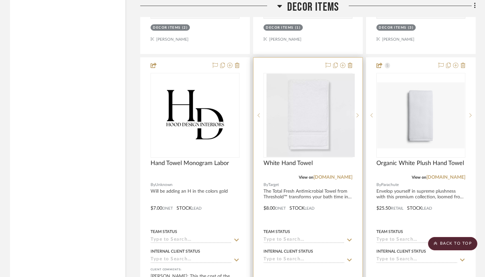
click at [313, 63] on div at bounding box center [307, 203] width 109 height 291
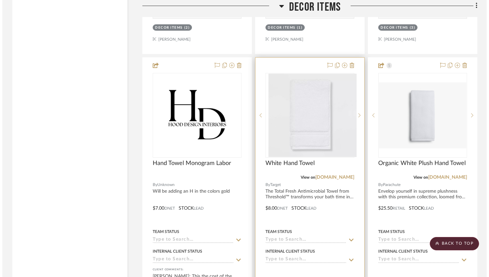
scroll to position [0, 0]
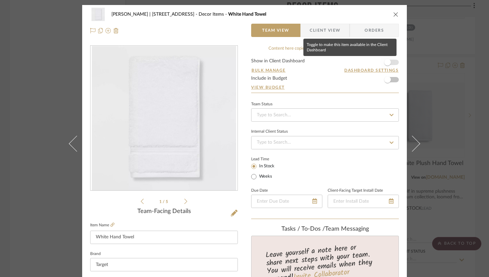
click at [385, 64] on span "button" at bounding box center [387, 62] width 7 height 7
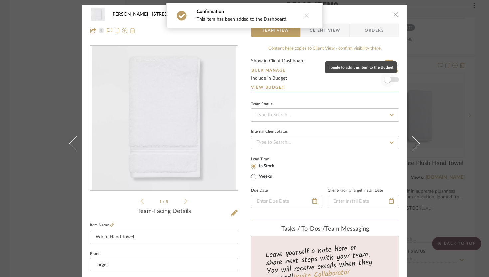
click at [389, 78] on span "button" at bounding box center [387, 79] width 15 height 15
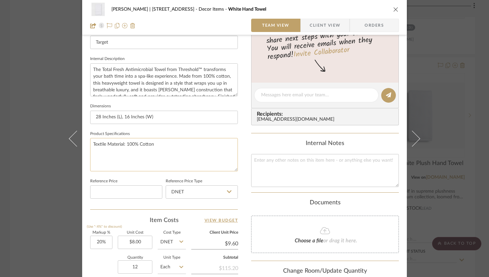
scroll to position [225, 0]
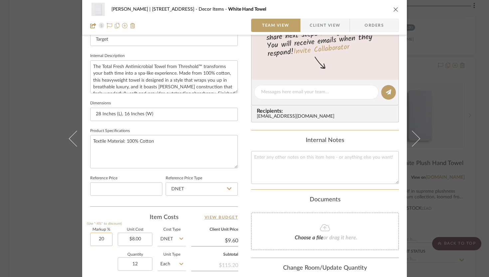
click at [98, 240] on input "20" at bounding box center [101, 238] width 22 height 13
type input "25%"
type input "8.00"
type input "$10.00"
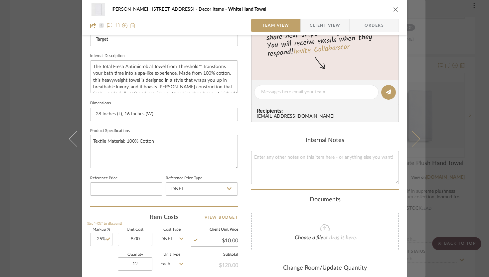
type input "$8.00"
click at [419, 137] on button at bounding box center [416, 138] width 19 height 277
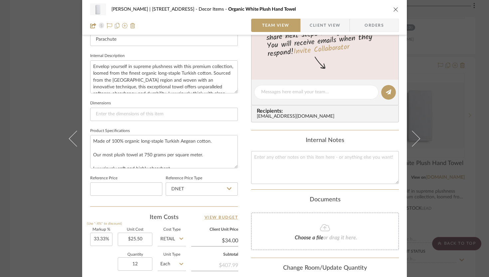
click at [393, 8] on icon "close" at bounding box center [395, 9] width 5 height 5
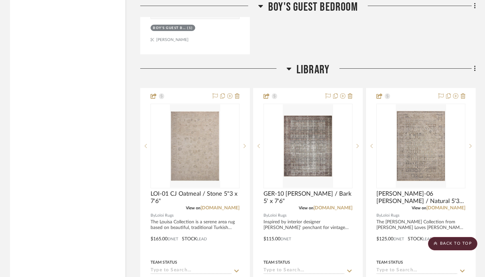
scroll to position [4570, 0]
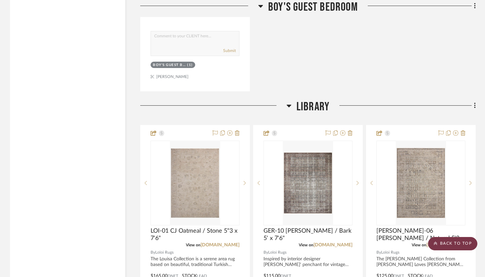
click at [456, 242] on scroll-to-top-button "BACK TO TOP" at bounding box center [452, 243] width 49 height 13
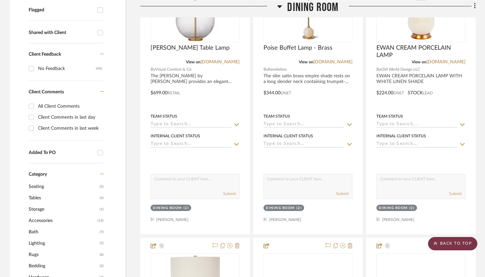
scroll to position [0, 0]
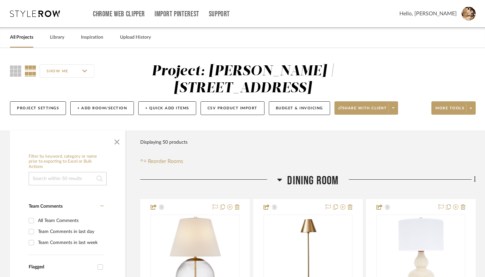
click at [429, 71] on div "SHOW ME Project: [PERSON_NAME] | 349 Boot Hill Ln Project Settings + Add Room/S…" at bounding box center [242, 91] width 485 height 56
click at [392, 110] on span at bounding box center [392, 108] width 9 height 10
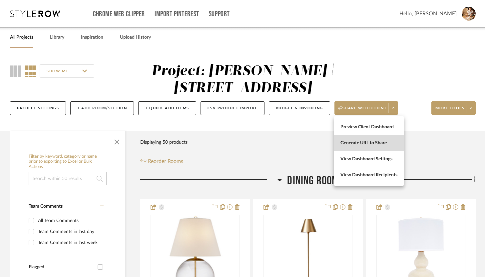
click at [378, 141] on span "Generate URL to Share" at bounding box center [368, 143] width 57 height 6
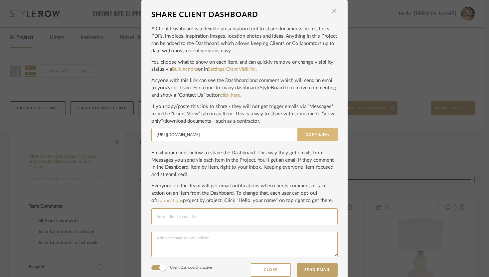
click at [317, 137] on button "Copy Link" at bounding box center [318, 134] width 40 height 13
click at [335, 13] on span "button" at bounding box center [334, 10] width 13 height 13
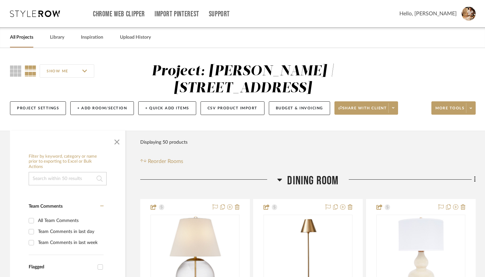
click at [50, 12] on icon at bounding box center [35, 13] width 50 height 7
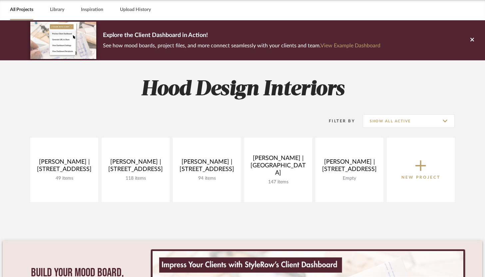
scroll to position [34, 0]
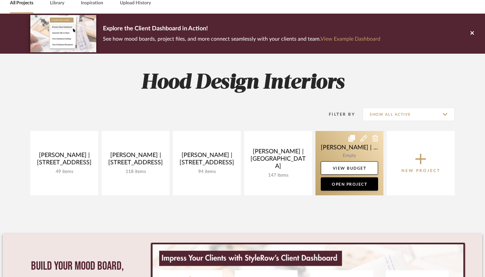
click at [364, 138] on icon at bounding box center [363, 138] width 7 height 7
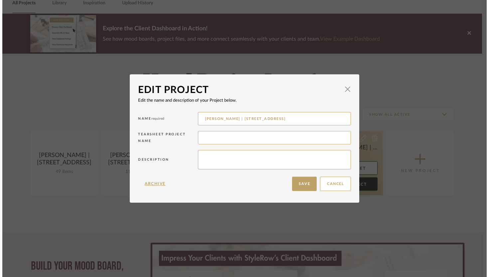
scroll to position [0, 0]
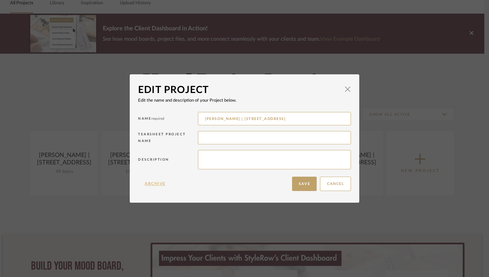
click at [161, 184] on button "Archive" at bounding box center [155, 183] width 34 height 14
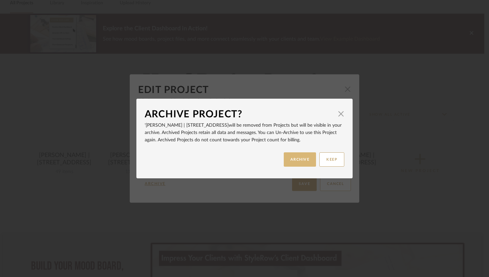
click at [301, 159] on button "ARCHIVE" at bounding box center [300, 159] width 33 height 14
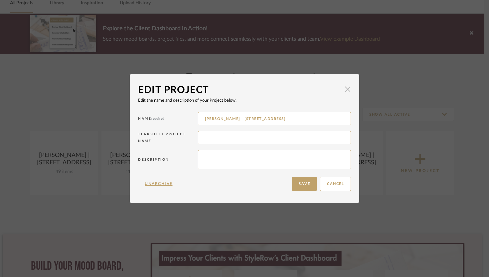
click at [346, 90] on span "button" at bounding box center [347, 89] width 13 height 13
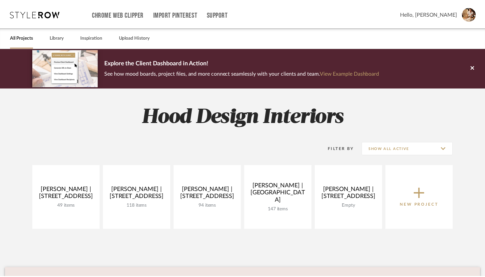
scroll to position [34, 0]
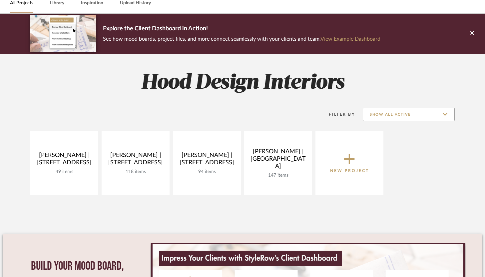
click at [397, 112] on input "Show All Active" at bounding box center [408, 114] width 92 height 13
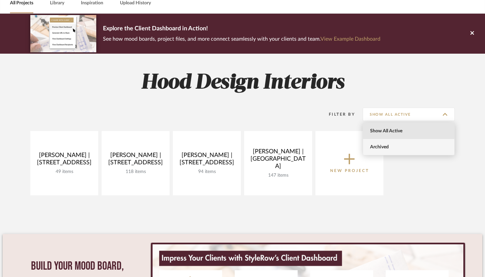
click at [386, 144] on span "Archived" at bounding box center [409, 147] width 79 height 6
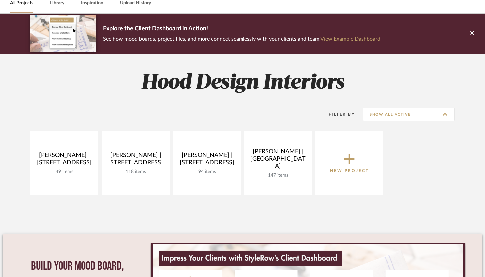
type input "Archived"
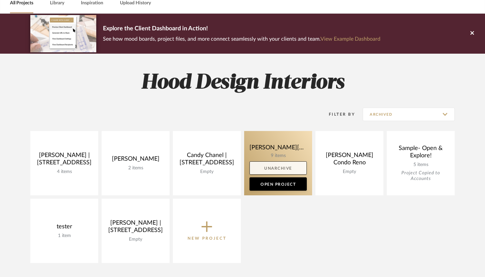
click at [282, 169] on link "Unarchive" at bounding box center [277, 167] width 57 height 13
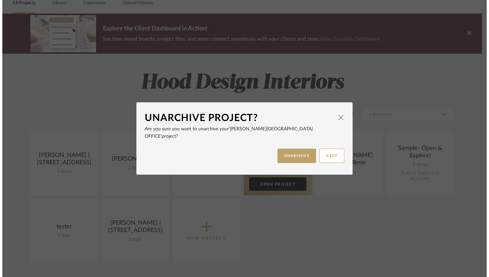
scroll to position [0, 0]
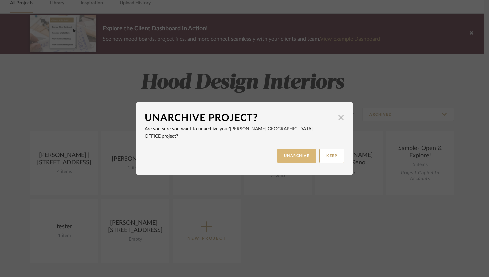
click at [294, 153] on button "UNARCHIVE" at bounding box center [297, 155] width 39 height 14
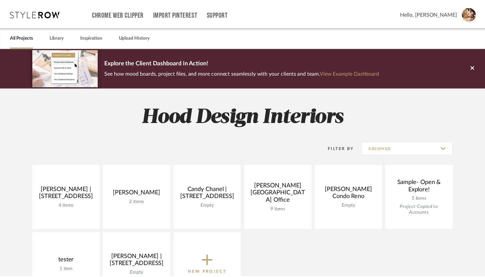
scroll to position [34, 0]
